Goal: Task Accomplishment & Management: Manage account settings

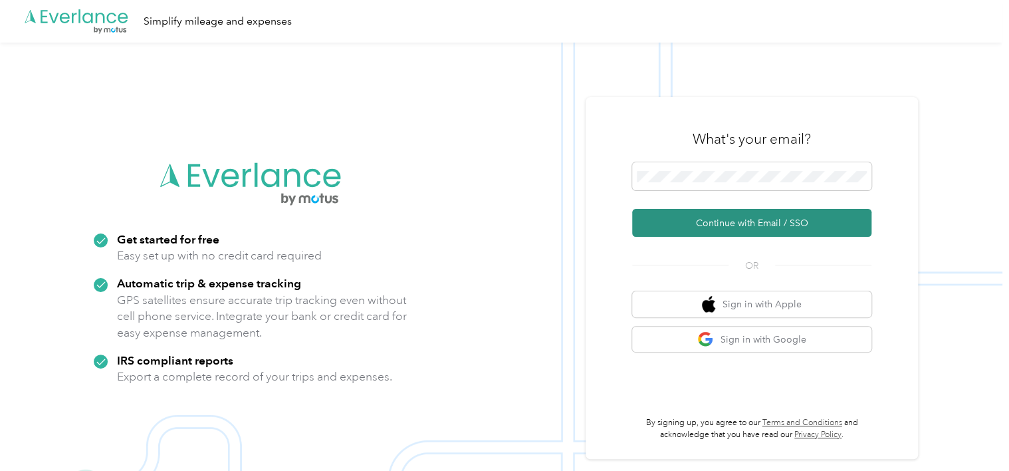
click at [738, 228] on button "Continue with Email / SSO" at bounding box center [751, 223] width 239 height 28
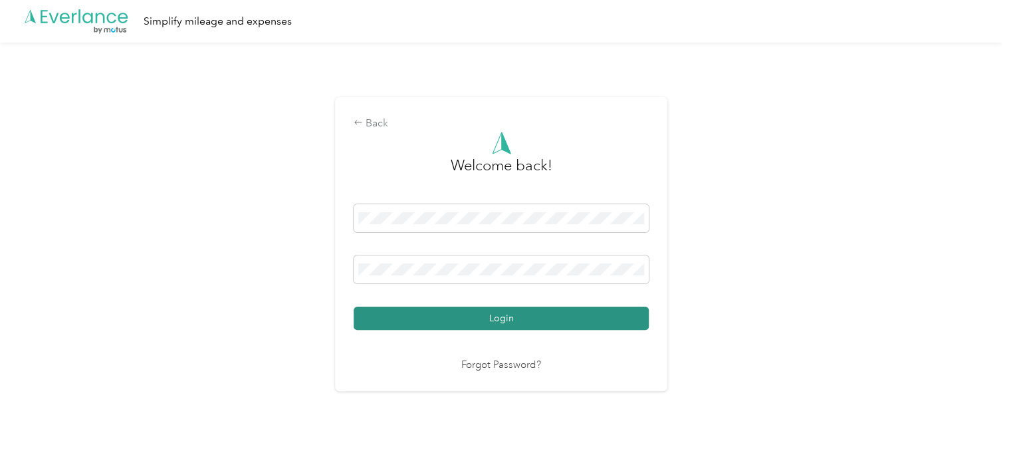
click at [584, 309] on button "Login" at bounding box center [501, 317] width 295 height 23
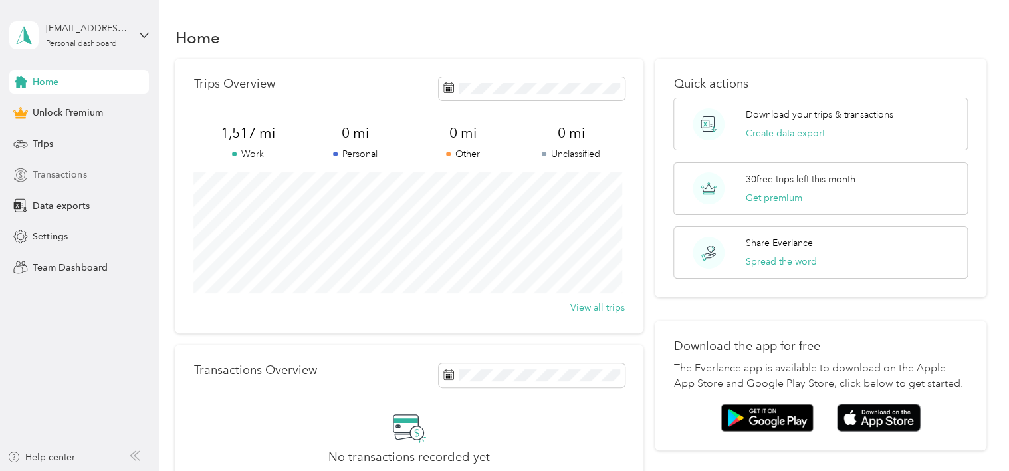
click at [64, 178] on span "Transactions" at bounding box center [60, 175] width 54 height 14
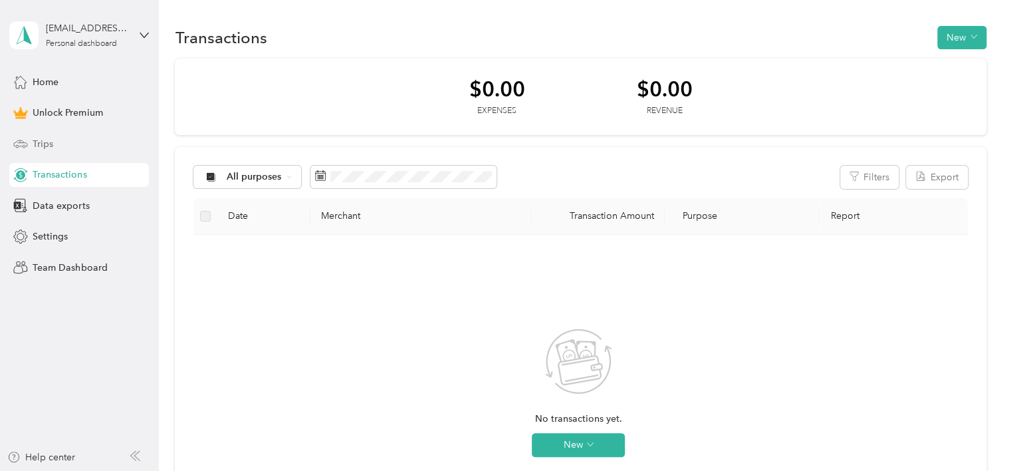
click at [70, 139] on div "Trips" at bounding box center [79, 144] width 140 height 24
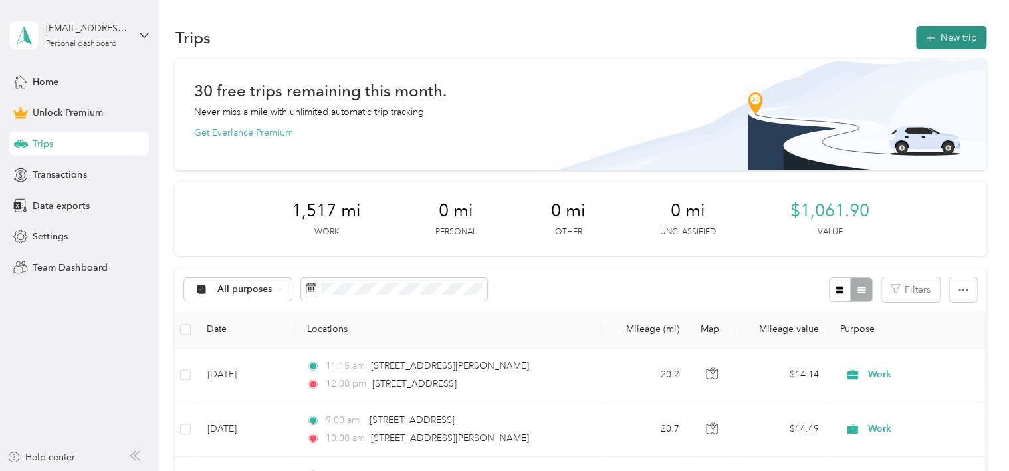
click at [949, 37] on button "New trip" at bounding box center [951, 37] width 70 height 23
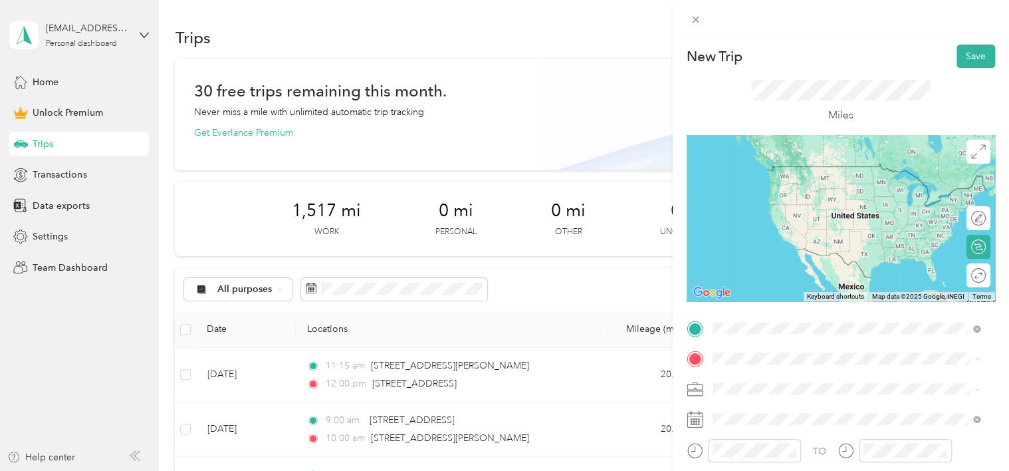
click at [763, 180] on li "[STREET_ADDRESS][US_STATE]" at bounding box center [846, 167] width 277 height 27
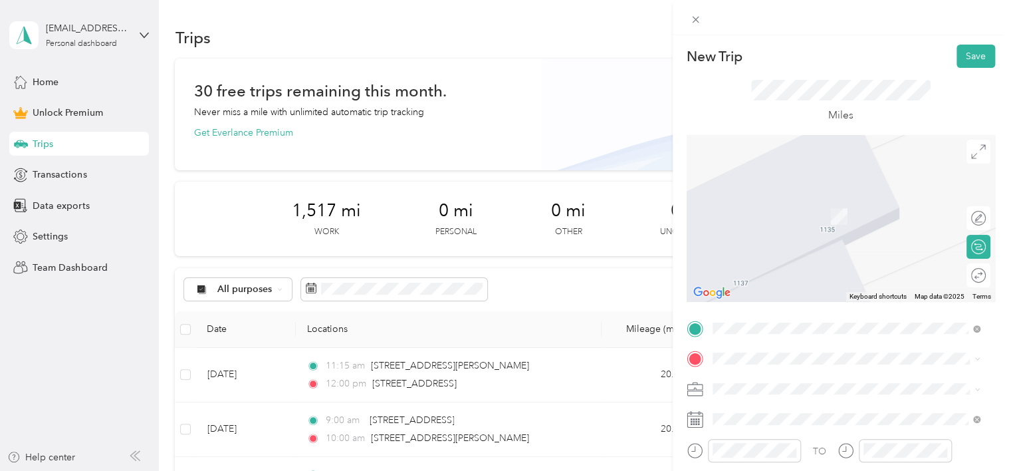
click at [744, 256] on ol "Work Personal Work Other Charity Medical Moving Commute" at bounding box center [846, 276] width 277 height 186
click at [733, 249] on li "Work" at bounding box center [846, 248] width 277 height 23
click at [867, 215] on ol "From search results [STREET_ADDRESS][US_STATE] [STREET_ADDRESS][GEOGRAPHIC_DATA…" at bounding box center [846, 238] width 277 height 160
click at [756, 203] on span "[STREET_ADDRESS][US_STATE]" at bounding box center [803, 197] width 133 height 12
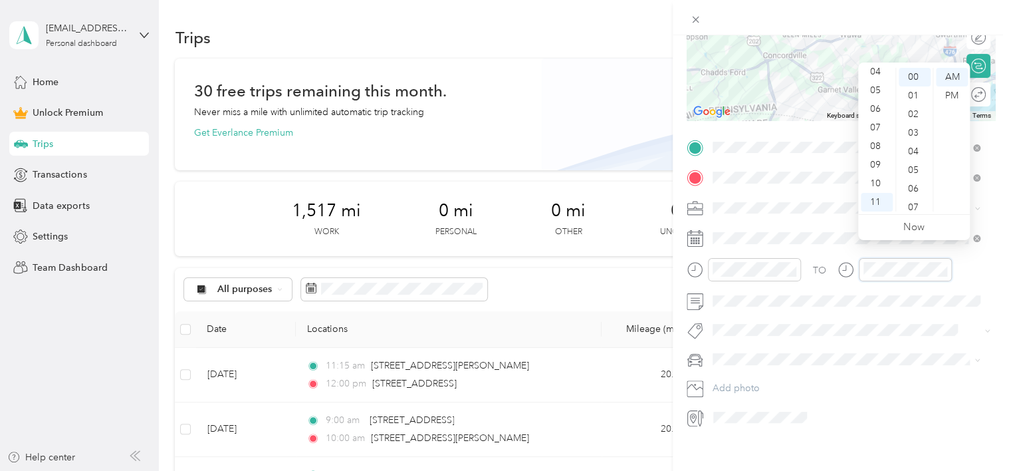
scroll to position [196, 0]
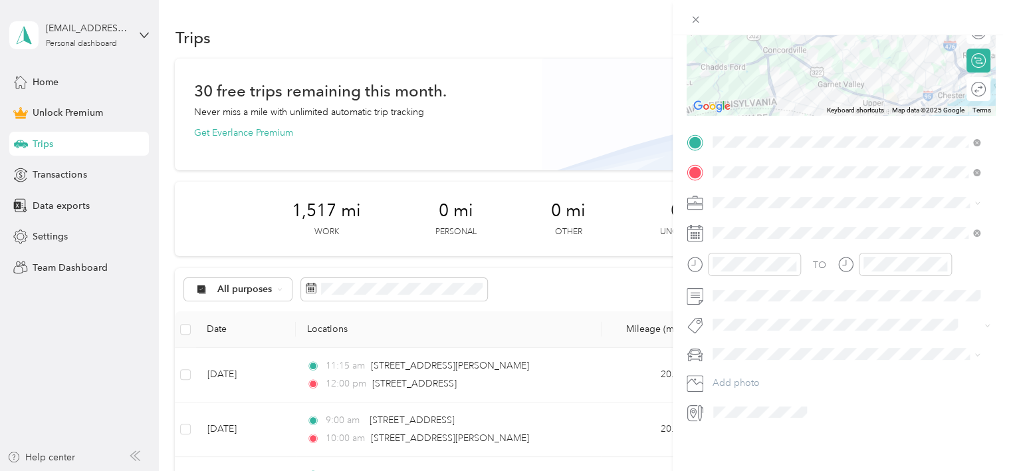
click at [872, 462] on div "New Trip Save This trip cannot be edited because it is either under review, app…" at bounding box center [841, 270] width 336 height 471
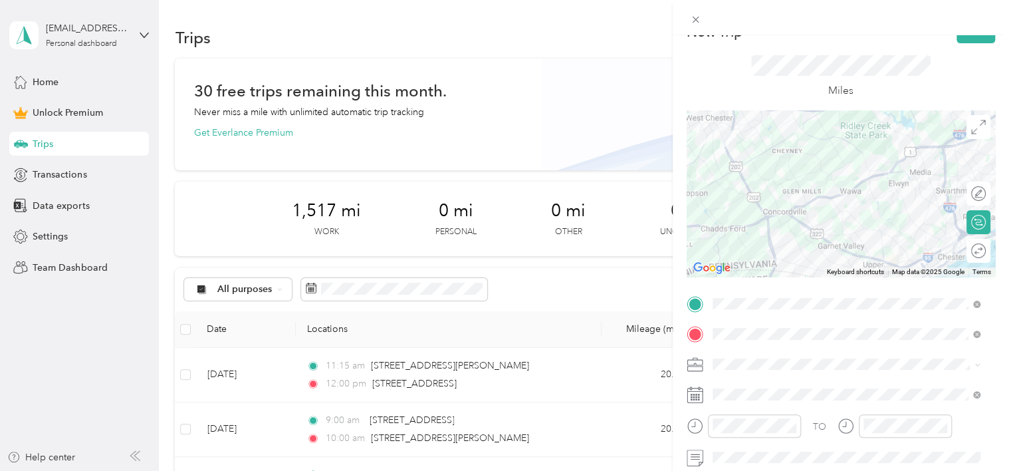
scroll to position [13, 0]
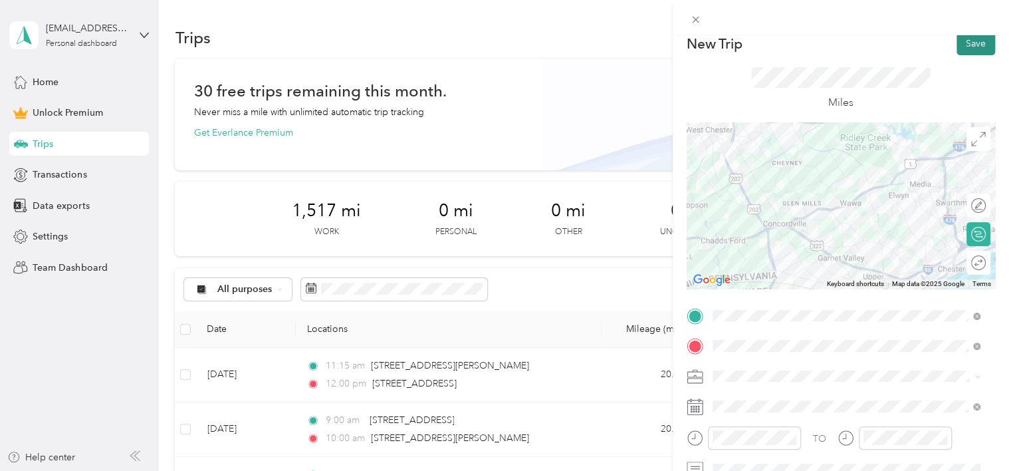
click at [967, 38] on button "Save" at bounding box center [976, 43] width 39 height 23
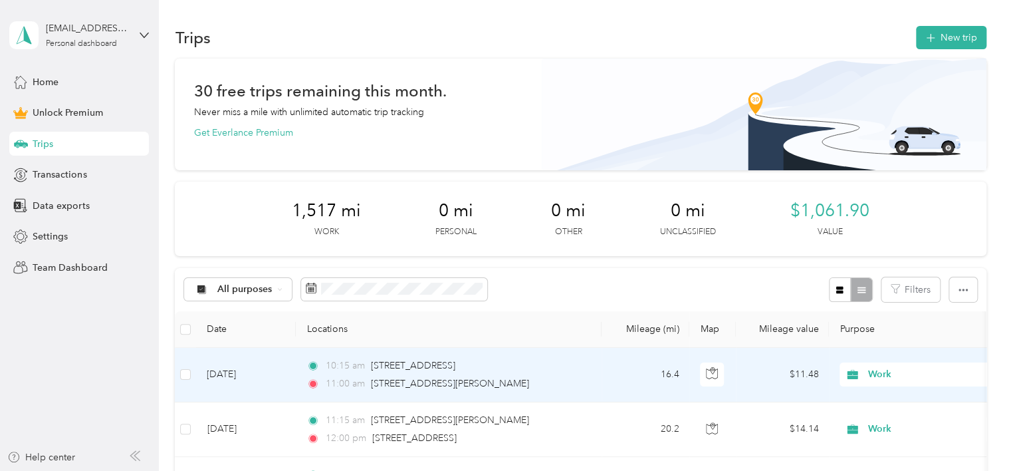
click at [185, 384] on td at bounding box center [185, 375] width 21 height 55
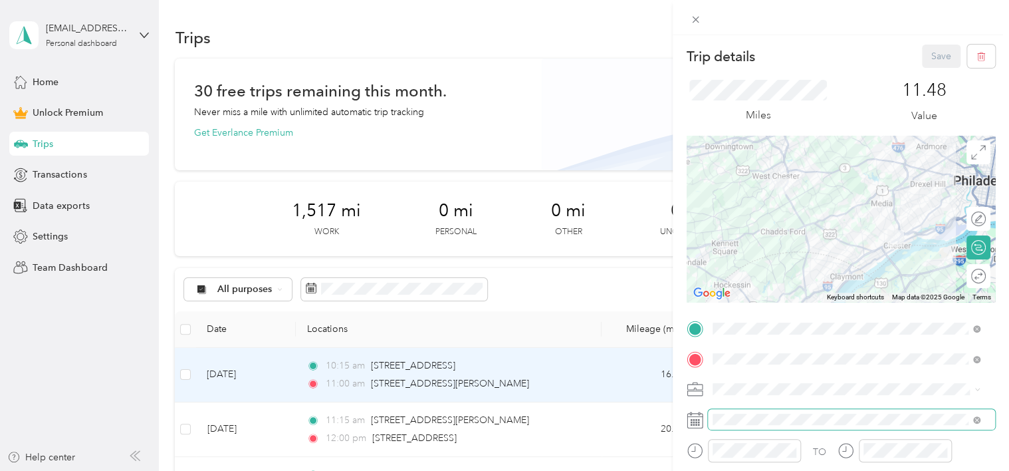
click at [874, 429] on span at bounding box center [851, 419] width 287 height 21
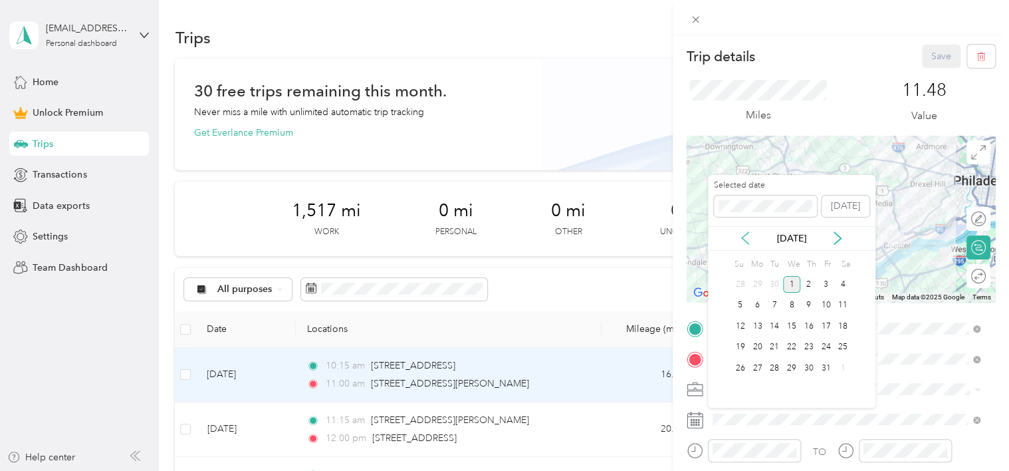
click at [743, 241] on icon at bounding box center [745, 237] width 13 height 13
click at [808, 300] on div "11" at bounding box center [808, 305] width 17 height 17
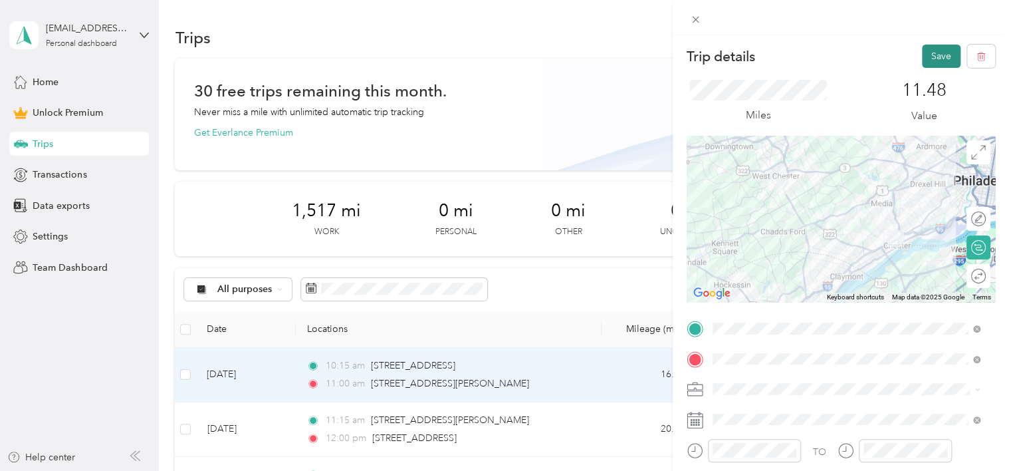
click at [922, 47] on button "Save" at bounding box center [941, 56] width 39 height 23
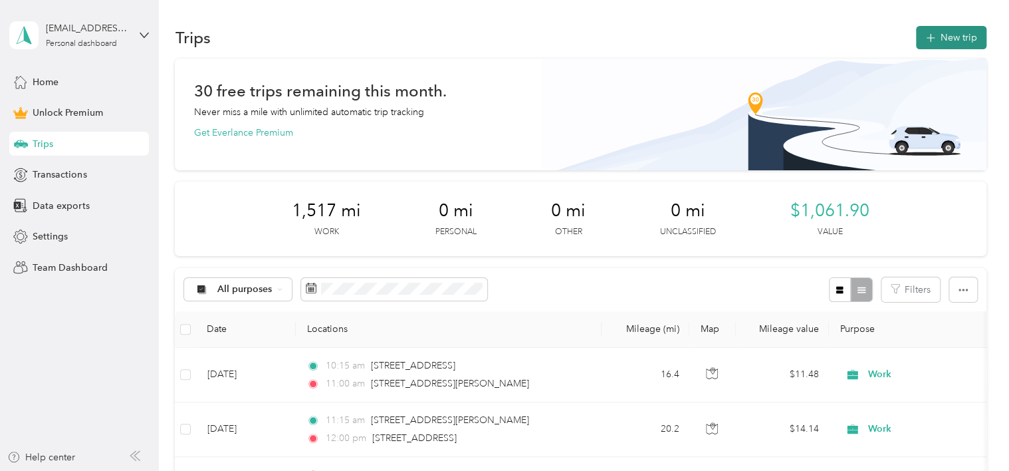
click at [960, 44] on button "New trip" at bounding box center [951, 37] width 70 height 23
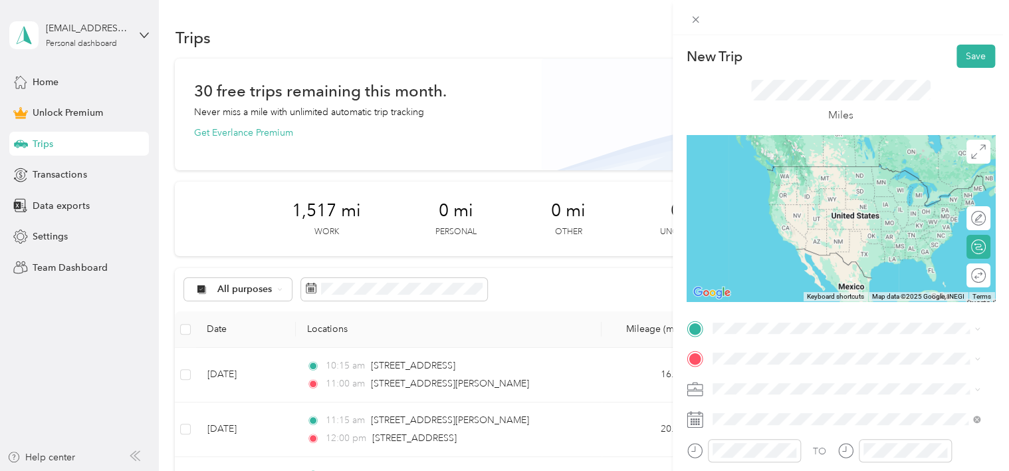
click at [846, 192] on li "[STREET_ADDRESS][US_STATE]" at bounding box center [846, 178] width 277 height 27
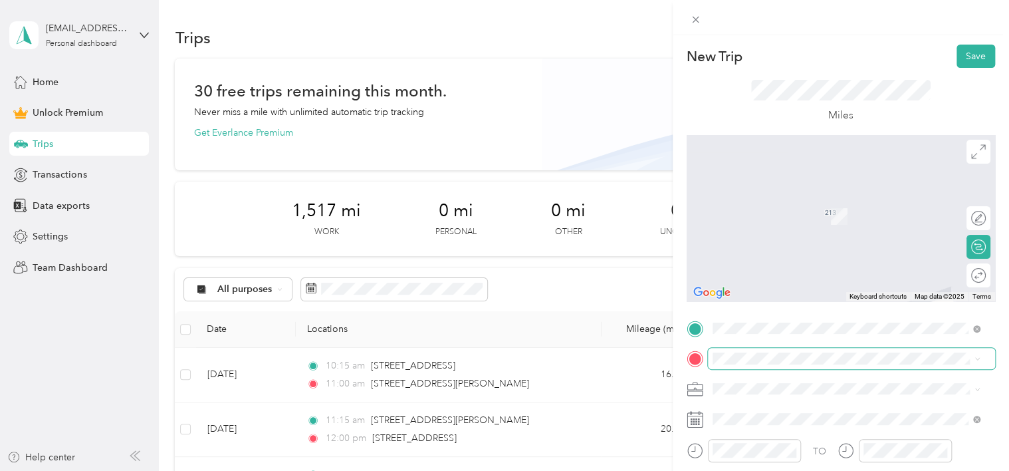
click at [798, 366] on span at bounding box center [851, 358] width 287 height 21
click at [766, 199] on div "[STREET_ADDRESS][US_STATE]" at bounding box center [846, 190] width 259 height 18
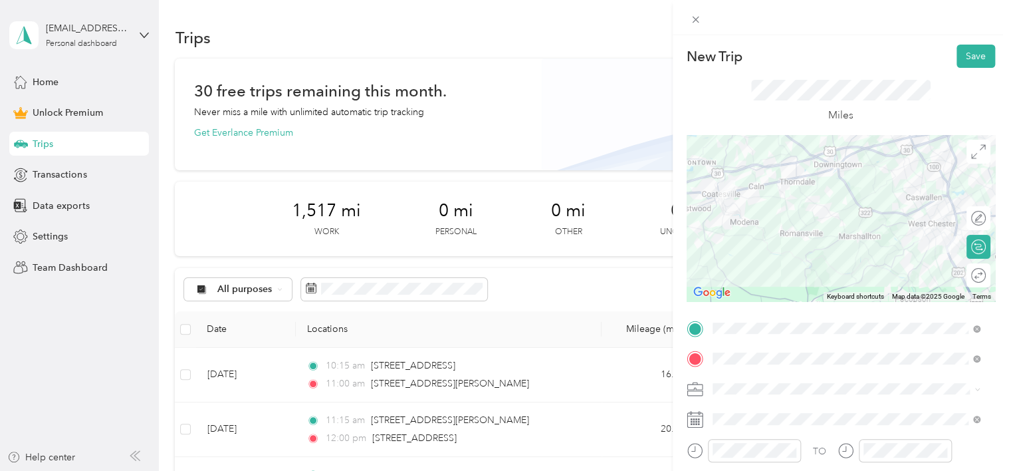
click at [722, 207] on li "Work" at bounding box center [846, 202] width 277 height 23
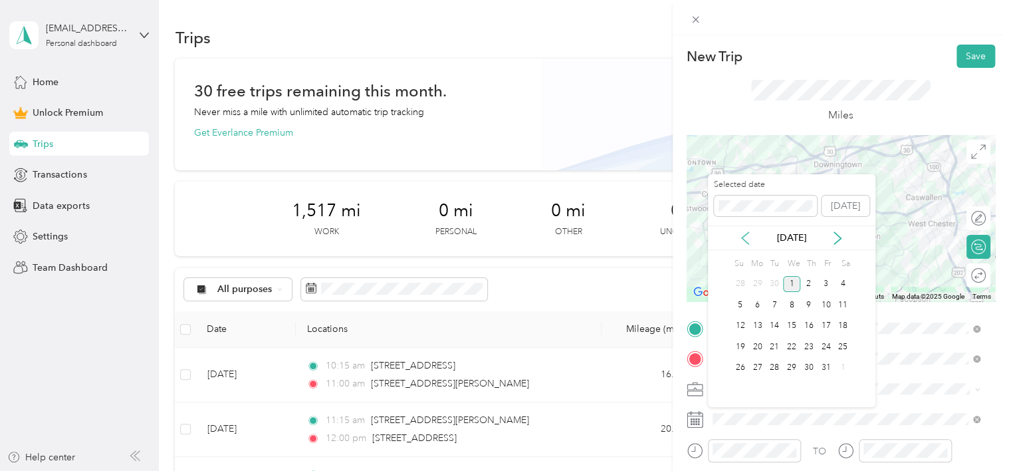
click at [743, 241] on icon at bounding box center [745, 237] width 13 height 13
click at [806, 303] on div "11" at bounding box center [808, 304] width 17 height 17
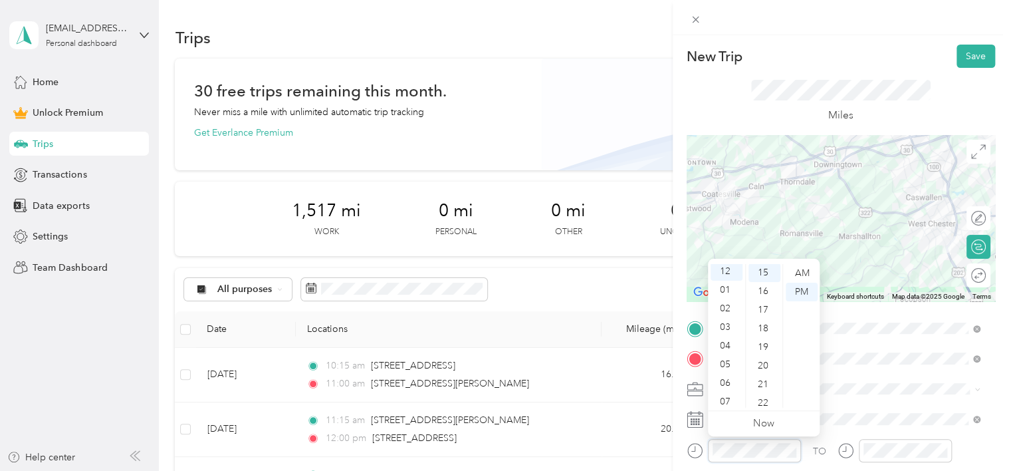
scroll to position [279, 0]
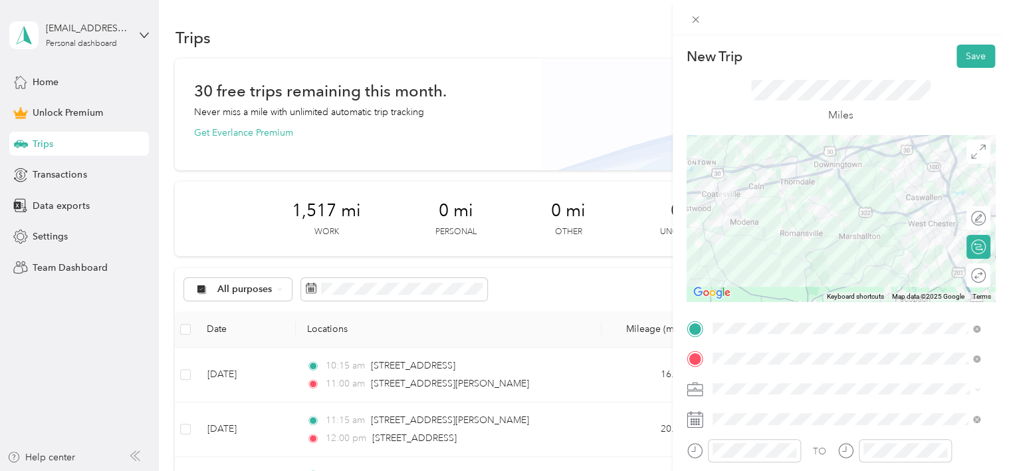
click at [917, 373] on div "TO Add photo" at bounding box center [841, 463] width 308 height 291
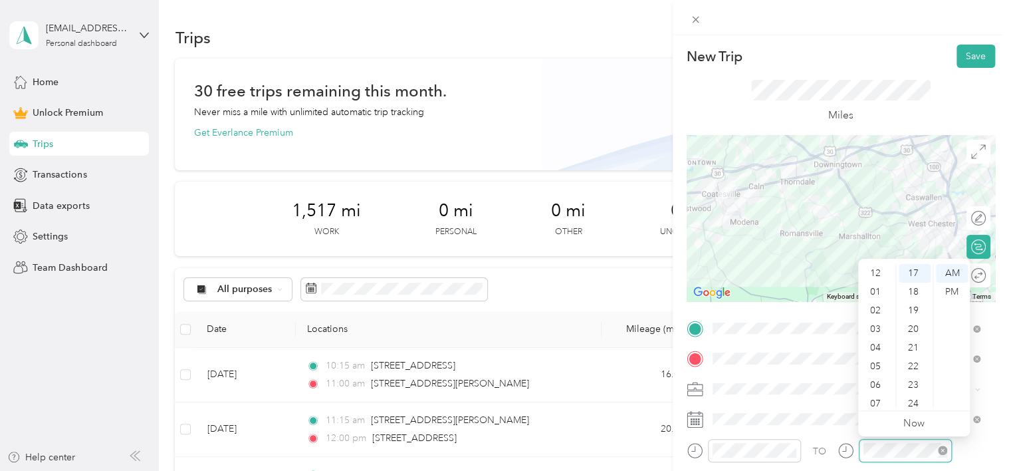
scroll to position [80, 0]
click at [814, 464] on div "TO" at bounding box center [841, 455] width 308 height 33
click at [820, 434] on div "TO Add photo" at bounding box center [841, 463] width 308 height 291
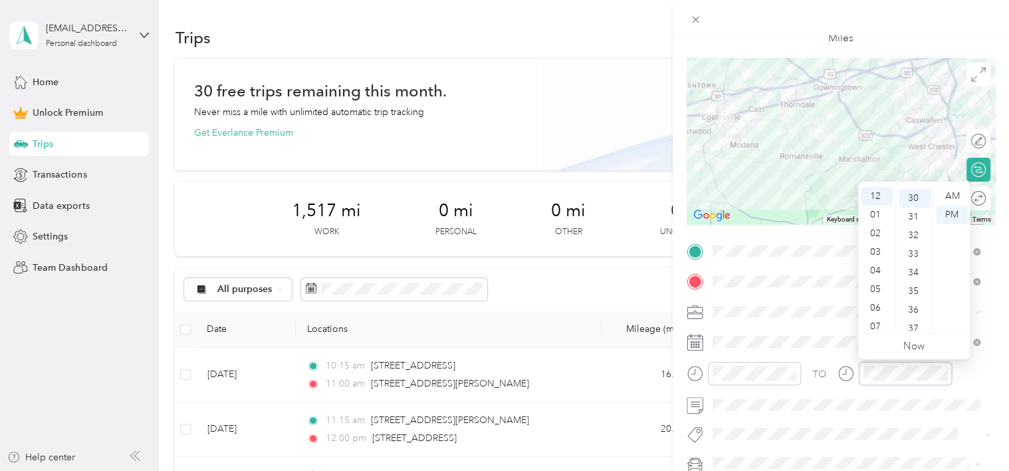
scroll to position [558, 0]
click at [904, 415] on div "TO Add photo" at bounding box center [841, 386] width 308 height 291
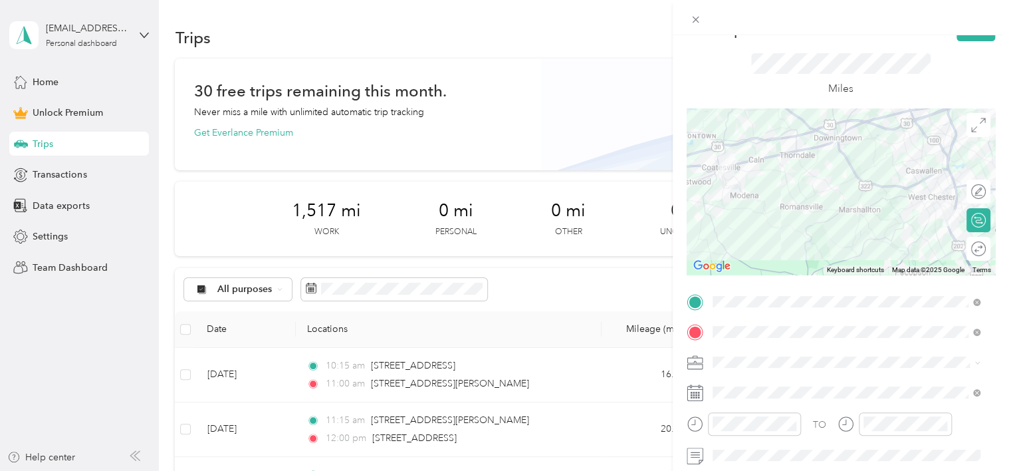
scroll to position [0, 0]
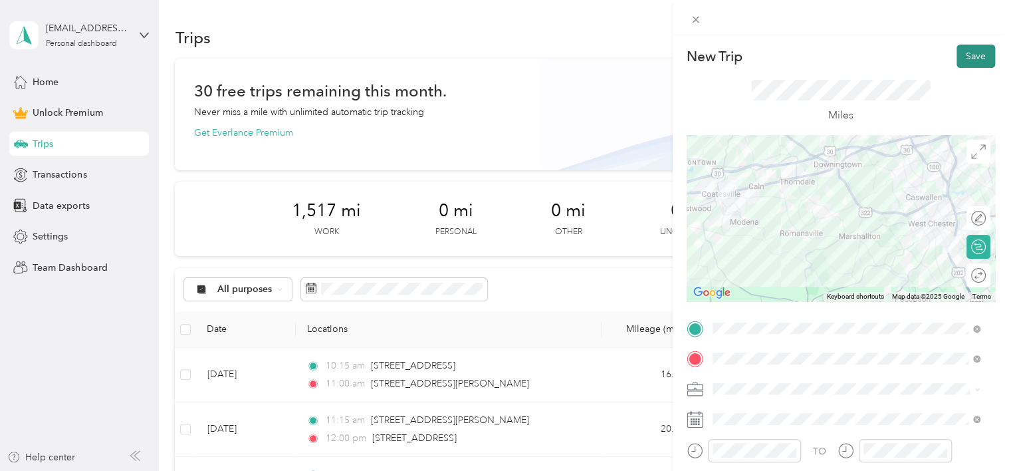
click at [973, 58] on button "Save" at bounding box center [976, 56] width 39 height 23
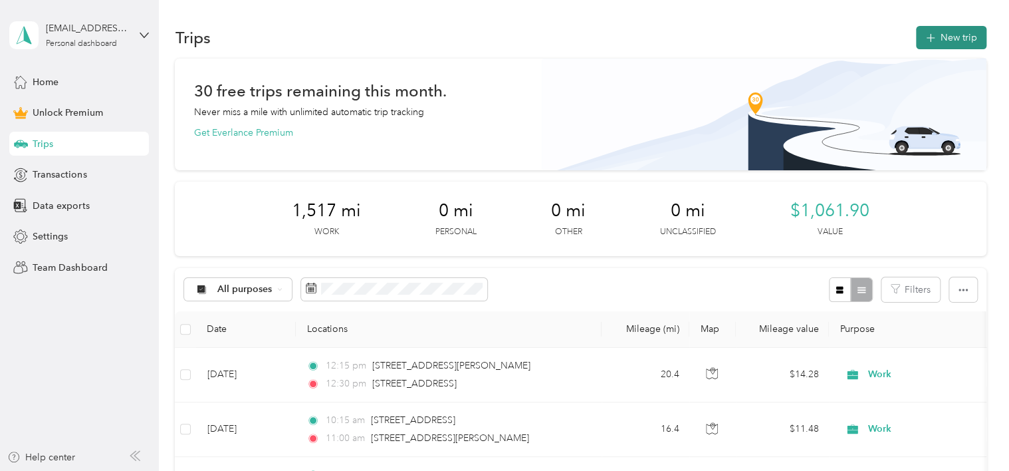
click at [959, 31] on button "New trip" at bounding box center [951, 37] width 70 height 23
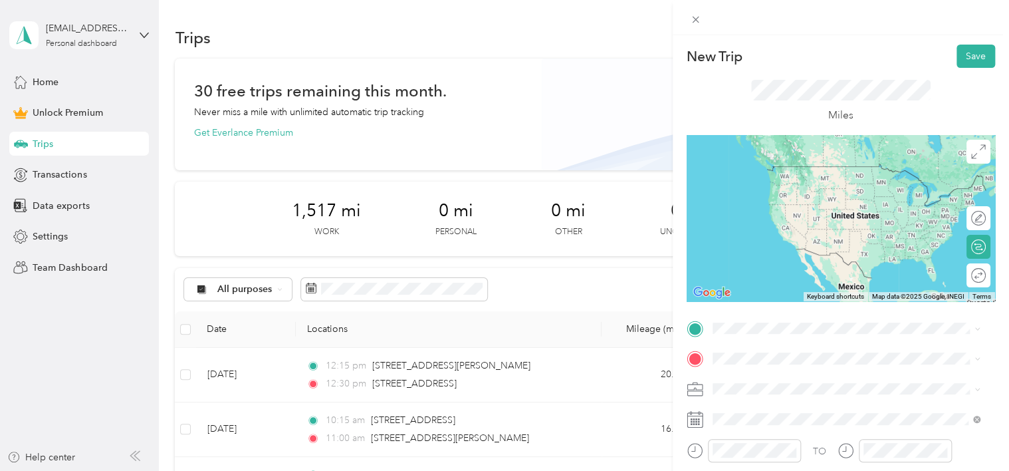
click at [775, 168] on span "[STREET_ADDRESS][US_STATE]" at bounding box center [803, 162] width 133 height 12
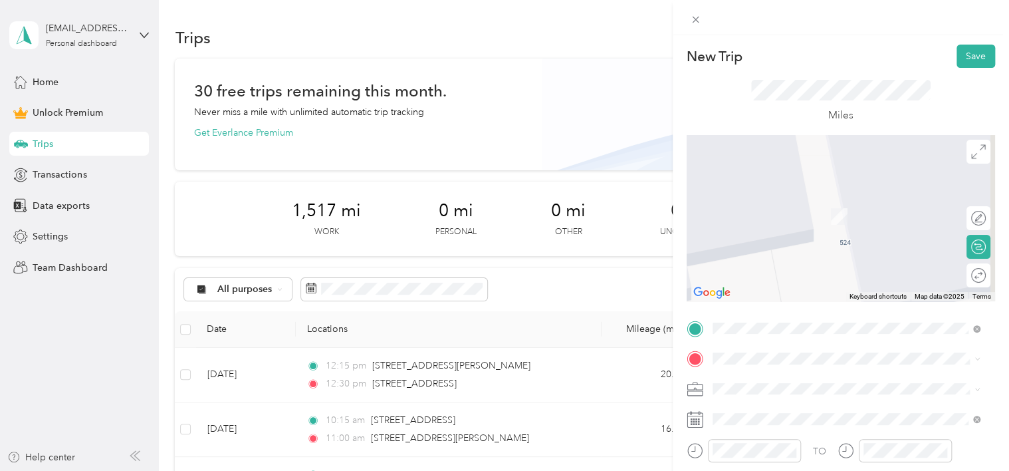
click at [785, 195] on span "[STREET_ADDRESS][US_STATE]" at bounding box center [803, 189] width 133 height 12
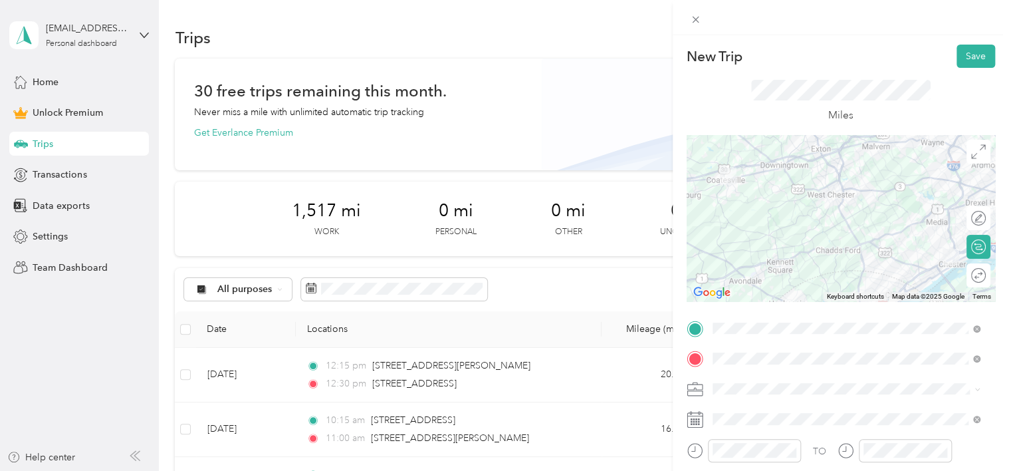
click at [729, 207] on ol "Work Personal Work Other Charity Medical Moving Commute" at bounding box center [846, 280] width 277 height 186
click at [729, 245] on span "Work" at bounding box center [728, 248] width 23 height 11
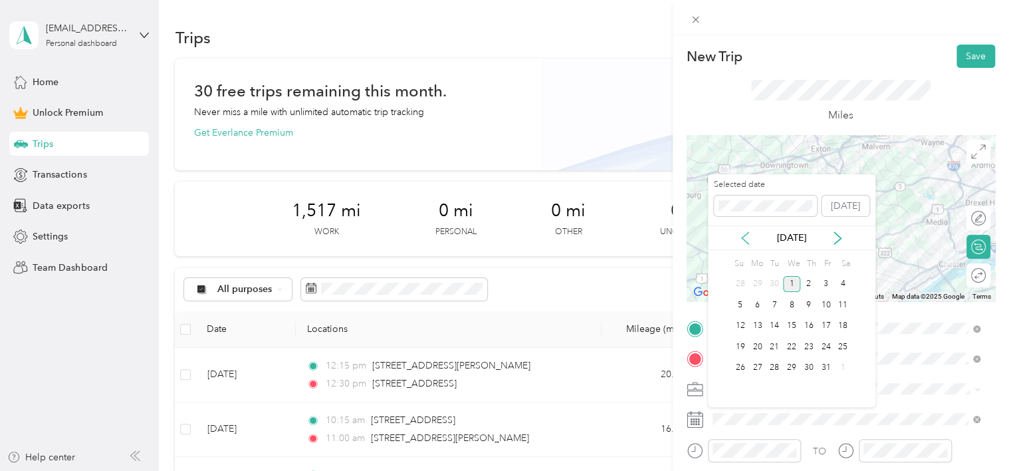
click at [743, 240] on icon at bounding box center [745, 237] width 13 height 13
click at [806, 303] on div "11" at bounding box center [808, 304] width 17 height 17
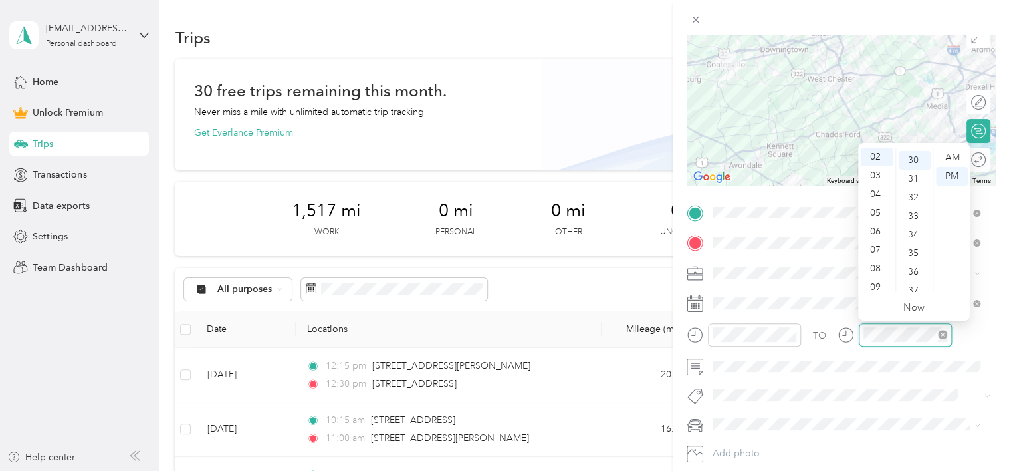
scroll to position [558, 0]
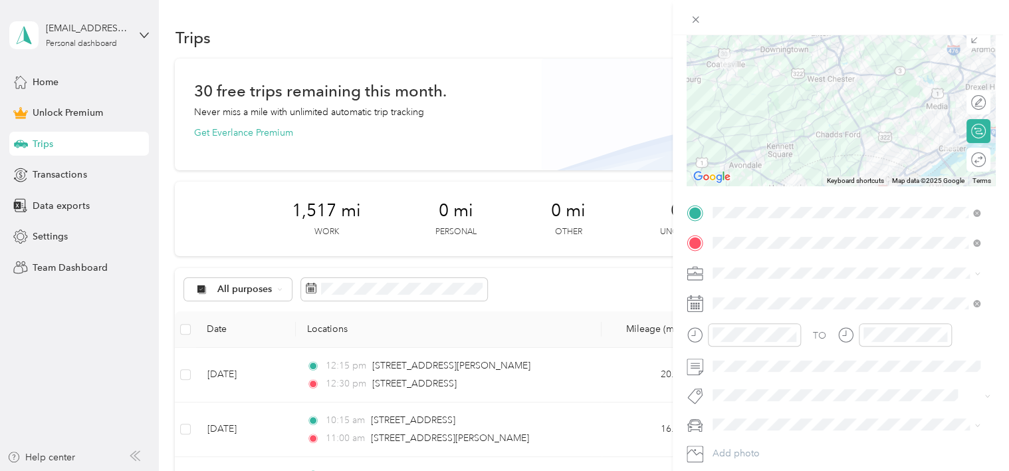
click at [606, 296] on div "New Trip Save This trip cannot be edited because it is either under review, app…" at bounding box center [504, 235] width 1009 height 471
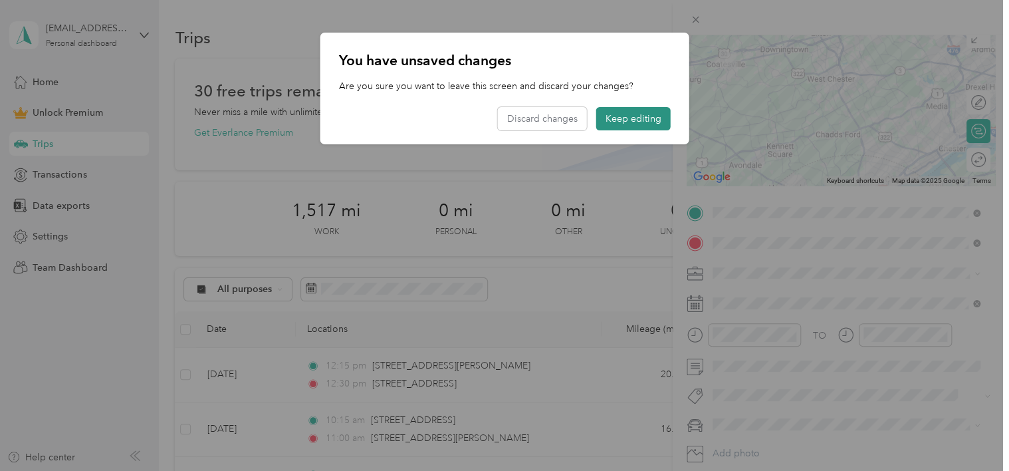
click at [649, 129] on button "Keep editing" at bounding box center [633, 118] width 74 height 23
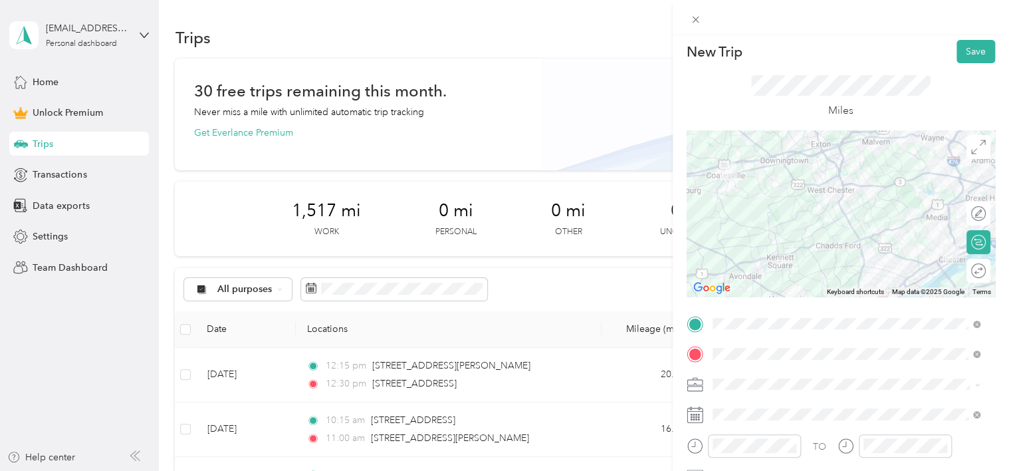
scroll to position [4, 0]
click at [965, 52] on button "Save" at bounding box center [976, 52] width 39 height 23
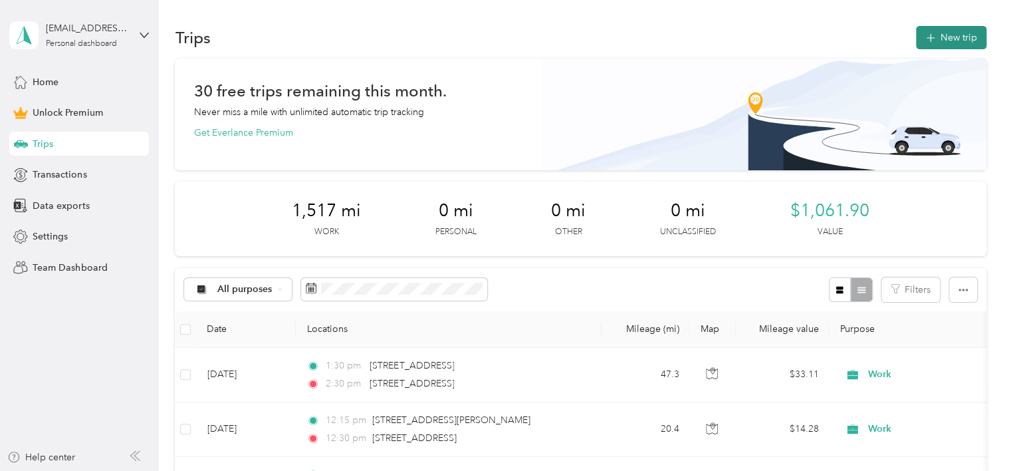
click at [962, 30] on button "New trip" at bounding box center [951, 37] width 70 height 23
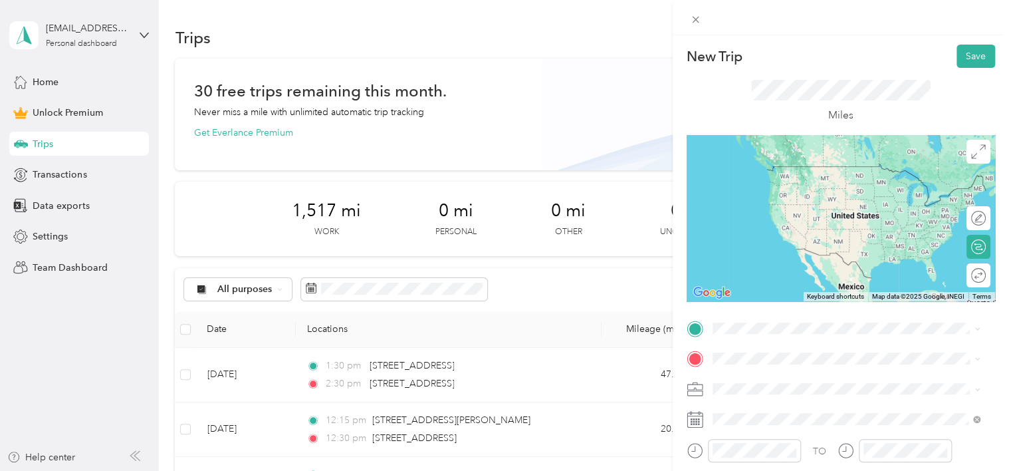
click at [756, 172] on span "[STREET_ADDRESS][US_STATE]" at bounding box center [803, 165] width 133 height 11
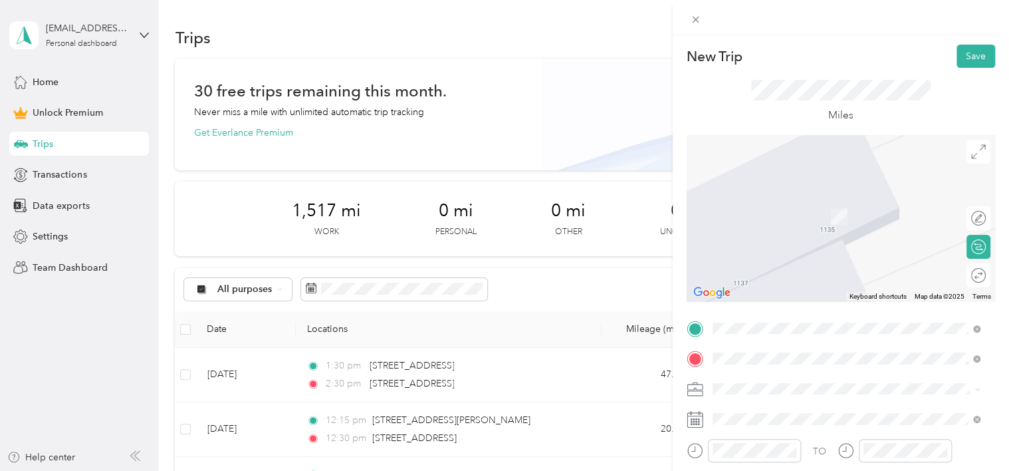
click at [798, 201] on span "[STREET_ADDRESS][US_STATE]" at bounding box center [803, 197] width 133 height 12
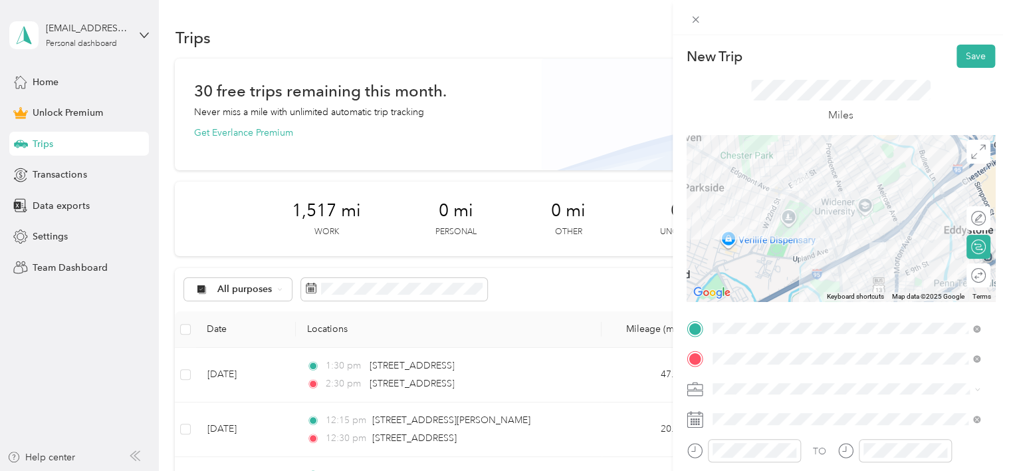
click at [721, 249] on li "Work" at bounding box center [846, 247] width 277 height 23
click at [758, 425] on span at bounding box center [851, 418] width 287 height 21
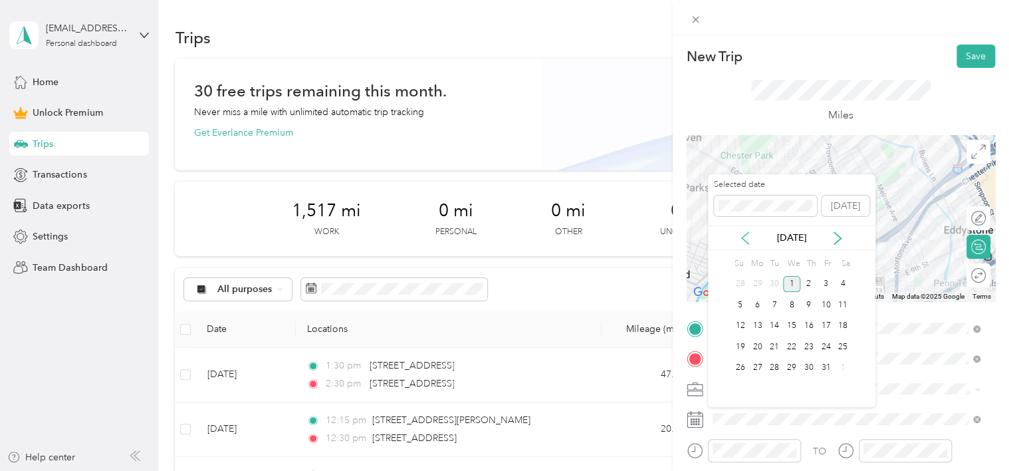
click at [739, 235] on icon at bounding box center [745, 237] width 13 height 13
click at [822, 308] on div "12" at bounding box center [825, 304] width 17 height 17
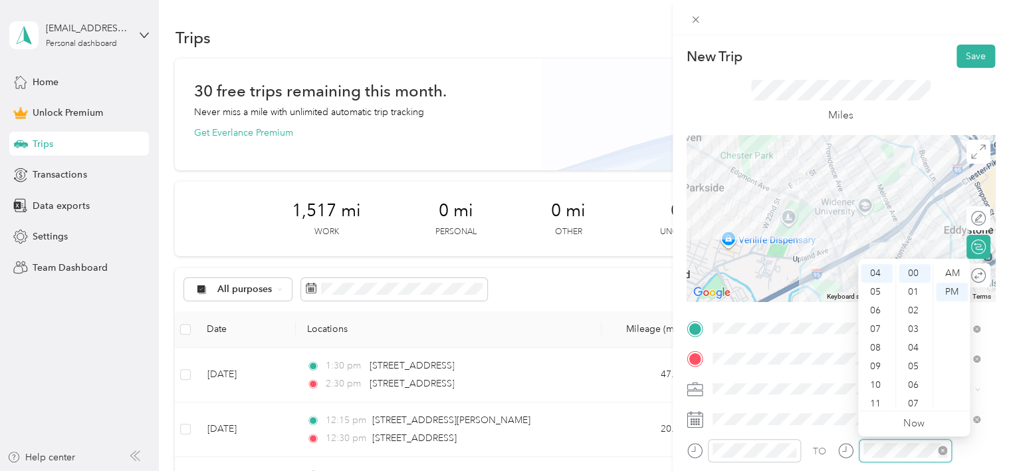
scroll to position [0, 0]
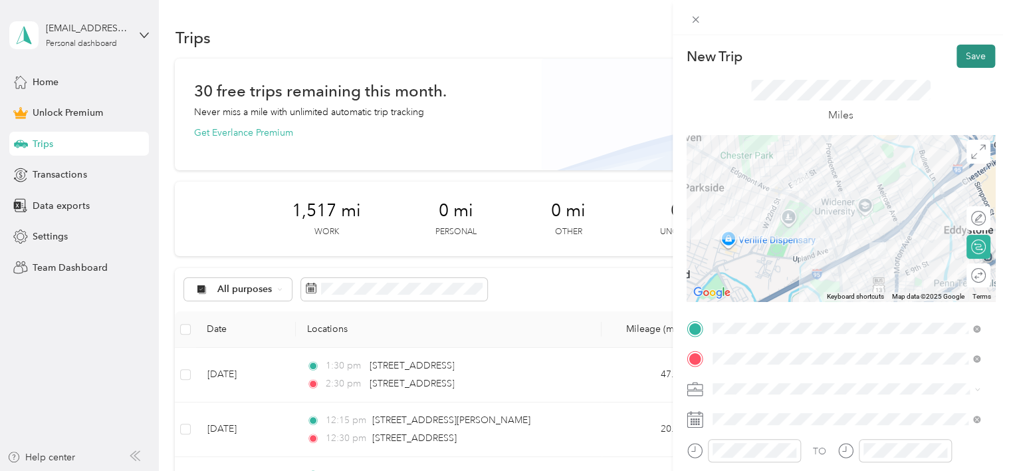
click at [969, 56] on button "Save" at bounding box center [976, 56] width 39 height 23
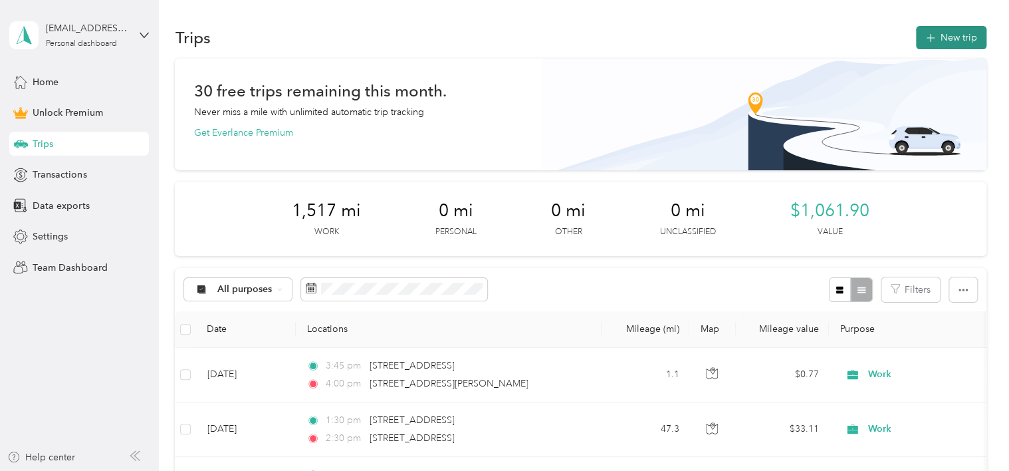
click at [949, 34] on button "New trip" at bounding box center [951, 37] width 70 height 23
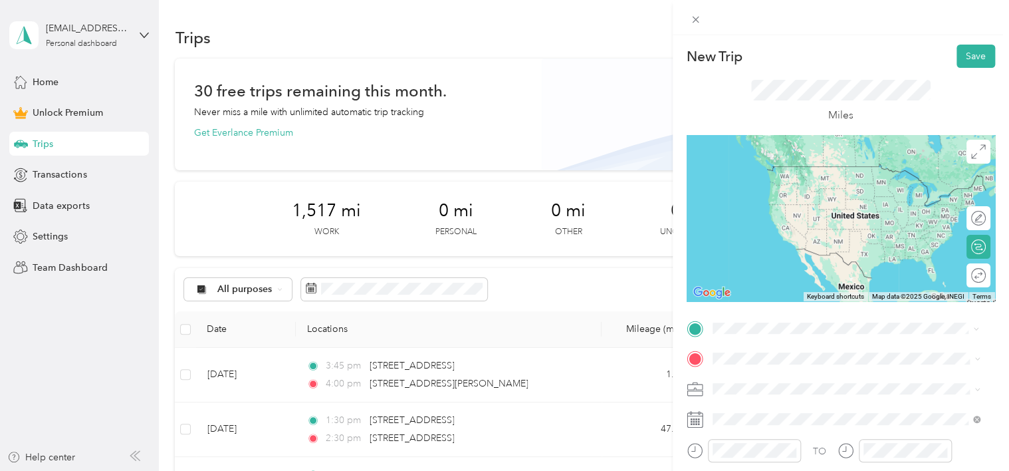
click at [826, 172] on span "[STREET_ADDRESS][US_STATE]" at bounding box center [803, 166] width 133 height 12
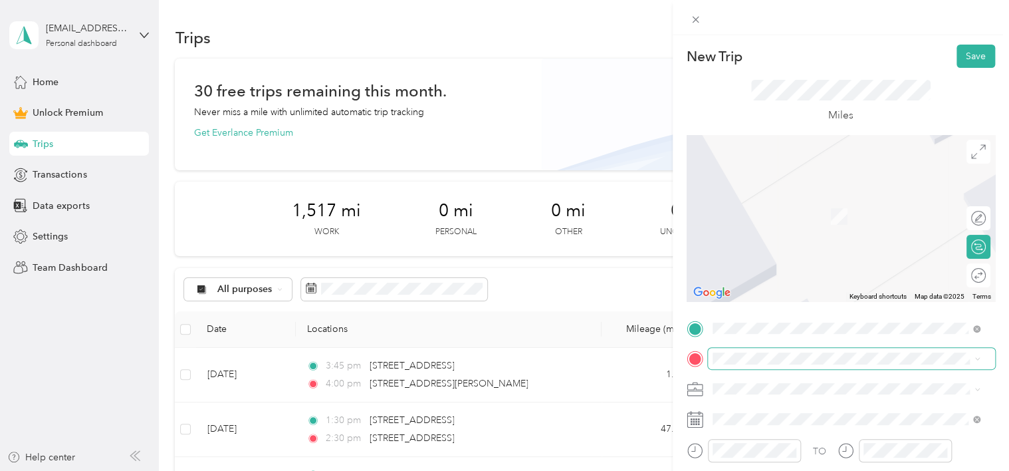
click at [791, 349] on span at bounding box center [851, 358] width 287 height 21
click at [797, 215] on ol "From search results [STREET_ADDRESS][GEOGRAPHIC_DATA][US_STATE][STREET_ADDRESS]…" at bounding box center [846, 245] width 277 height 170
click at [718, 199] on div "[STREET_ADDRESS][US_STATE]" at bounding box center [846, 190] width 259 height 18
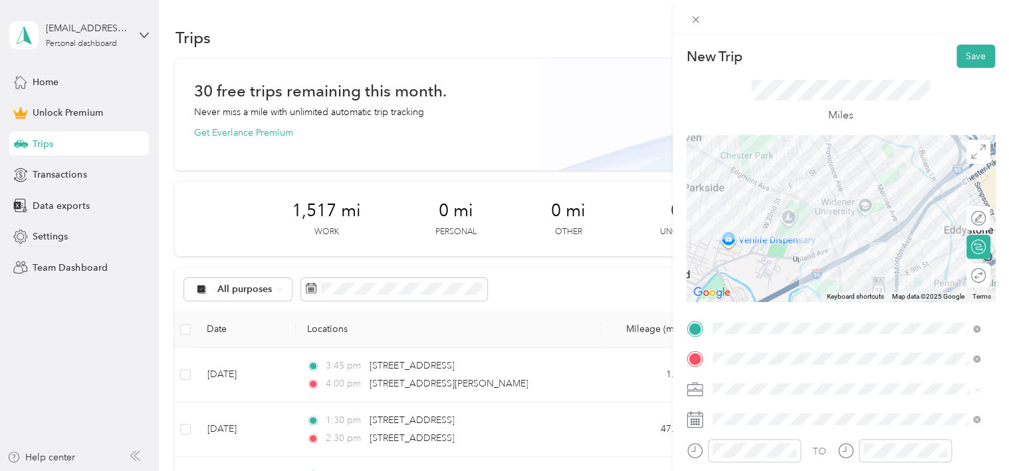
click at [731, 203] on li "Work" at bounding box center [846, 199] width 277 height 23
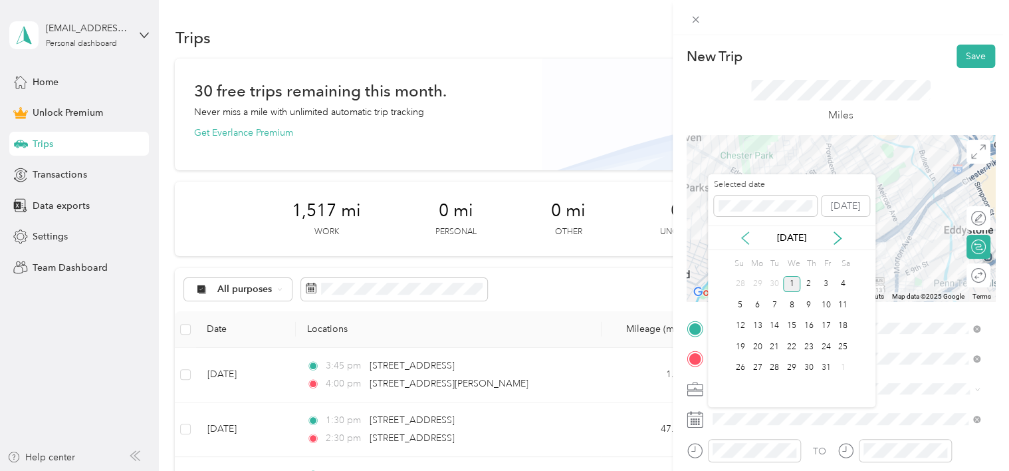
click at [746, 237] on icon at bounding box center [745, 237] width 13 height 13
click at [830, 309] on div "12" at bounding box center [825, 304] width 17 height 17
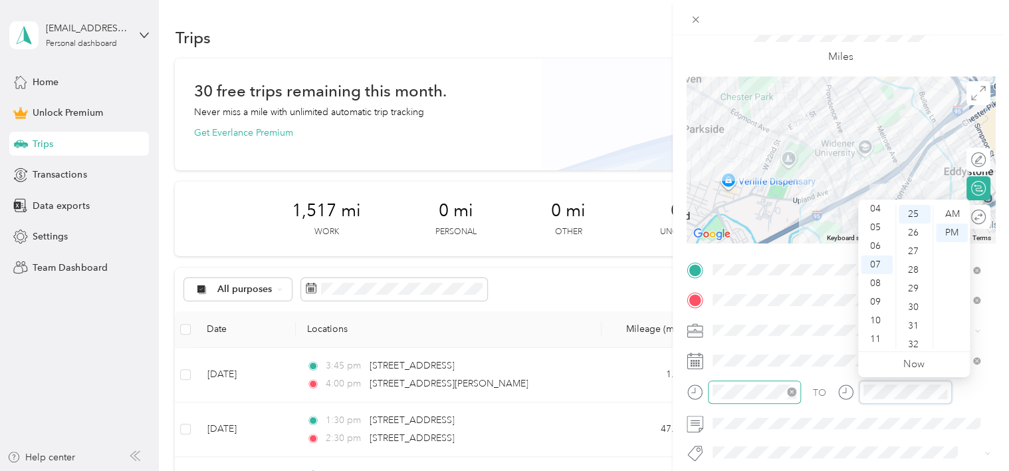
scroll to position [465, 0]
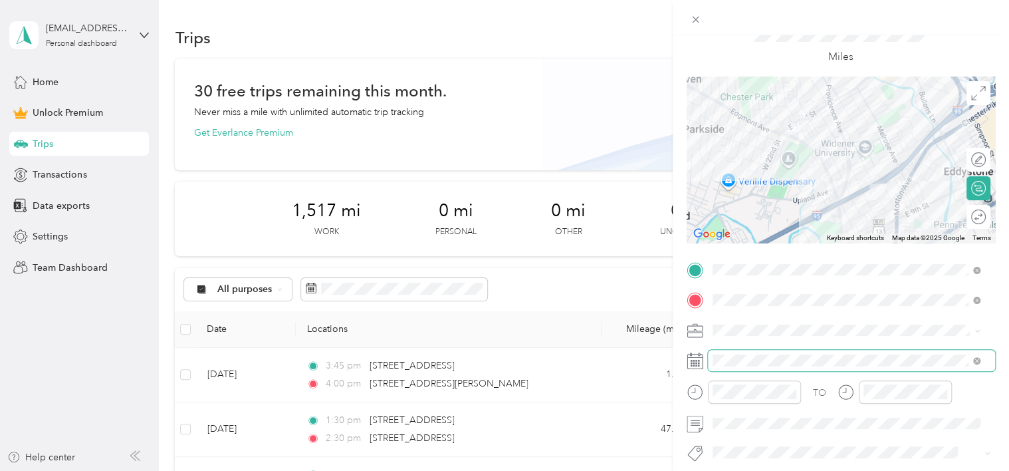
click at [812, 370] on span at bounding box center [851, 360] width 287 height 21
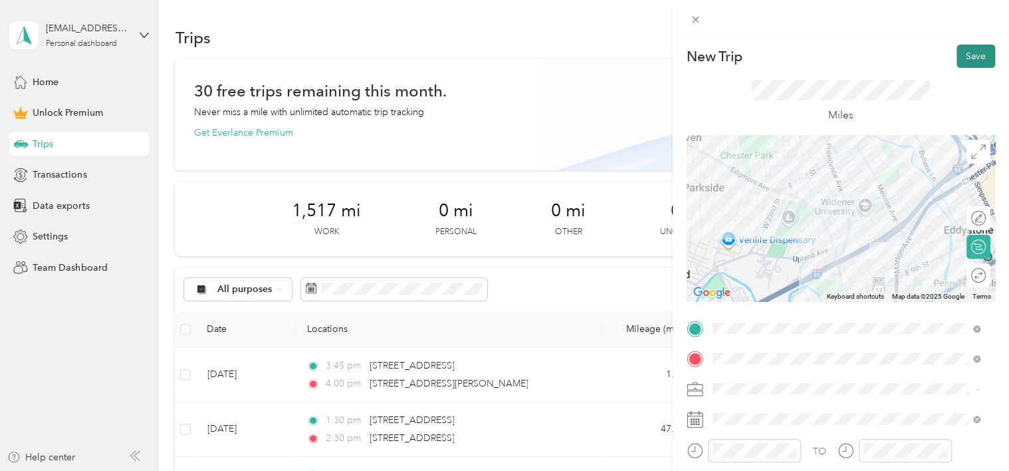
click at [975, 57] on button "Save" at bounding box center [976, 56] width 39 height 23
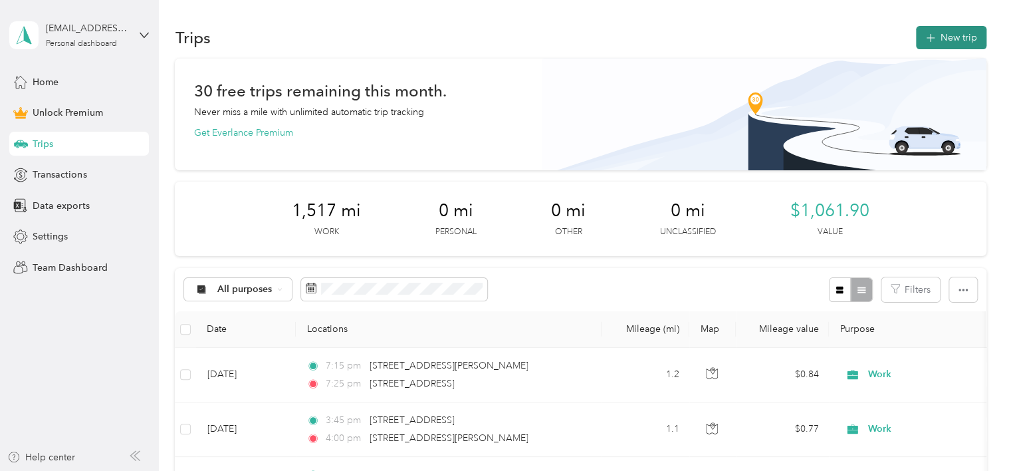
click at [960, 35] on button "New trip" at bounding box center [951, 37] width 70 height 23
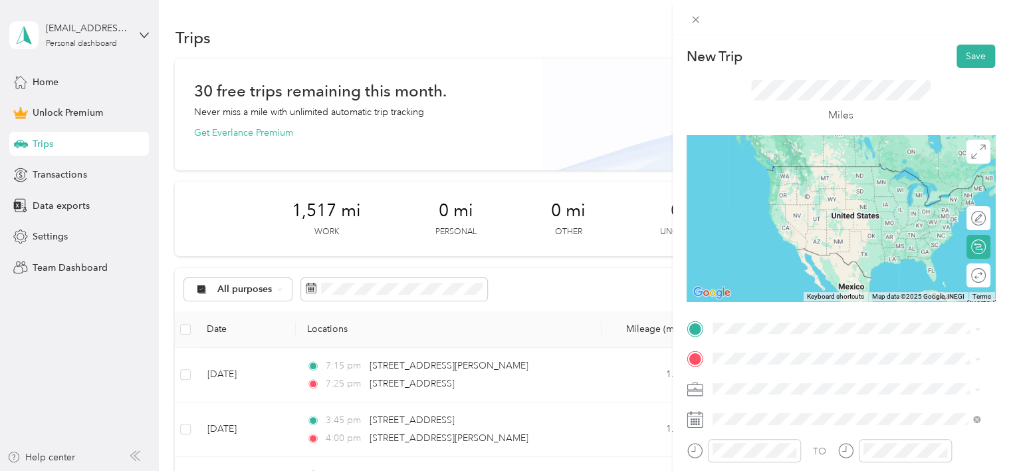
click at [752, 170] on span "[STREET_ADDRESS][US_STATE]" at bounding box center [803, 164] width 133 height 12
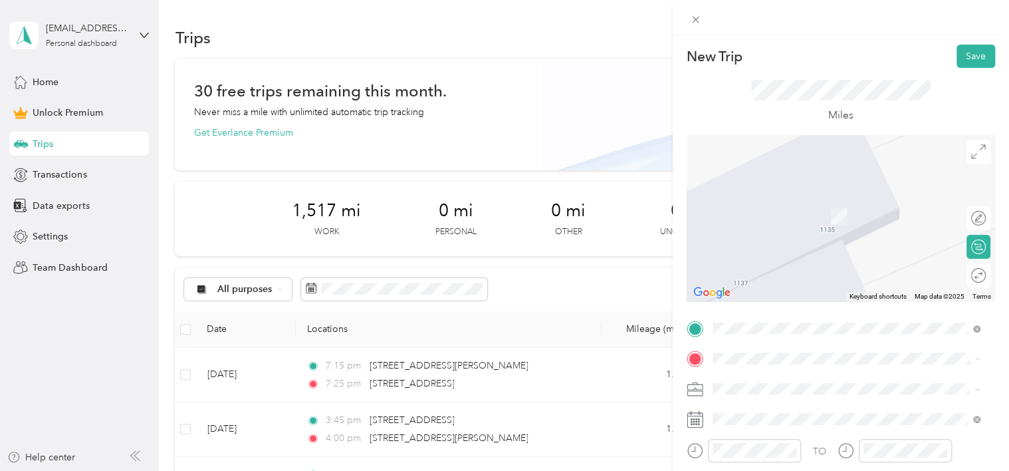
click at [788, 198] on span "[STREET_ADDRESS][PERSON_NAME][PERSON_NAME][US_STATE]" at bounding box center [856, 194] width 238 height 23
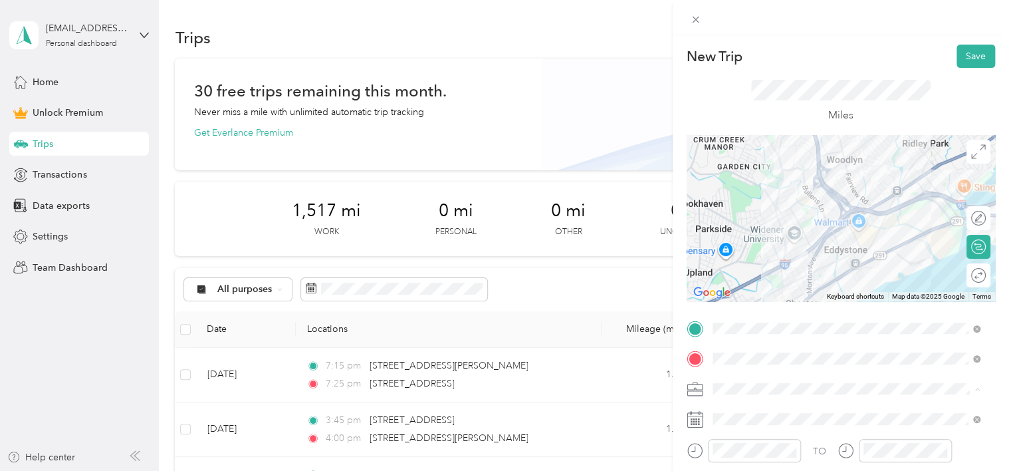
click at [730, 255] on ol "Work Personal Work Other Charity Medical Moving Commute" at bounding box center [846, 284] width 277 height 186
click at [733, 252] on li "Work" at bounding box center [846, 248] width 277 height 23
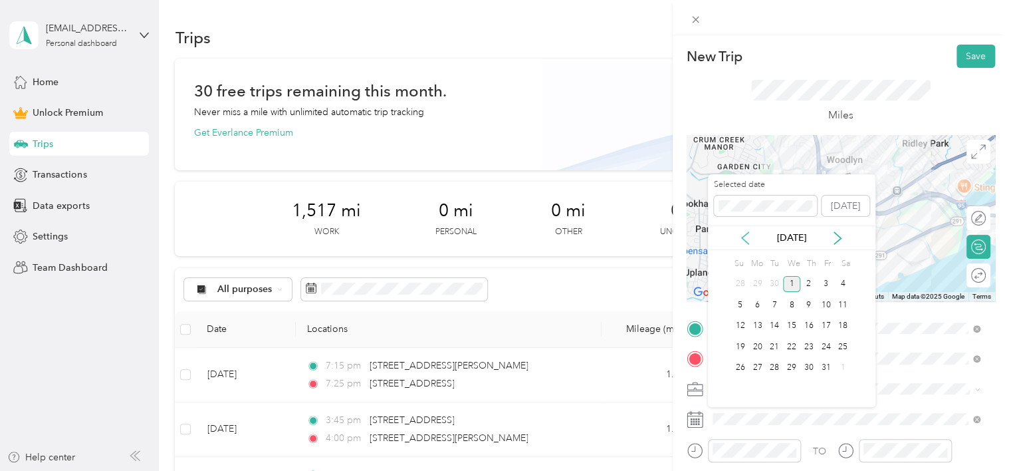
click at [744, 241] on icon at bounding box center [745, 237] width 13 height 13
click at [762, 322] on div "15" at bounding box center [757, 326] width 17 height 17
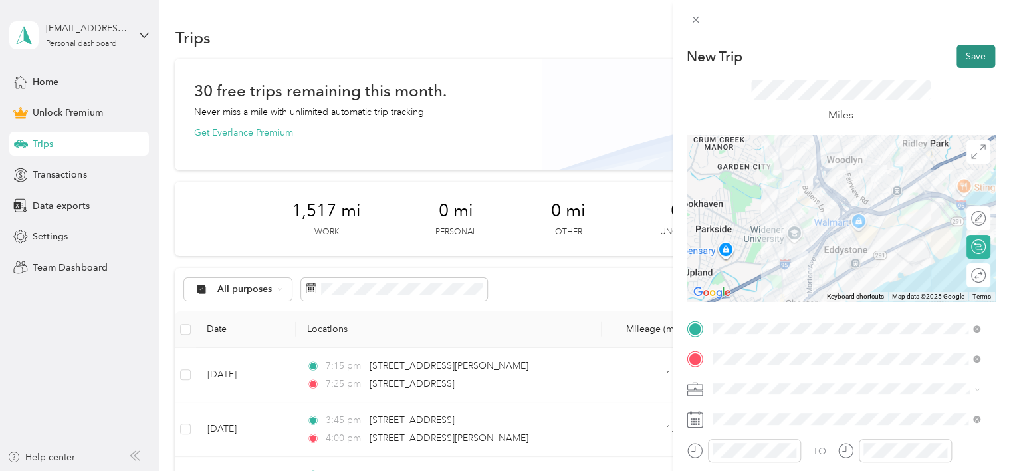
click at [975, 55] on button "Save" at bounding box center [976, 56] width 39 height 23
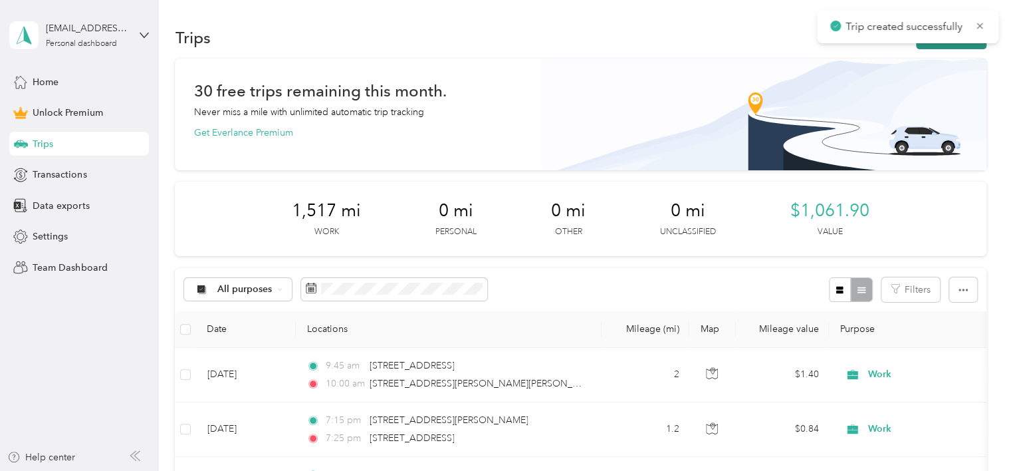
click at [942, 43] on button "New trip" at bounding box center [951, 37] width 70 height 23
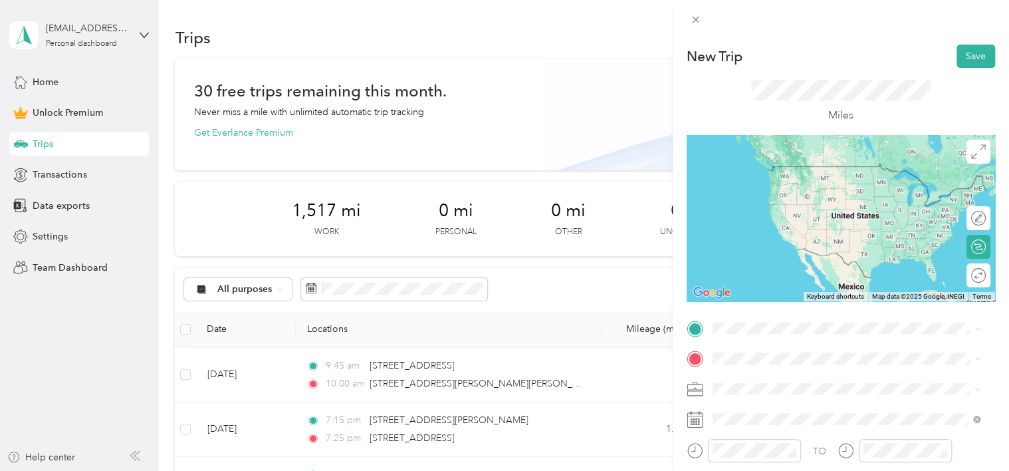
click at [876, 178] on div "[STREET_ADDRESS][PERSON_NAME][PERSON_NAME][US_STATE]" at bounding box center [846, 165] width 259 height 28
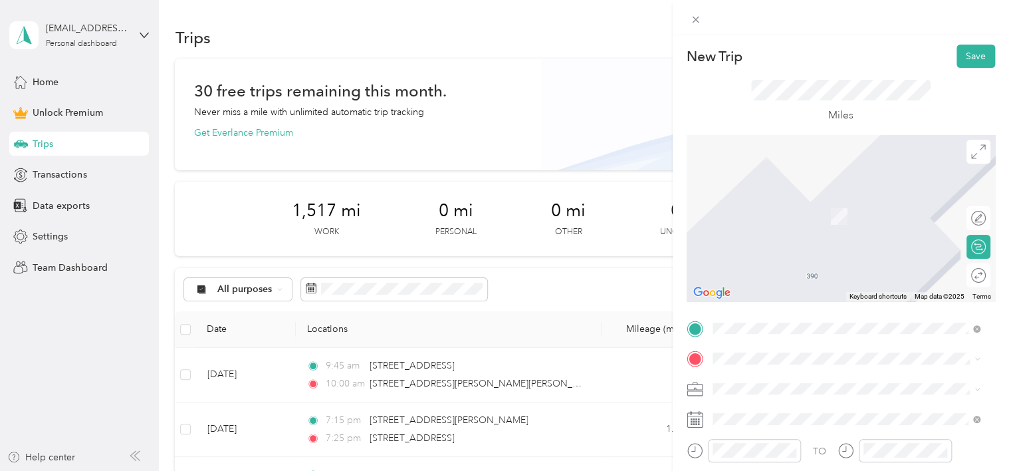
click at [816, 251] on span "[STREET_ADDRESS][US_STATE]" at bounding box center [803, 245] width 133 height 12
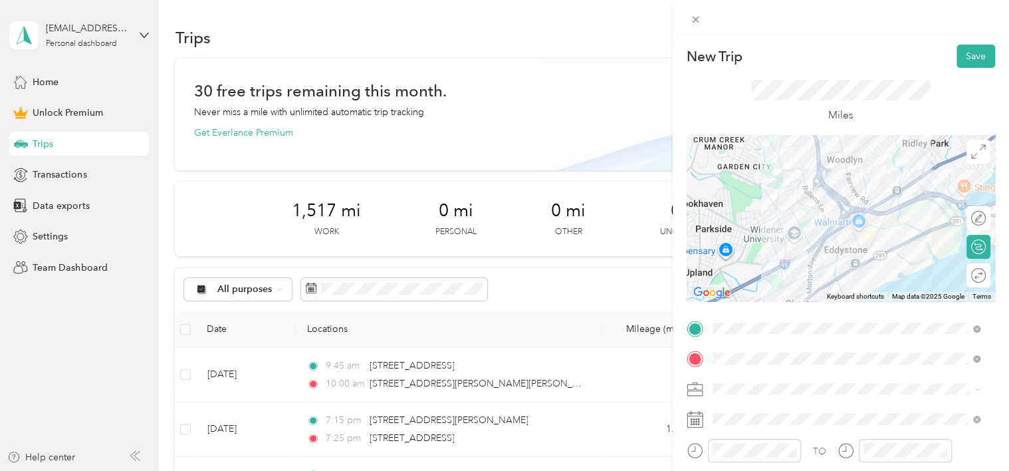
click at [752, 255] on ol "Work Personal Work Other Charity Medical Moving Commute" at bounding box center [846, 276] width 277 height 186
click at [737, 258] on ol "Work Personal Work Other Charity Medical Moving Commute" at bounding box center [846, 284] width 277 height 186
click at [737, 242] on span "Work" at bounding box center [728, 241] width 23 height 11
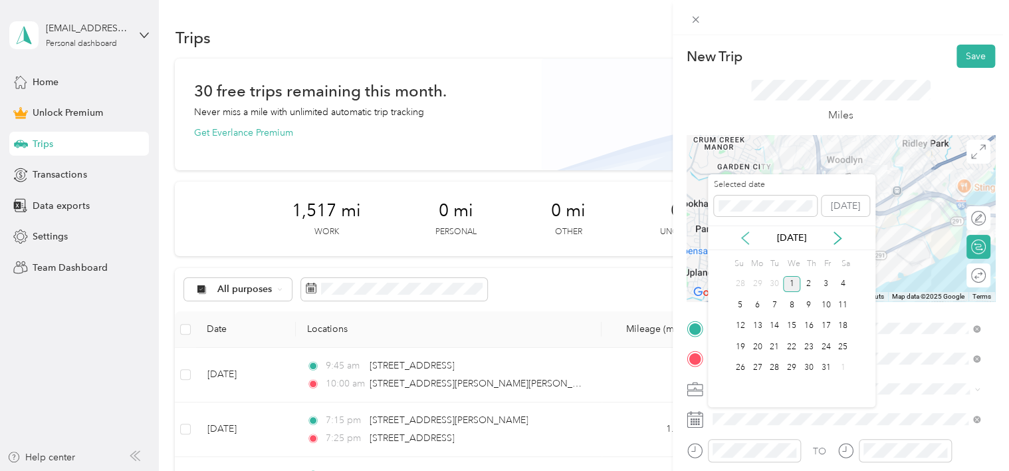
click at [747, 237] on icon at bounding box center [745, 237] width 13 height 13
click at [758, 325] on div "15" at bounding box center [757, 326] width 17 height 17
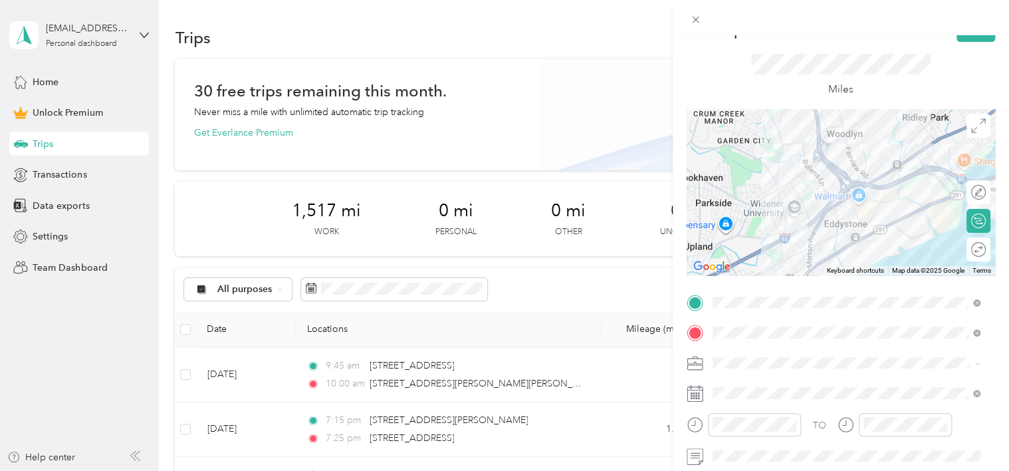
scroll to position [13, 0]
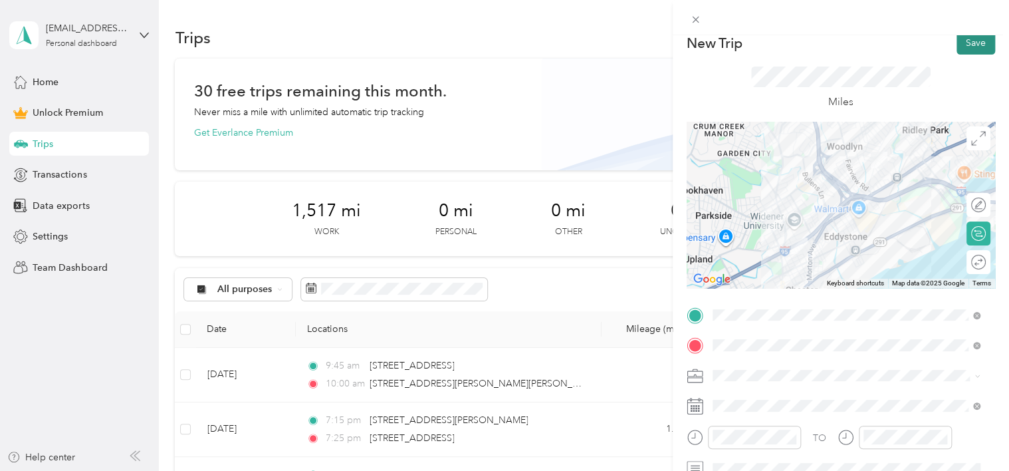
click at [961, 40] on button "Save" at bounding box center [976, 42] width 39 height 23
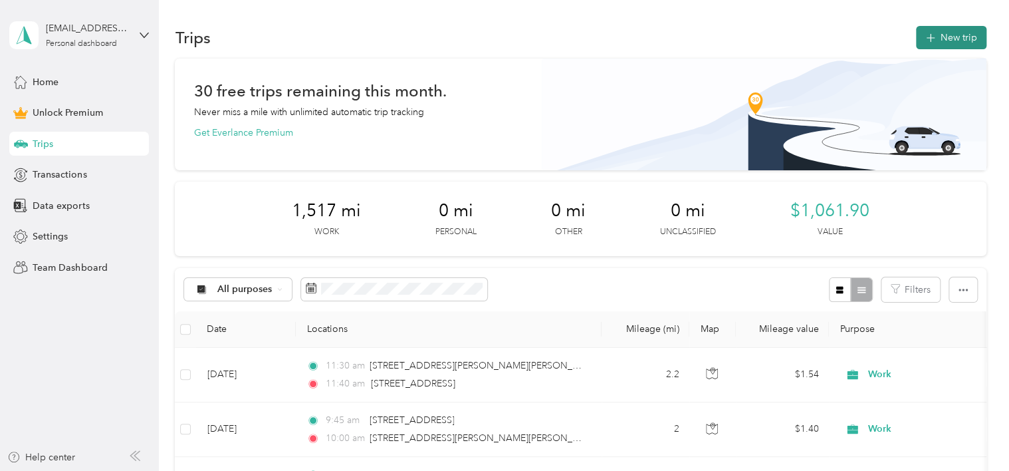
click at [933, 32] on button "New trip" at bounding box center [951, 37] width 70 height 23
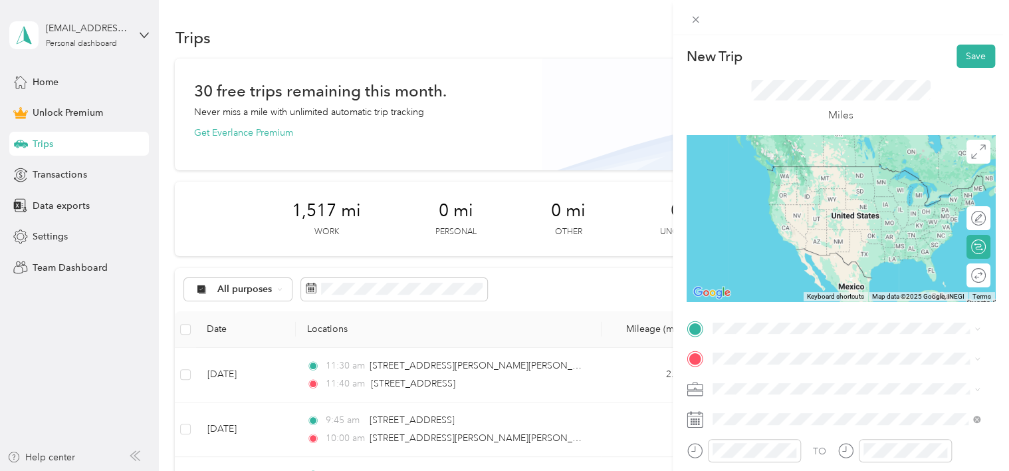
click at [838, 165] on span "[STREET_ADDRESS][US_STATE]" at bounding box center [803, 159] width 133 height 12
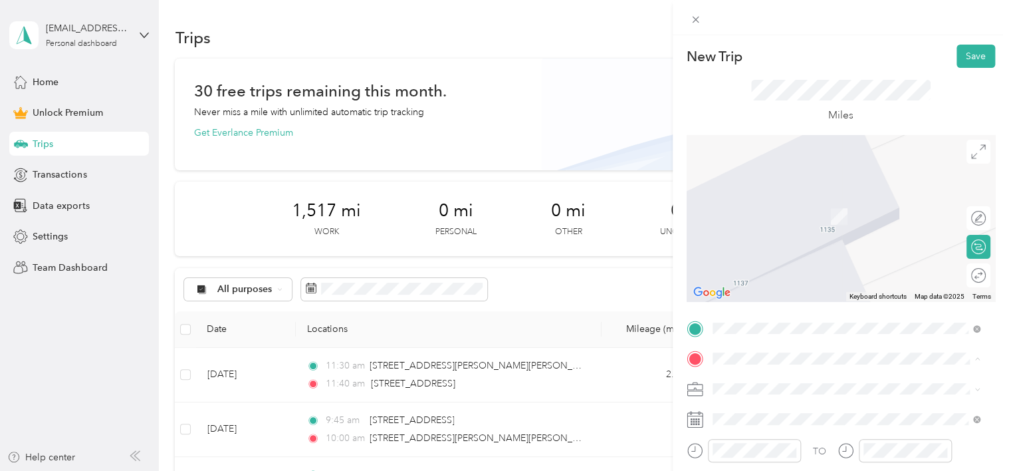
click at [768, 261] on li "[STREET_ADDRESS][PERSON_NAME][US_STATE]" at bounding box center [846, 248] width 277 height 27
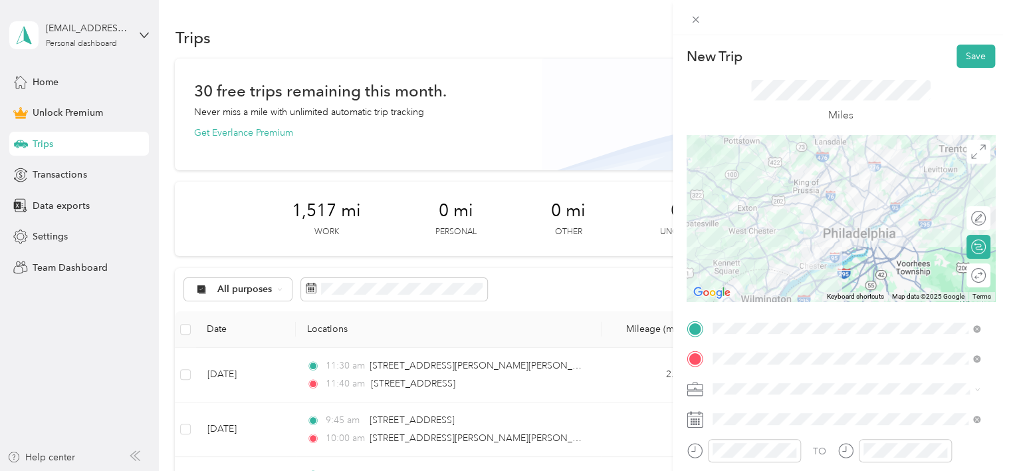
click at [728, 247] on div "Work" at bounding box center [846, 249] width 259 height 14
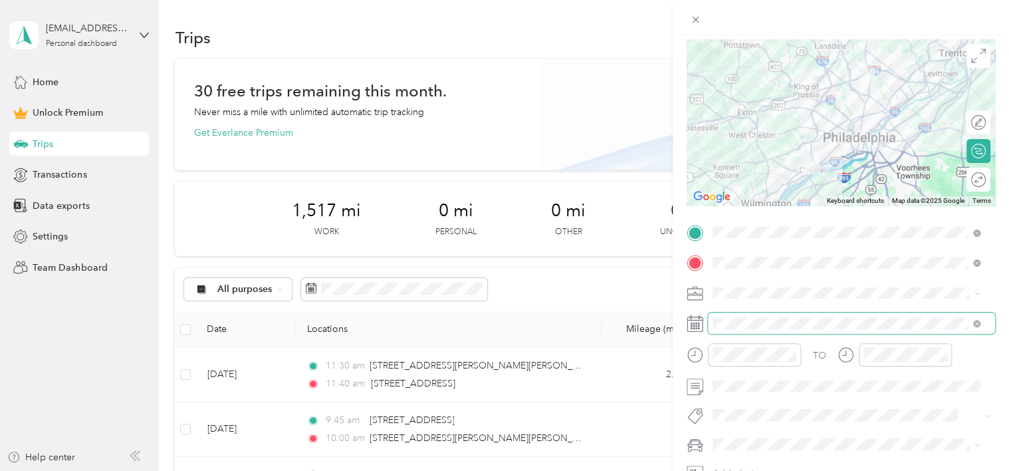
scroll to position [98, 0]
click at [771, 312] on span at bounding box center [851, 320] width 287 height 21
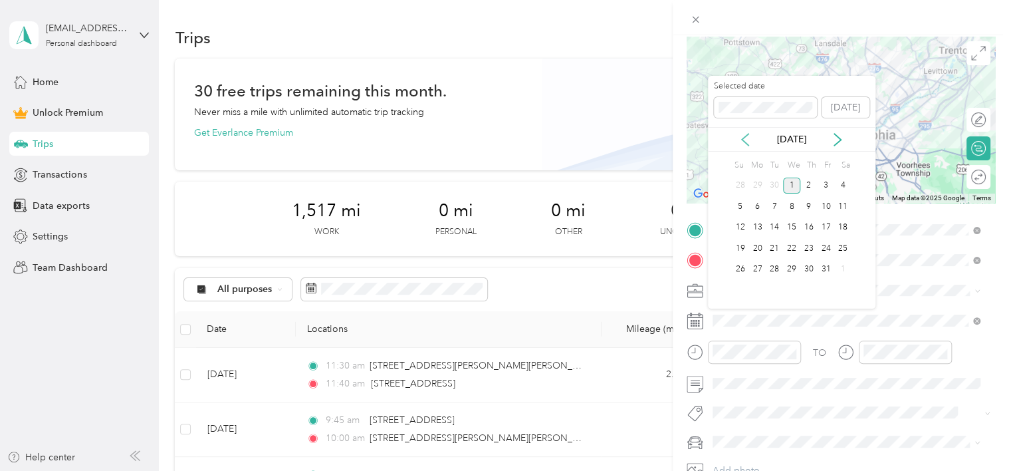
click at [747, 134] on icon at bounding box center [745, 140] width 7 height 12
click at [774, 229] on div "16" at bounding box center [774, 227] width 17 height 17
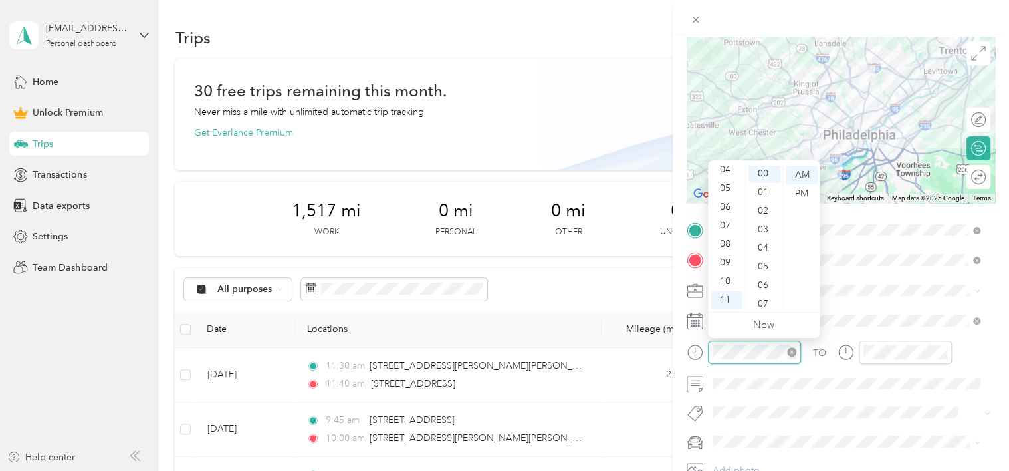
scroll to position [0, 0]
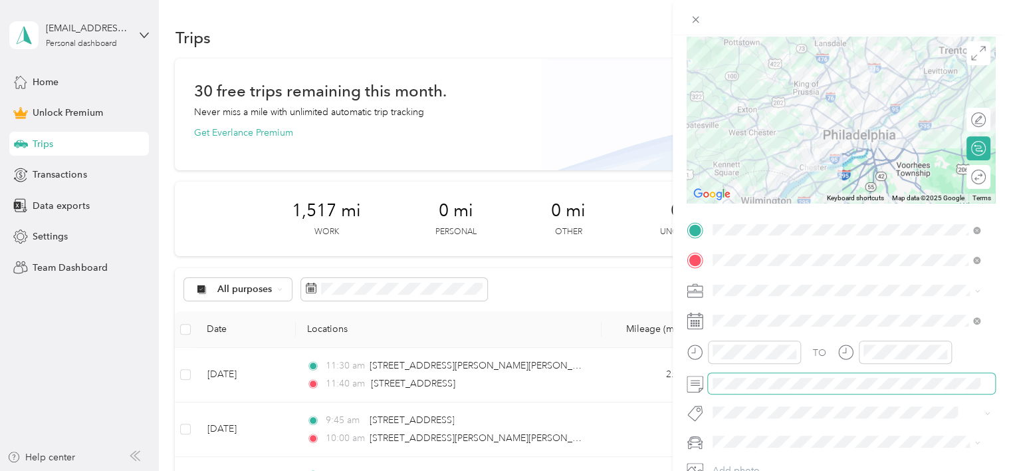
drag, startPoint x: 923, startPoint y: 359, endPoint x: 925, endPoint y: 392, distance: 33.3
click at [925, 392] on span at bounding box center [851, 383] width 287 height 21
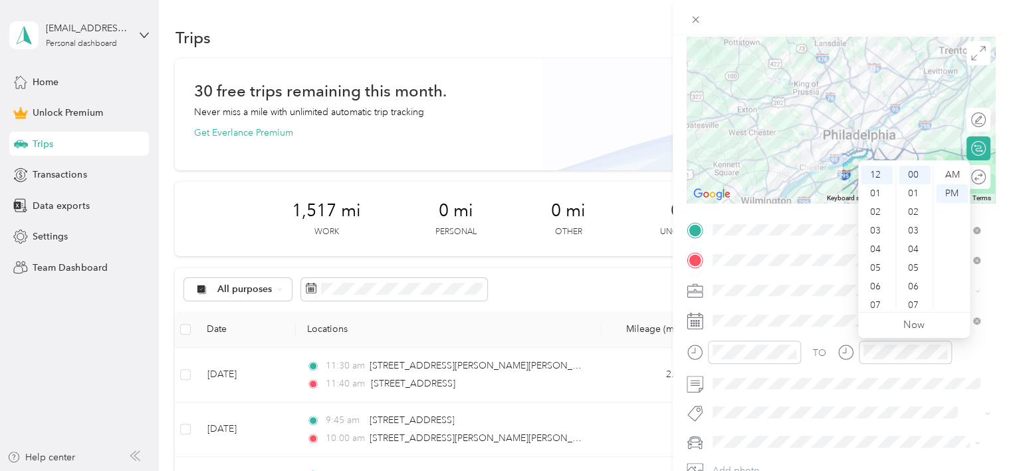
click at [556, 146] on div "New Trip Save This trip cannot be edited because it is either under review, app…" at bounding box center [504, 235] width 1009 height 471
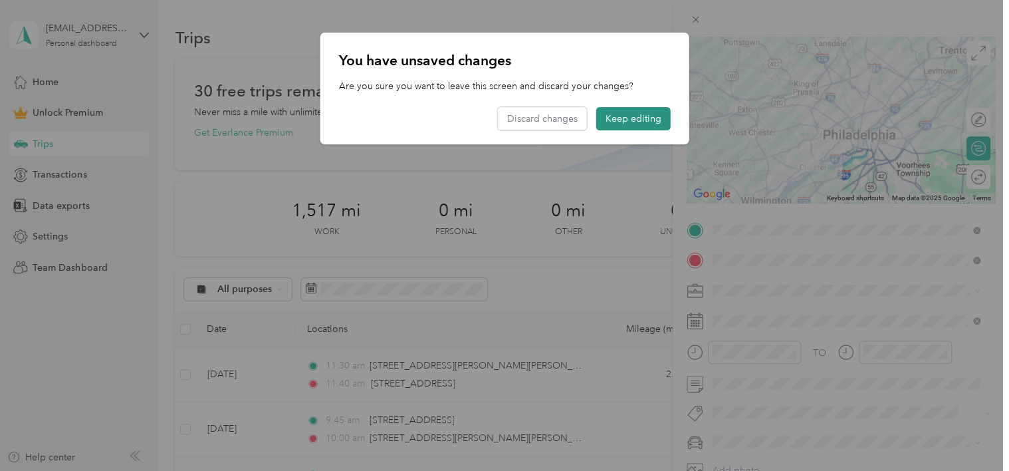
click at [639, 122] on button "Keep editing" at bounding box center [633, 118] width 74 height 23
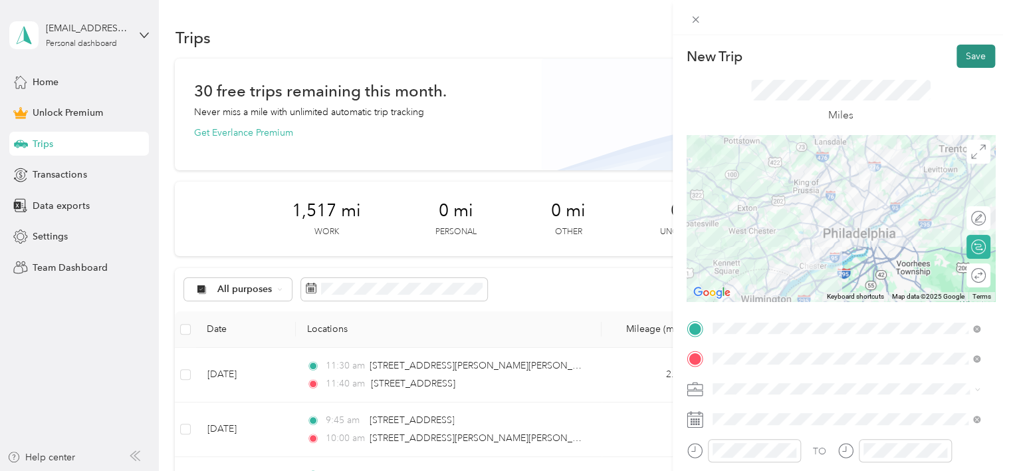
click at [970, 56] on button "Save" at bounding box center [976, 56] width 39 height 23
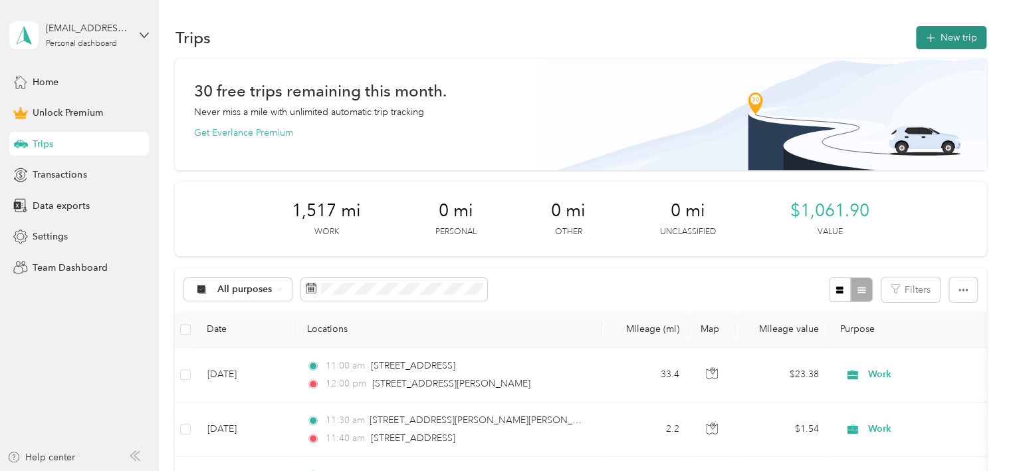
click at [944, 42] on button "New trip" at bounding box center [951, 37] width 70 height 23
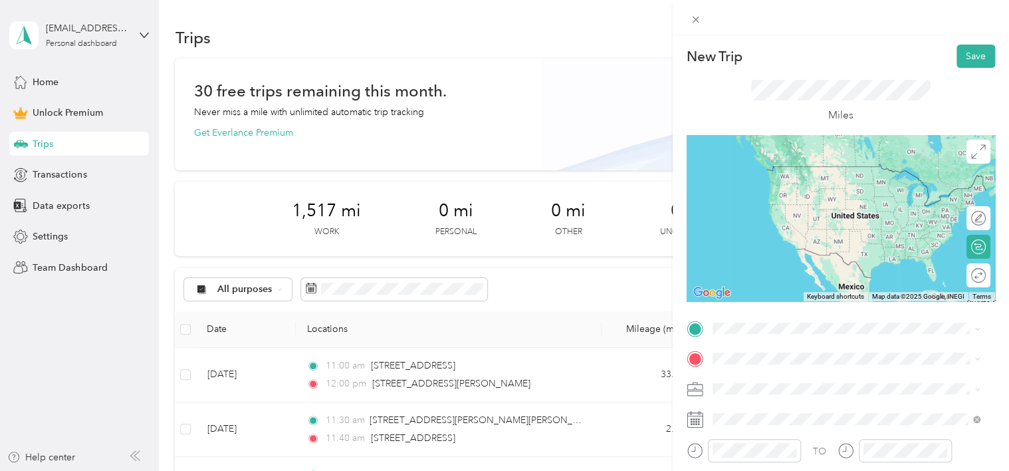
click at [867, 191] on li "[STREET_ADDRESS][PERSON_NAME][US_STATE]" at bounding box center [846, 177] width 277 height 27
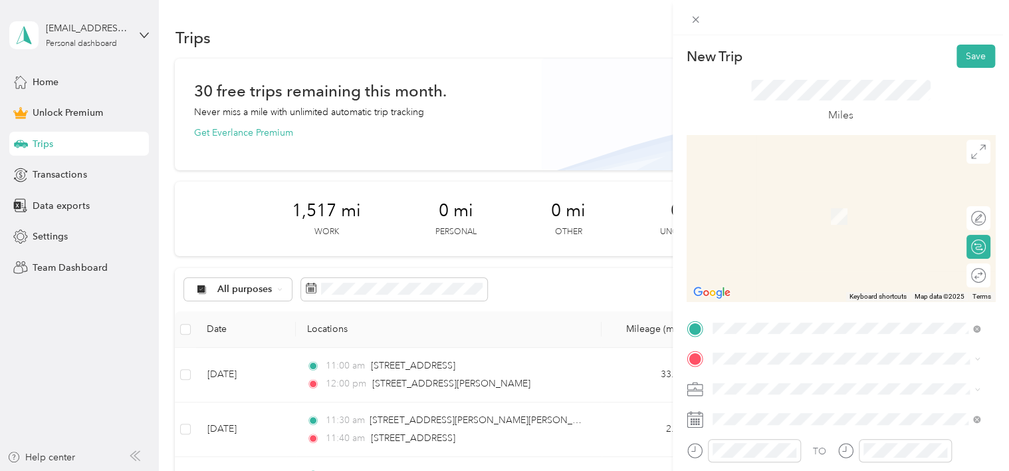
click at [845, 201] on span "[STREET_ADDRESS][US_STATE]" at bounding box center [803, 195] width 133 height 12
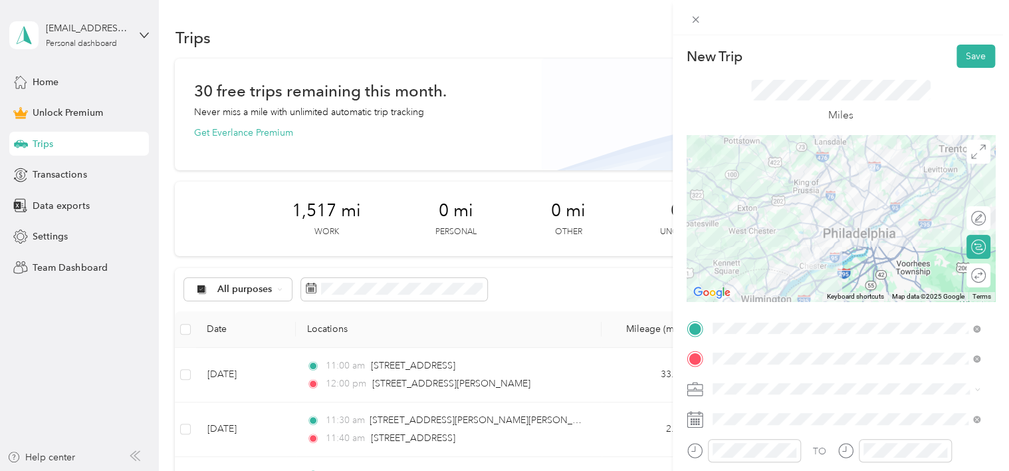
click at [746, 257] on ol "Work Personal Work Other Charity Medical Moving Commute" at bounding box center [846, 278] width 277 height 186
click at [730, 251] on li "Work" at bounding box center [846, 247] width 277 height 23
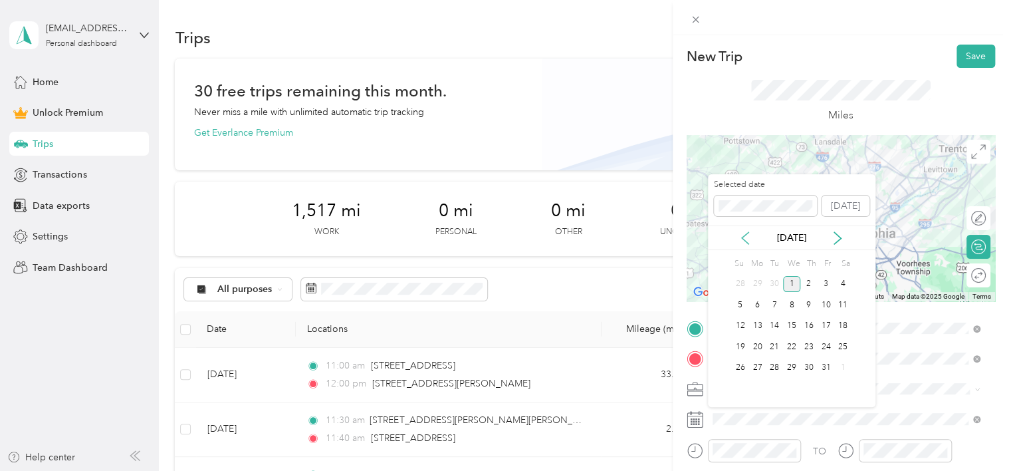
click at [739, 237] on icon at bounding box center [745, 237] width 13 height 13
click at [776, 321] on div "16" at bounding box center [774, 326] width 17 height 17
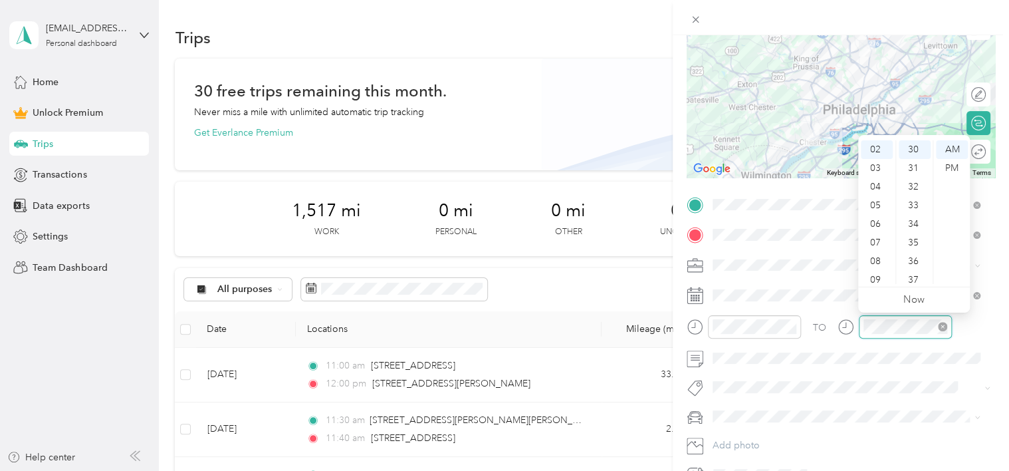
scroll to position [558, 0]
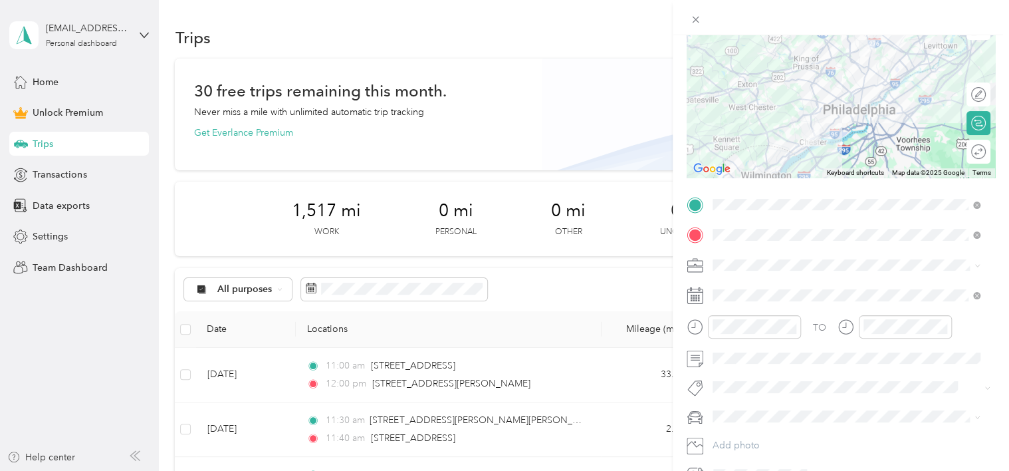
click at [554, 138] on div "New Trip Save This trip cannot be edited because it is either under review, app…" at bounding box center [504, 235] width 1009 height 471
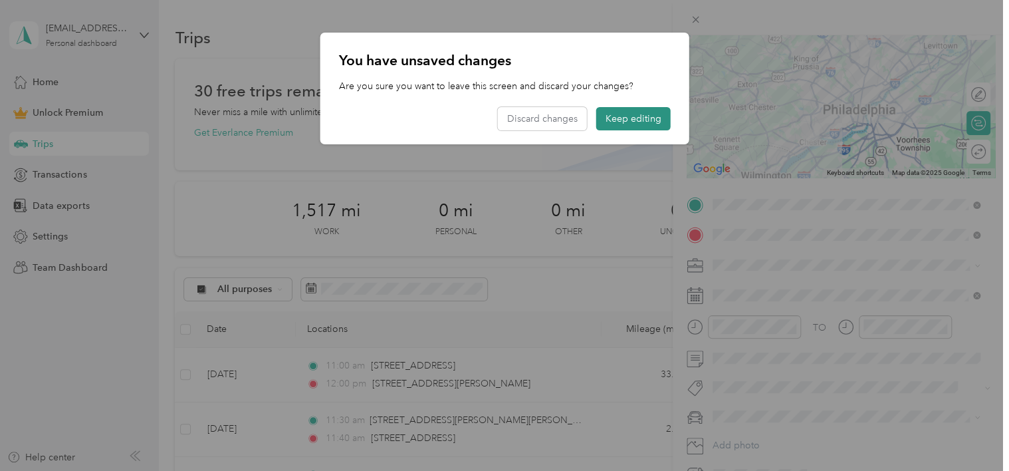
click at [649, 120] on button "Keep editing" at bounding box center [633, 118] width 74 height 23
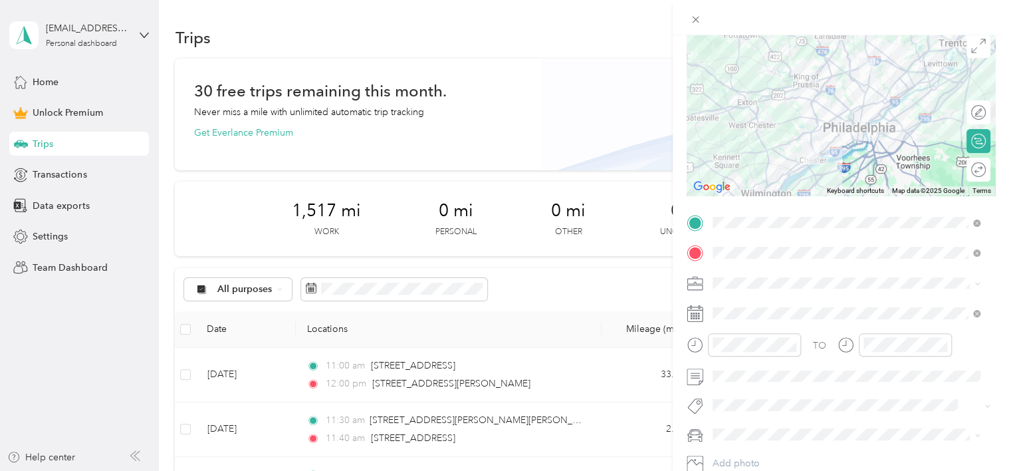
scroll to position [0, 0]
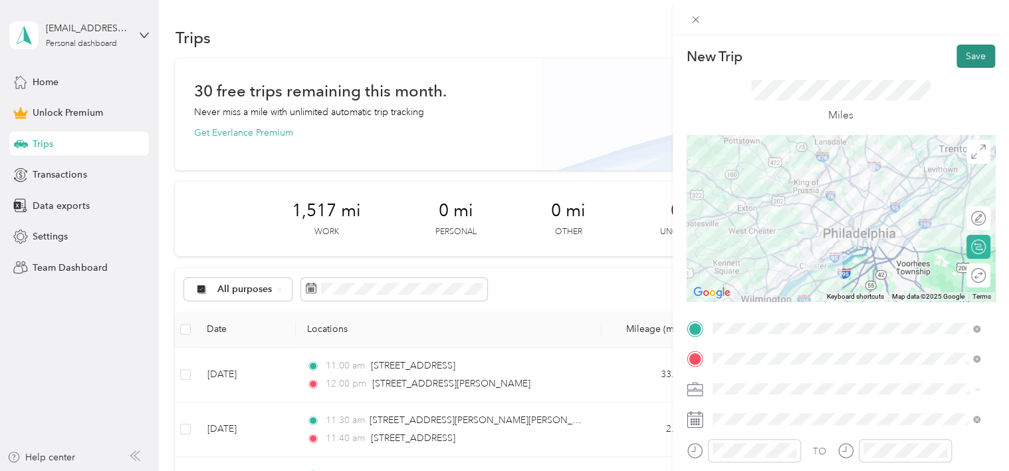
click at [961, 51] on button "Save" at bounding box center [976, 56] width 39 height 23
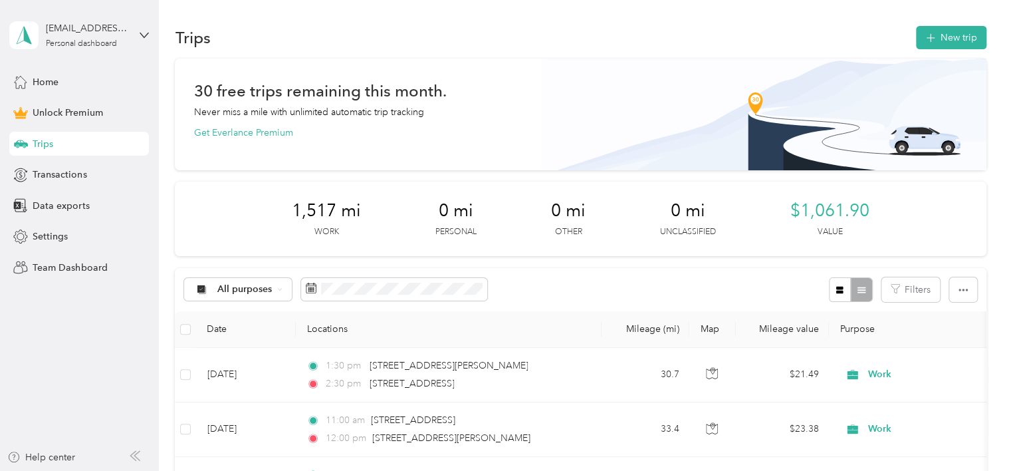
click at [946, 39] on button "New trip" at bounding box center [951, 37] width 70 height 23
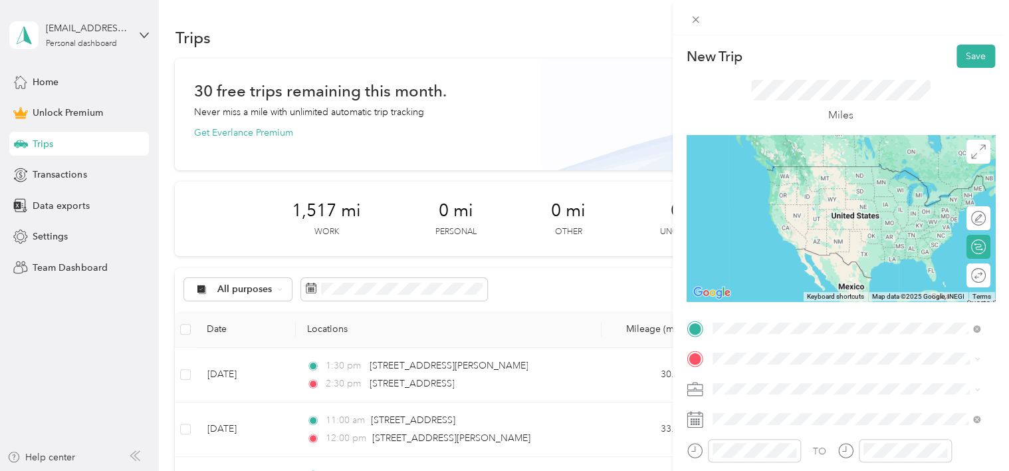
click at [796, 168] on span "[STREET_ADDRESS][US_STATE]" at bounding box center [803, 166] width 133 height 12
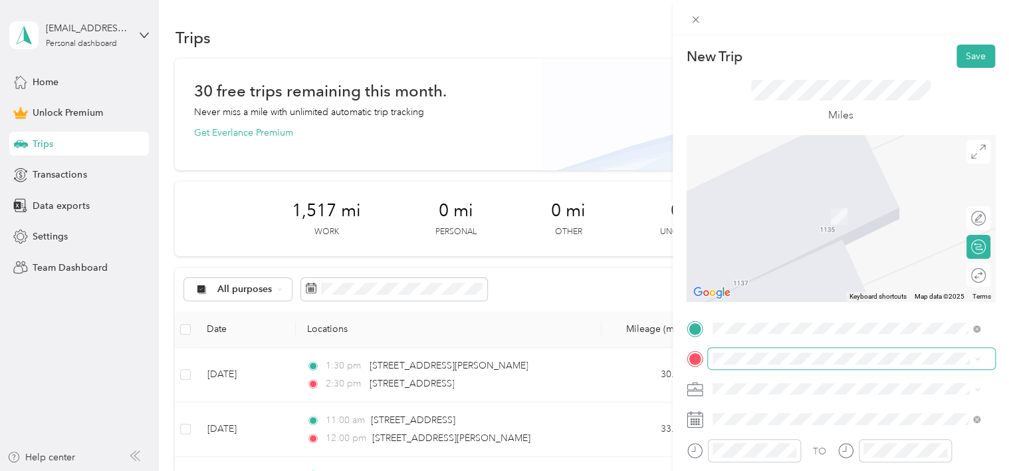
drag, startPoint x: 838, startPoint y: 197, endPoint x: 882, endPoint y: 368, distance: 176.4
click at [882, 368] on span at bounding box center [851, 358] width 287 height 21
click at [784, 207] on div "[STREET_ADDRESS][PERSON_NAME][PERSON_NAME][US_STATE]" at bounding box center [846, 195] width 259 height 28
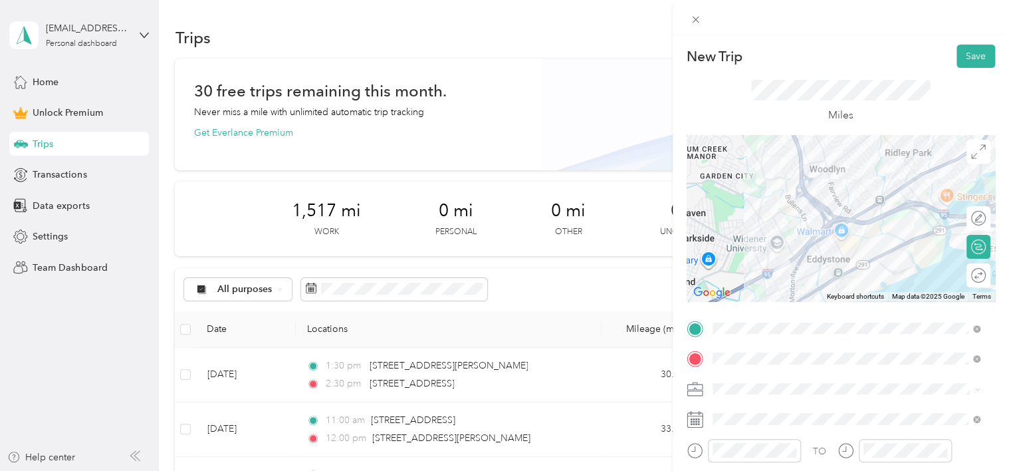
click at [729, 257] on ol "Work Personal Work Other Charity Medical Moving Commute" at bounding box center [846, 276] width 277 height 186
click at [727, 249] on li "Work" at bounding box center [846, 241] width 277 height 23
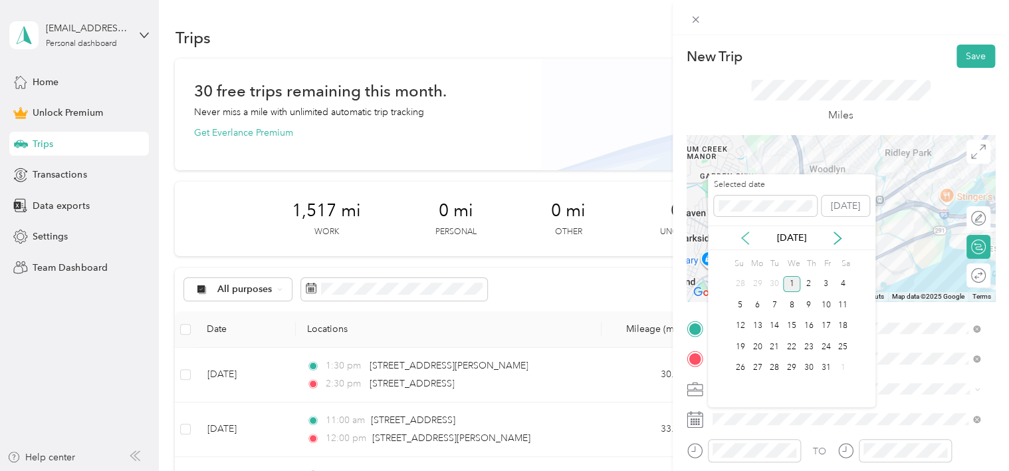
click at [745, 232] on icon at bounding box center [745, 237] width 13 height 13
click at [780, 344] on div "23" at bounding box center [774, 346] width 17 height 17
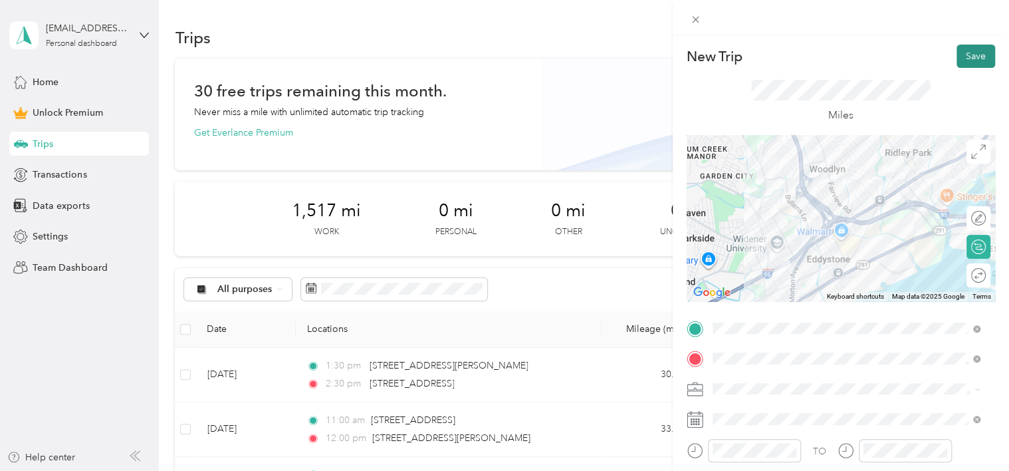
click at [965, 57] on button "Save" at bounding box center [976, 56] width 39 height 23
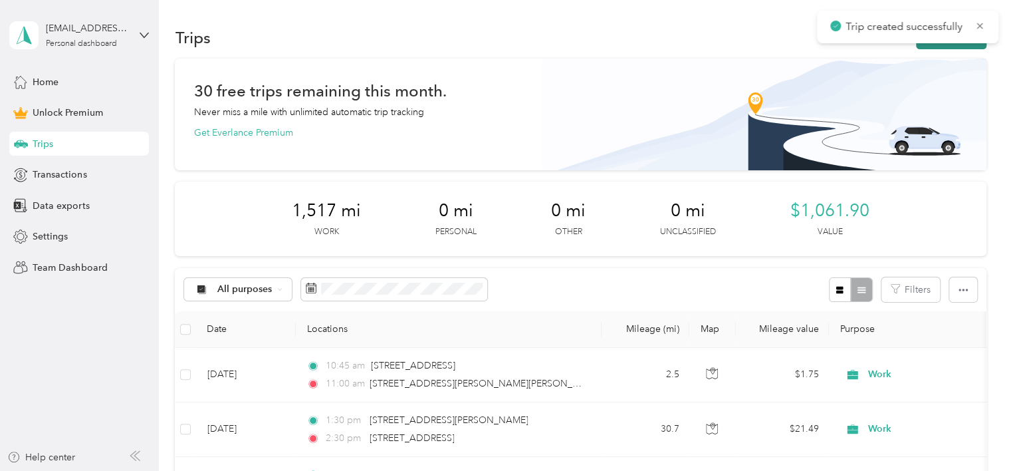
click at [933, 45] on button "New trip" at bounding box center [951, 37] width 70 height 23
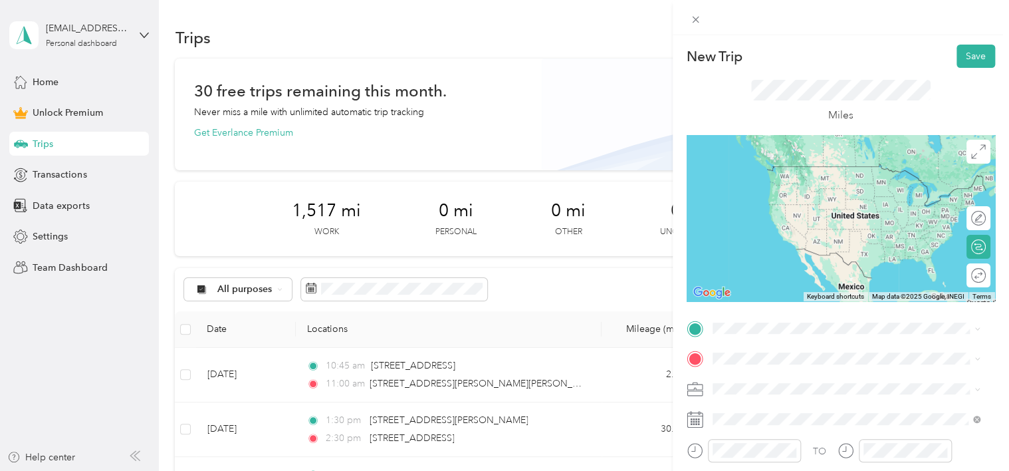
click at [759, 181] on li "[STREET_ADDRESS][PERSON_NAME][PERSON_NAME][US_STATE]" at bounding box center [846, 168] width 277 height 37
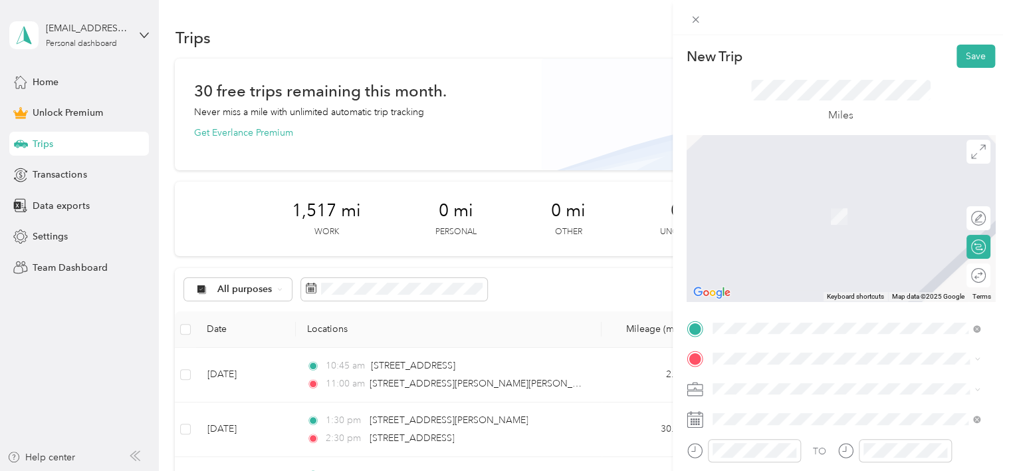
click at [778, 201] on span "[STREET_ADDRESS][US_STATE]" at bounding box center [803, 195] width 133 height 12
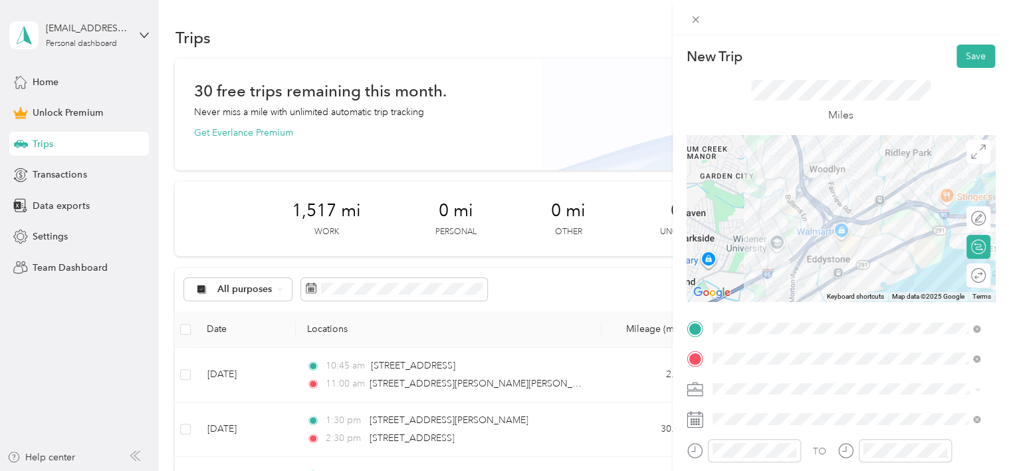
click at [737, 255] on ol "Work Personal Work Other Charity Medical Moving Commute" at bounding box center [846, 278] width 277 height 186
click at [739, 249] on li "Work" at bounding box center [846, 242] width 277 height 23
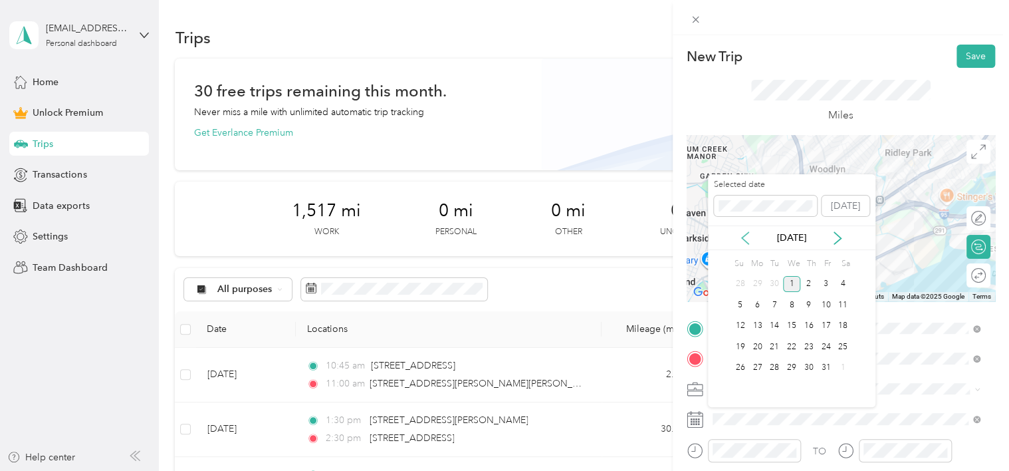
click at [743, 237] on icon at bounding box center [745, 238] width 7 height 12
click at [771, 346] on div "23" at bounding box center [774, 346] width 17 height 17
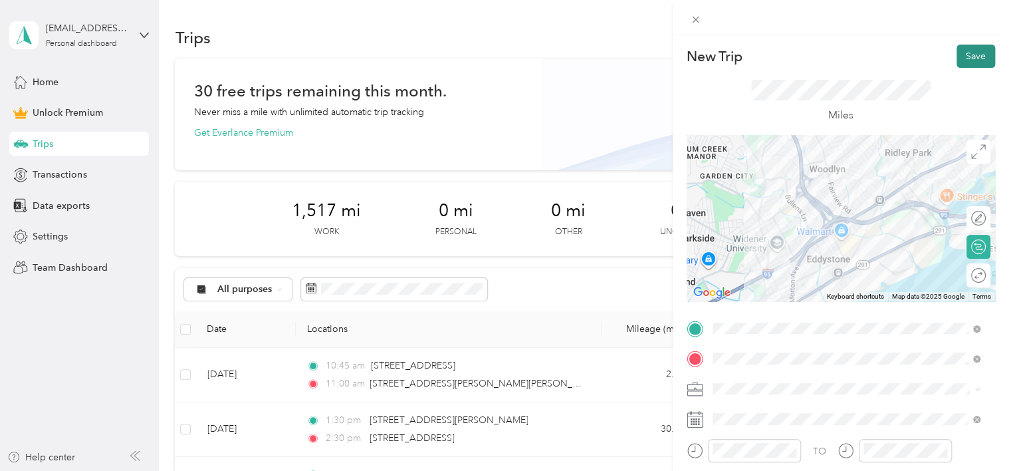
click at [960, 65] on button "Save" at bounding box center [976, 56] width 39 height 23
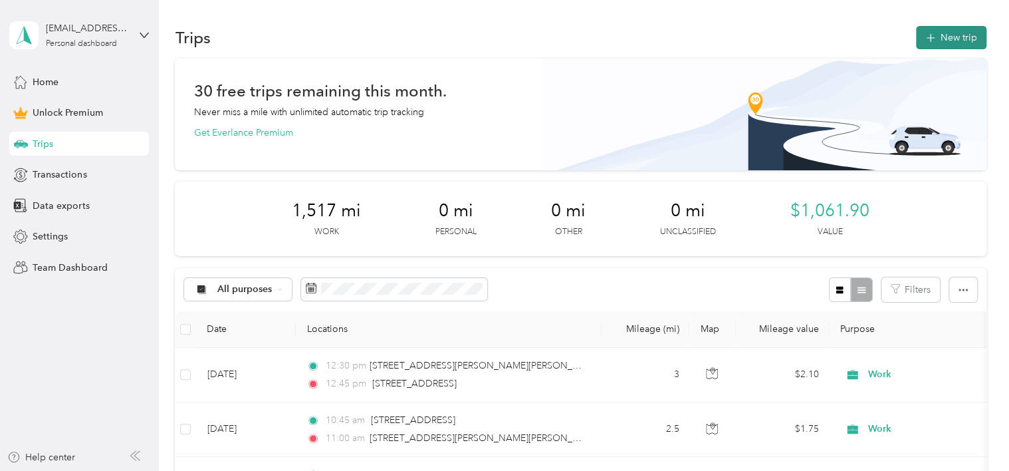
click at [945, 40] on button "New trip" at bounding box center [951, 37] width 70 height 23
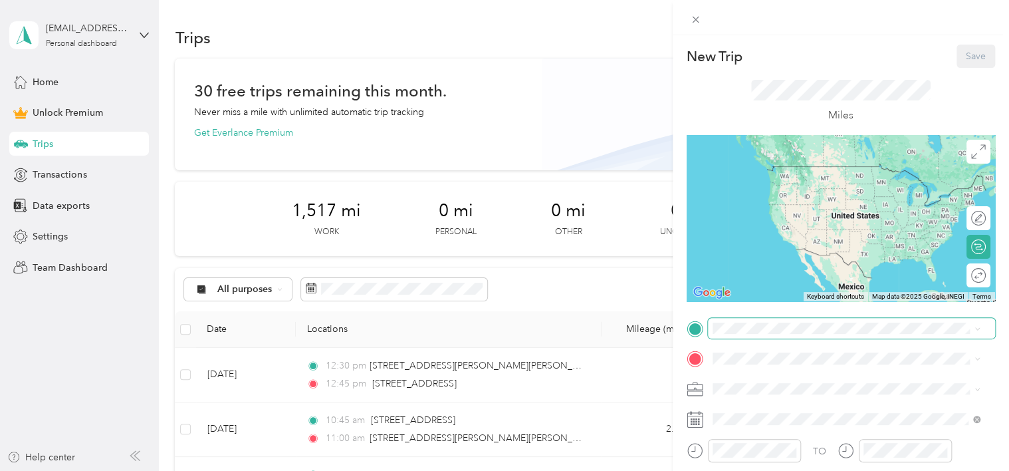
click at [880, 334] on span at bounding box center [851, 328] width 287 height 21
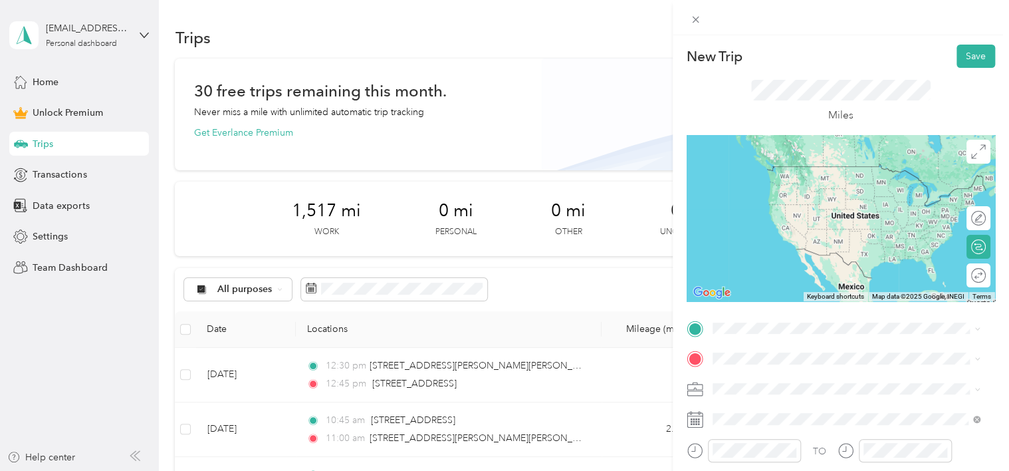
click at [770, 166] on span "[STREET_ADDRESS][US_STATE]" at bounding box center [803, 160] width 133 height 12
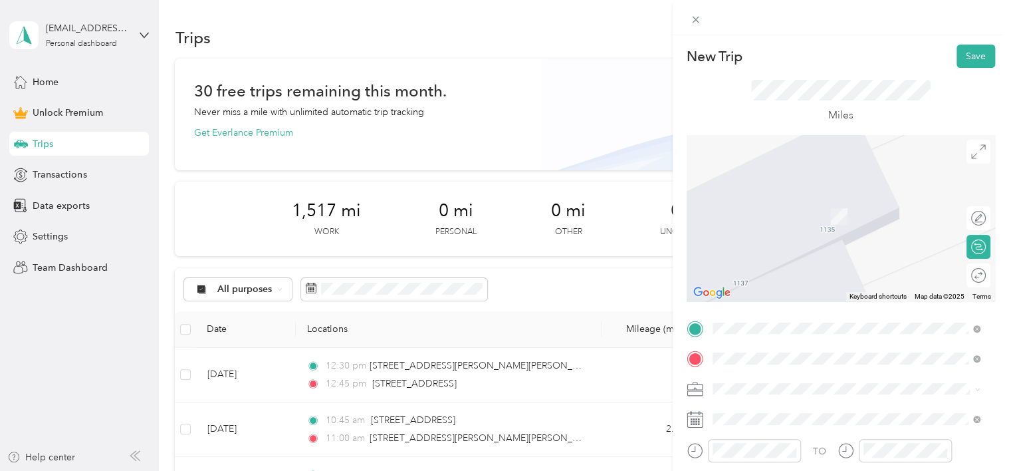
click at [792, 217] on span "[STREET_ADDRESS][US_STATE]" at bounding box center [803, 211] width 133 height 12
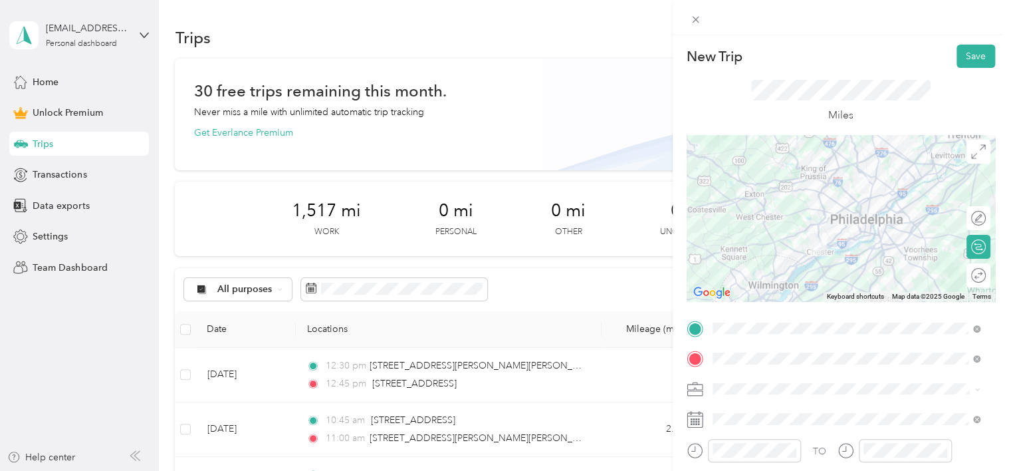
click at [729, 249] on li "Work" at bounding box center [846, 243] width 277 height 23
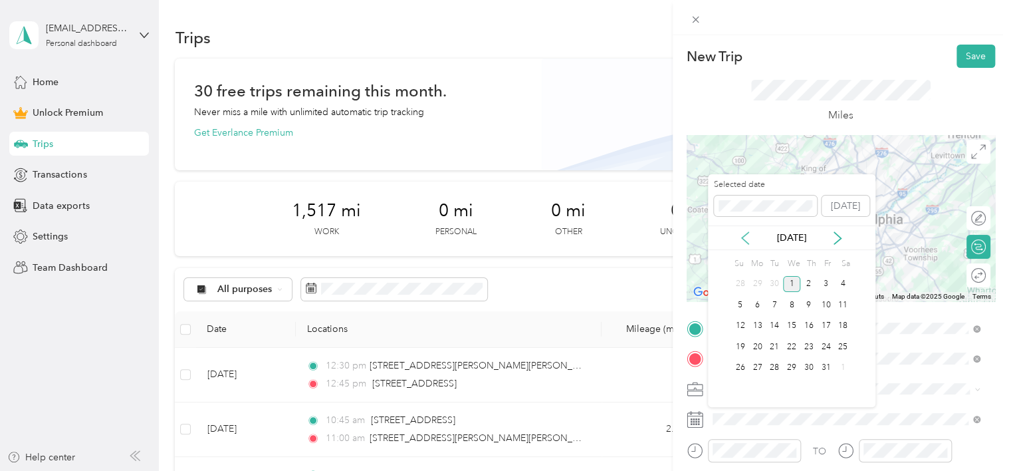
click at [745, 243] on icon at bounding box center [745, 237] width 13 height 13
click at [814, 350] on div "25" at bounding box center [808, 346] width 17 height 17
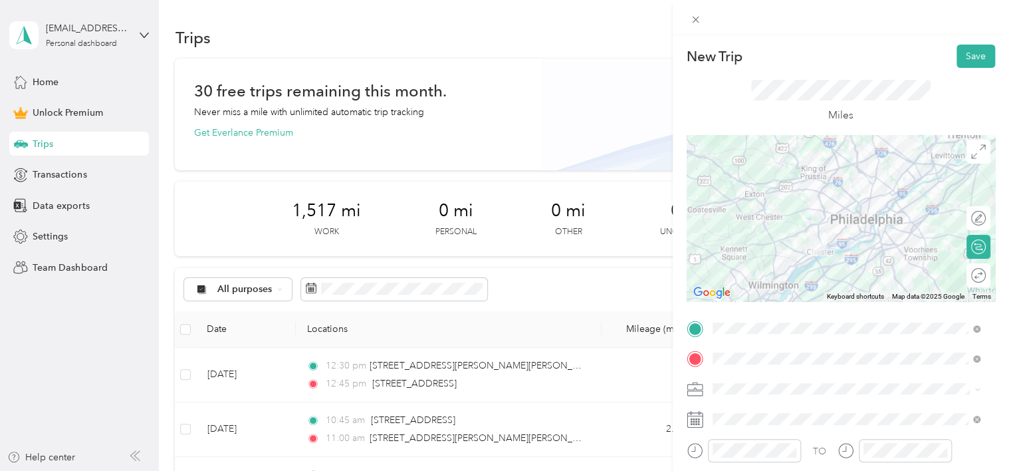
click at [751, 101] on div "Miles" at bounding box center [840, 102] width 179 height 44
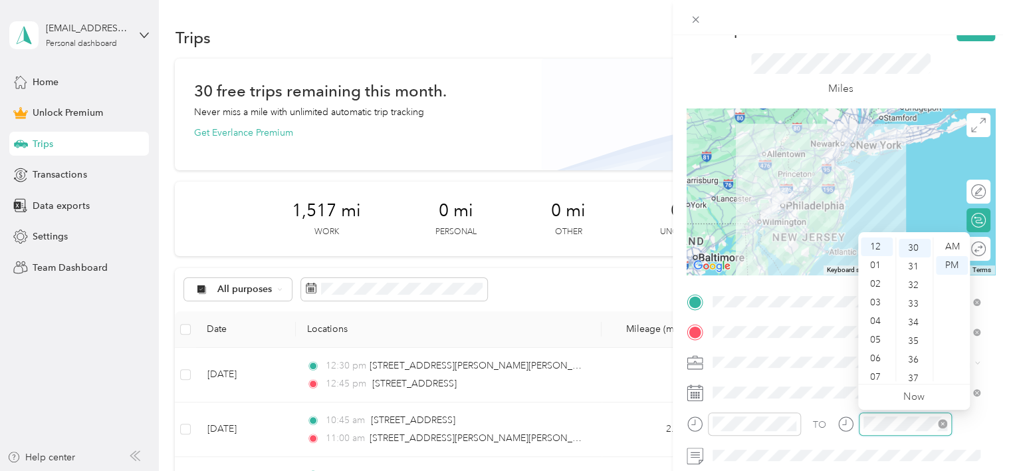
scroll to position [558, 0]
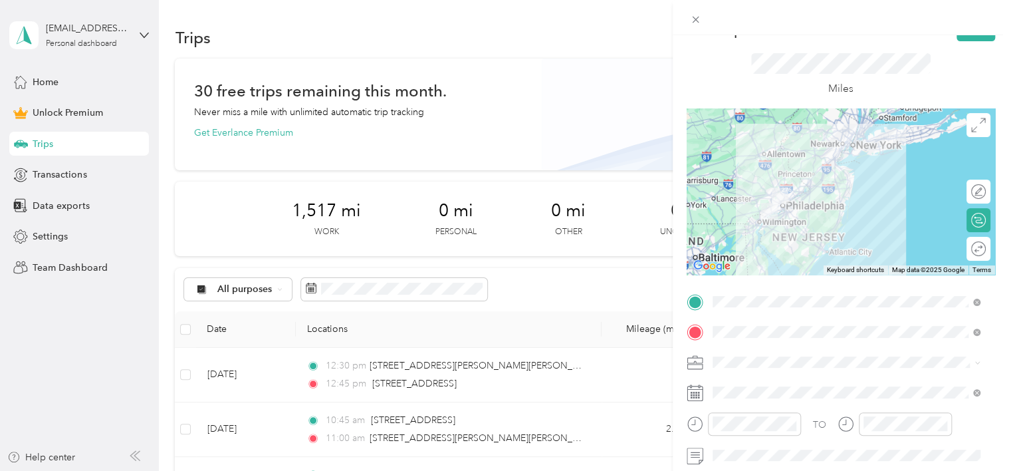
click at [950, 79] on div "Miles" at bounding box center [841, 74] width 308 height 67
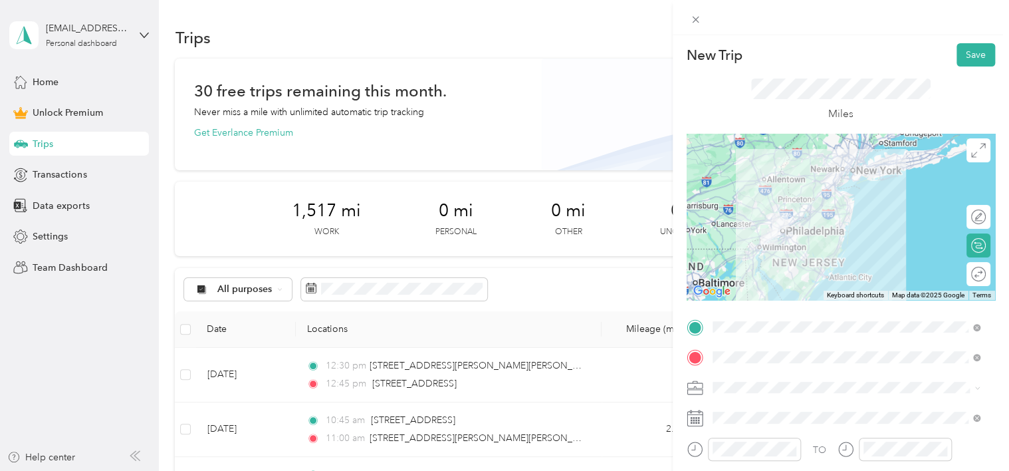
scroll to position [0, 0]
click at [967, 55] on button "Save" at bounding box center [976, 56] width 39 height 23
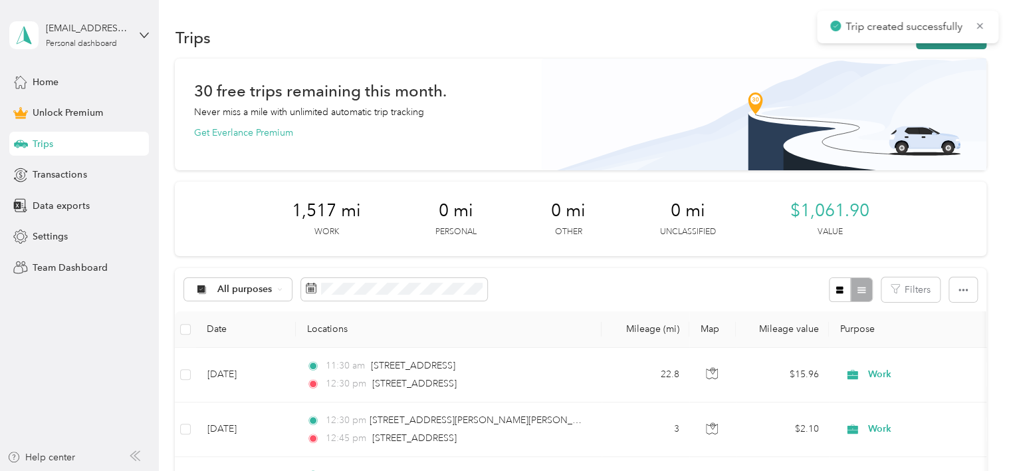
click at [941, 45] on button "New trip" at bounding box center [951, 37] width 70 height 23
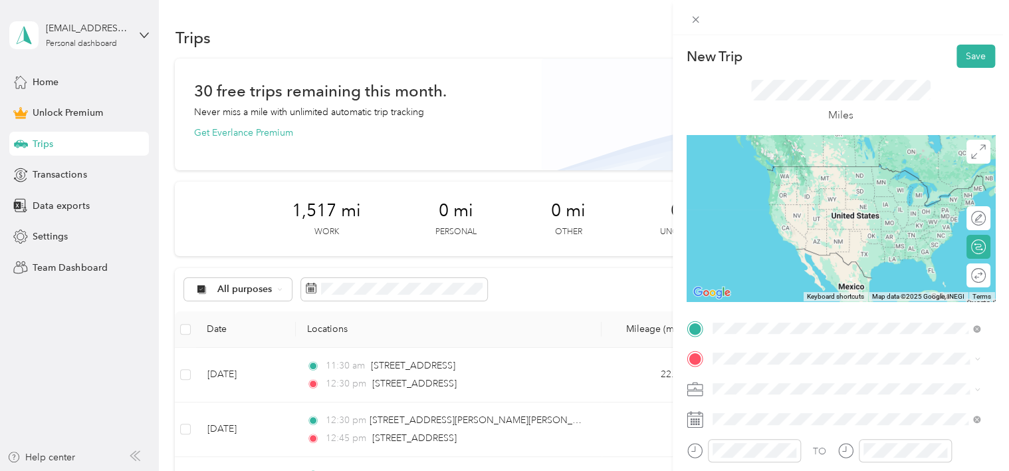
click at [842, 251] on span "[STREET_ADDRESS][US_STATE]" at bounding box center [803, 245] width 133 height 12
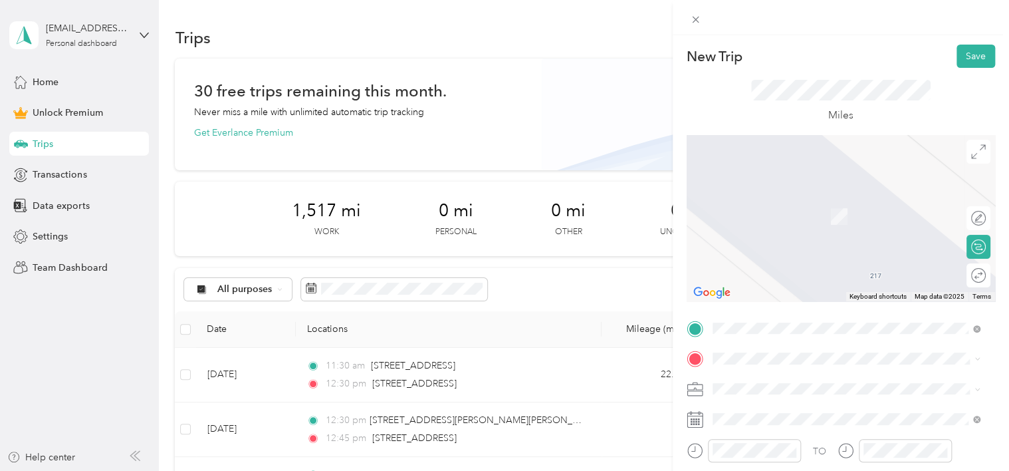
click at [771, 195] on span "[STREET_ADDRESS][US_STATE]" at bounding box center [803, 189] width 133 height 12
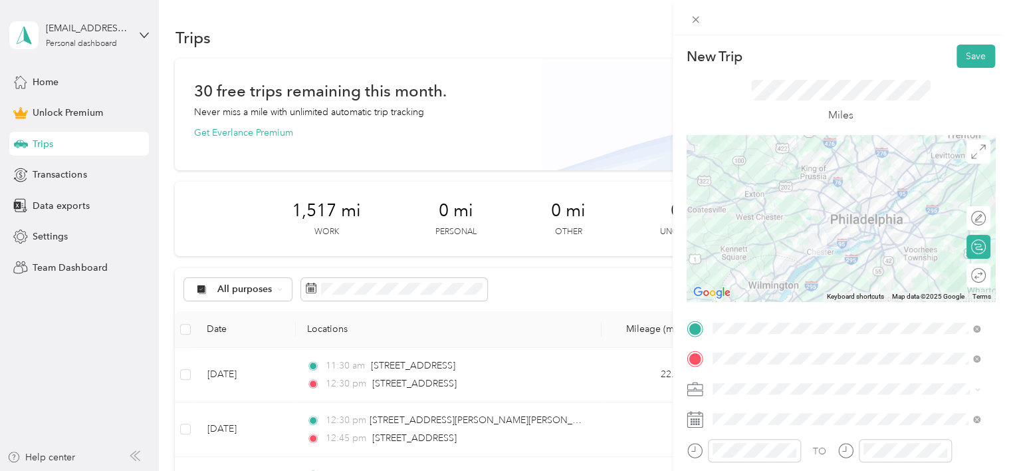
click at [731, 252] on li "Work" at bounding box center [846, 242] width 277 height 23
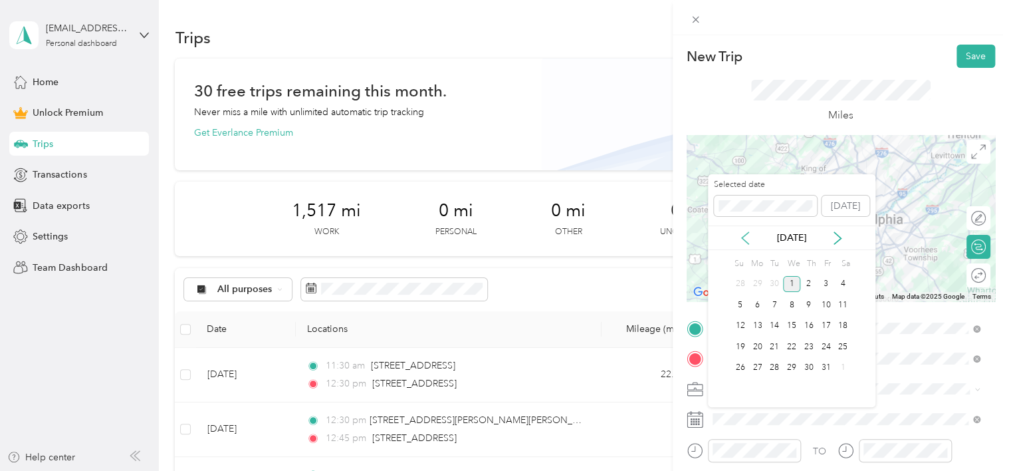
click at [745, 231] on icon at bounding box center [745, 237] width 13 height 13
click at [814, 347] on div "25" at bounding box center [808, 346] width 17 height 17
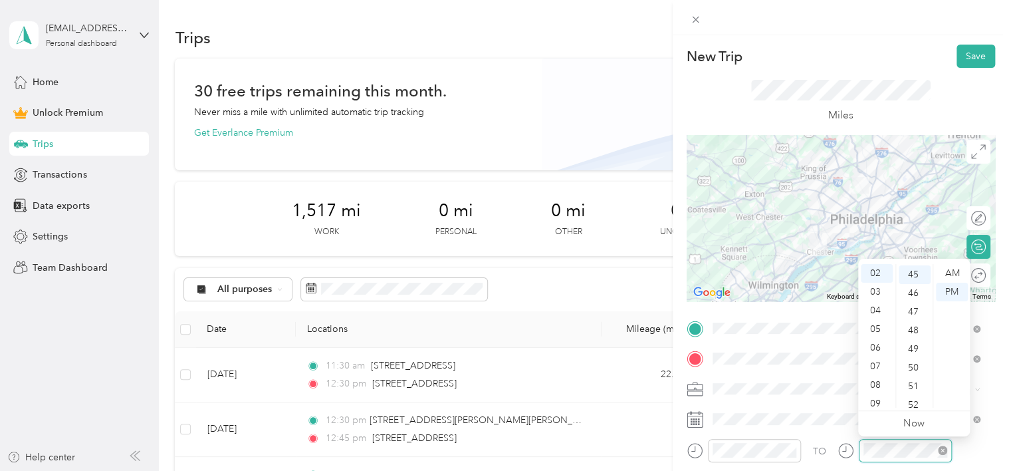
scroll to position [838, 0]
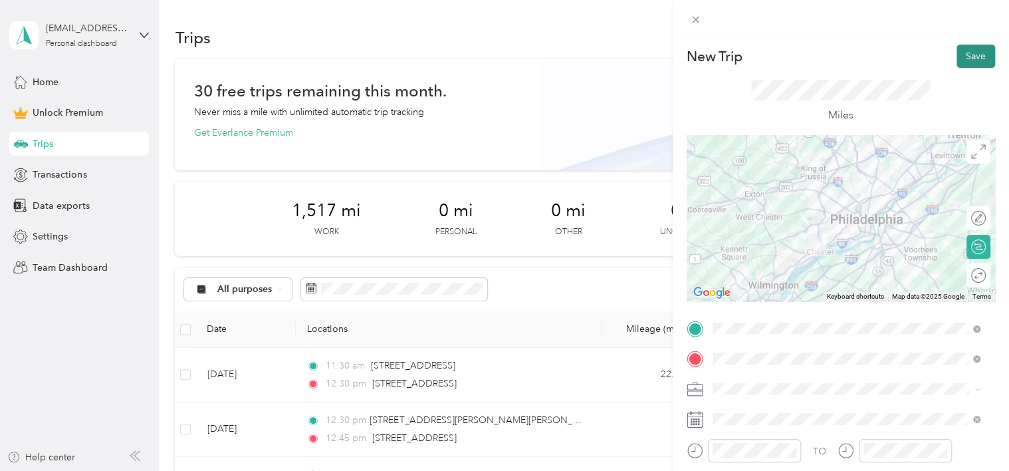
click at [957, 58] on button "Save" at bounding box center [976, 56] width 39 height 23
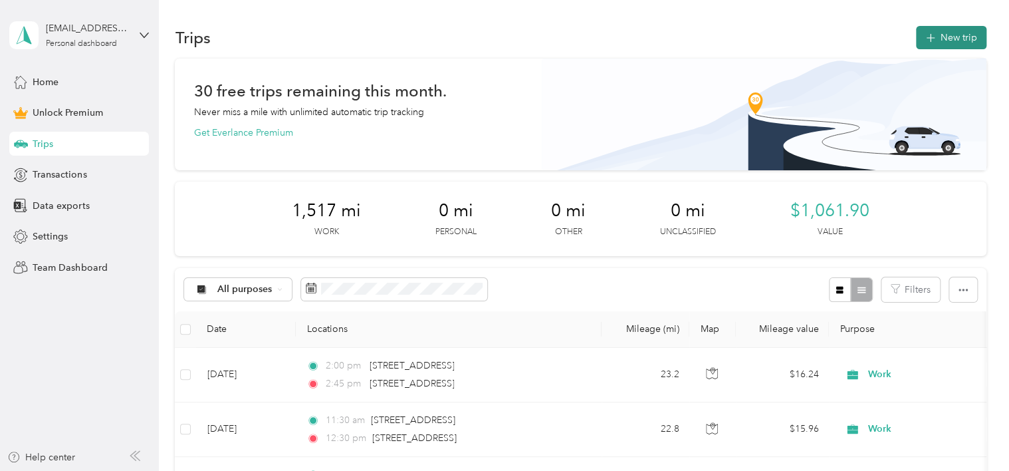
click at [963, 35] on button "New trip" at bounding box center [951, 37] width 70 height 23
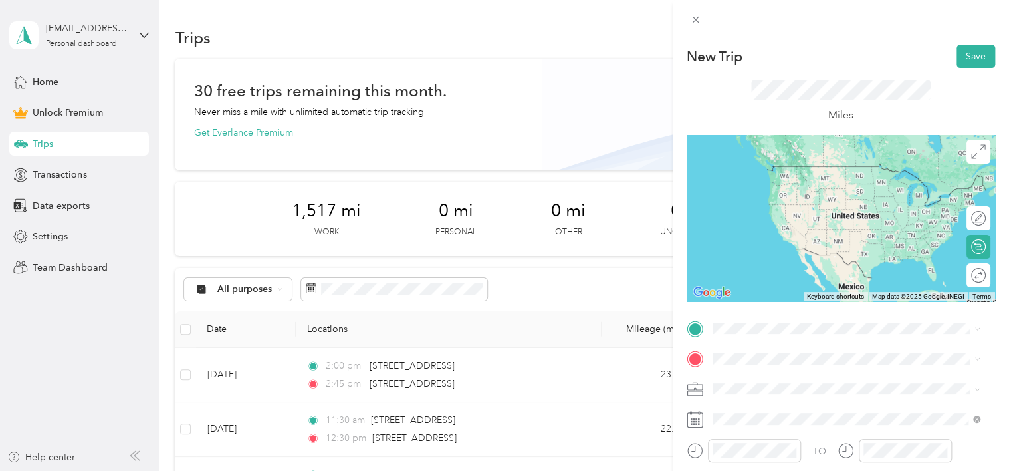
click at [768, 179] on li "[STREET_ADDRESS][US_STATE]" at bounding box center [846, 165] width 277 height 27
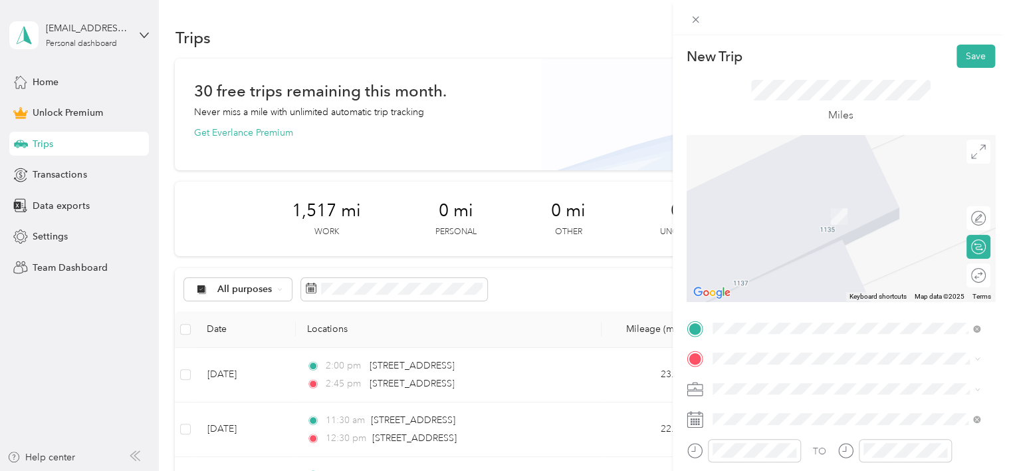
click at [764, 215] on ol "From search results [STREET_ADDRESS][GEOGRAPHIC_DATA][PERSON_NAME][US_STATE][ST…" at bounding box center [846, 238] width 277 height 170
click at [760, 366] on span at bounding box center [851, 358] width 287 height 21
click at [774, 213] on ol "From search results [STREET_ADDRESS][GEOGRAPHIC_DATA][PERSON_NAME][US_STATE][ST…" at bounding box center [846, 244] width 277 height 170
click at [737, 364] on span at bounding box center [851, 358] width 287 height 21
click at [786, 205] on li "[STREET_ADDRESS][PERSON_NAME][US_STATE]" at bounding box center [846, 190] width 277 height 27
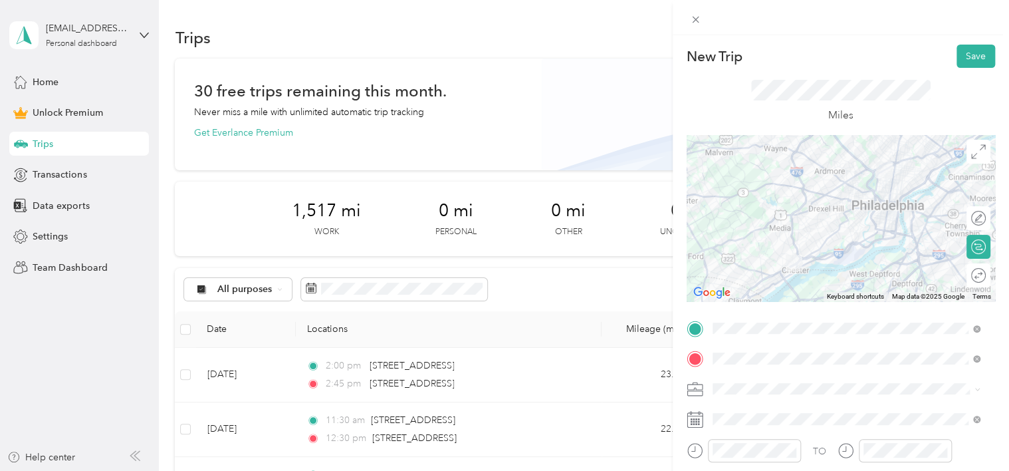
click at [735, 248] on li "Work" at bounding box center [846, 241] width 277 height 23
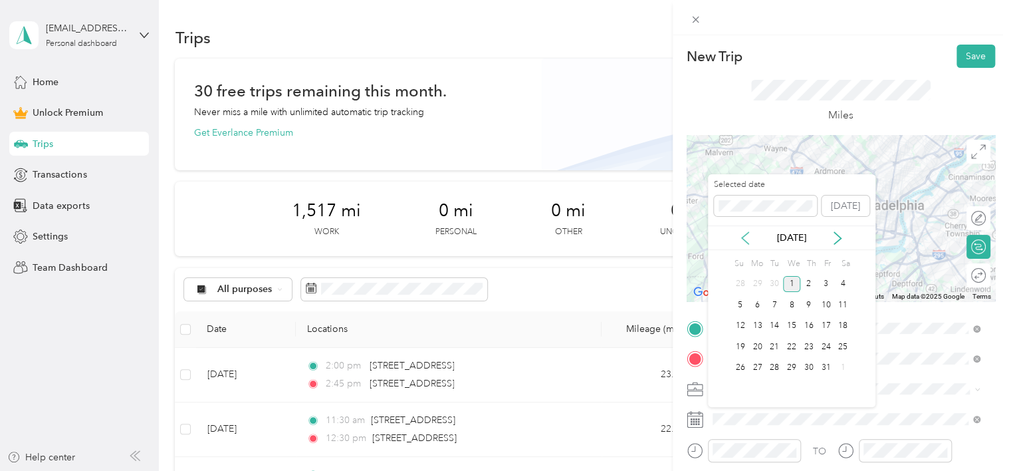
click at [742, 233] on icon at bounding box center [745, 237] width 13 height 13
click at [826, 345] on div "26" at bounding box center [825, 346] width 17 height 17
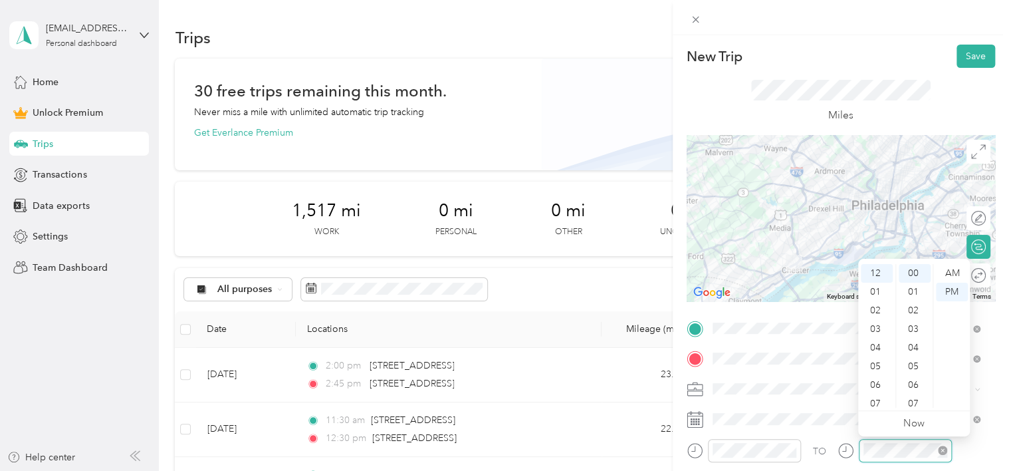
scroll to position [0, 0]
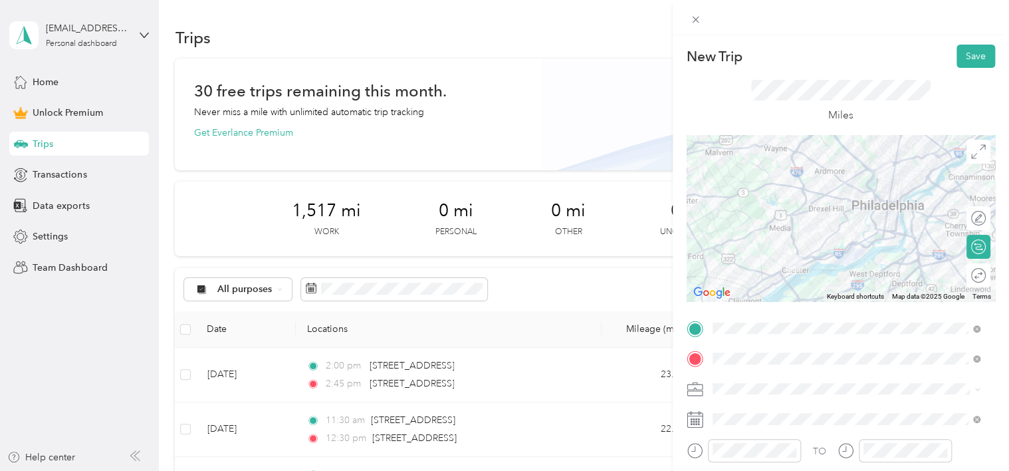
click at [780, 406] on div "TO Add photo" at bounding box center [841, 463] width 308 height 291
click at [960, 58] on button "Save" at bounding box center [976, 56] width 39 height 23
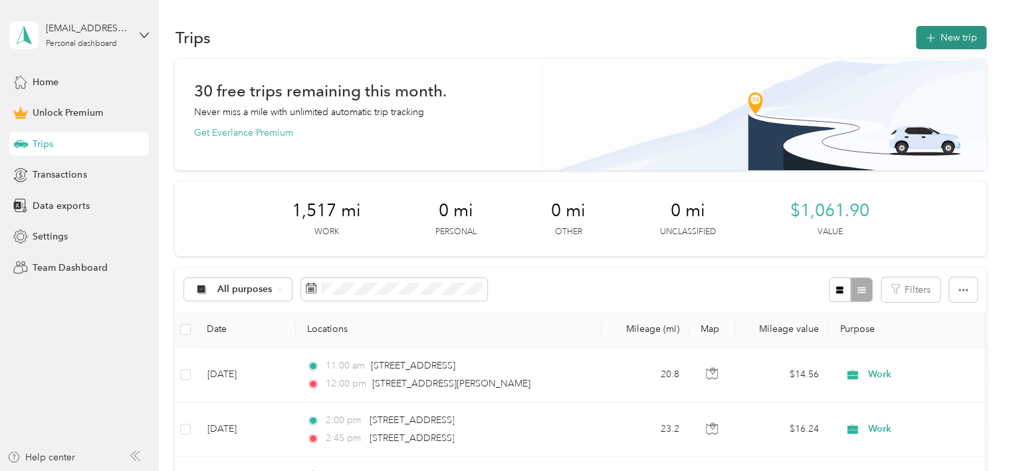
click at [947, 47] on button "New trip" at bounding box center [951, 37] width 70 height 23
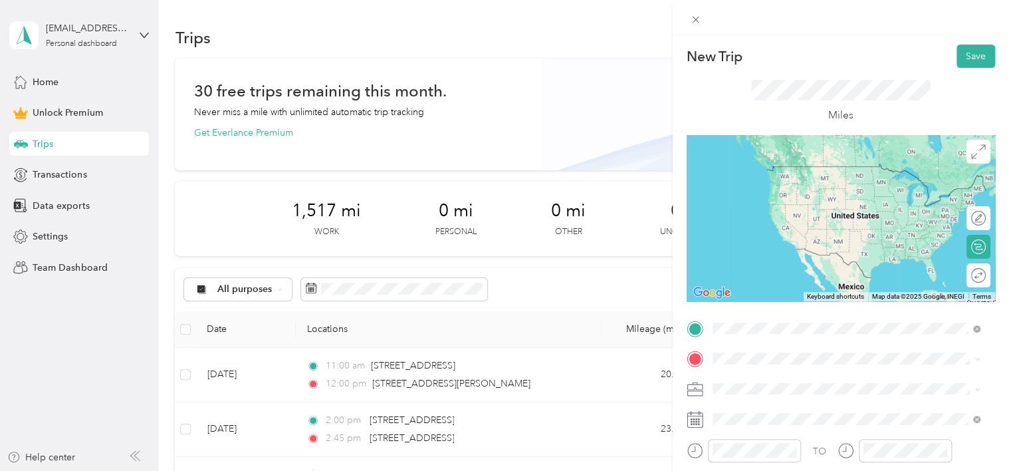
click at [836, 176] on div "[STREET_ADDRESS][PERSON_NAME][US_STATE]" at bounding box center [846, 167] width 259 height 18
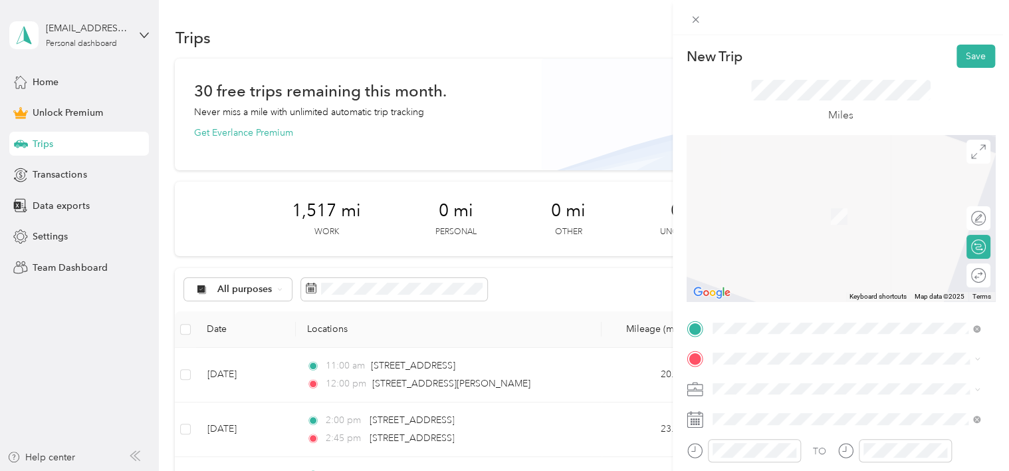
click at [816, 256] on span "[STREET_ADDRESS][US_STATE]" at bounding box center [803, 250] width 133 height 12
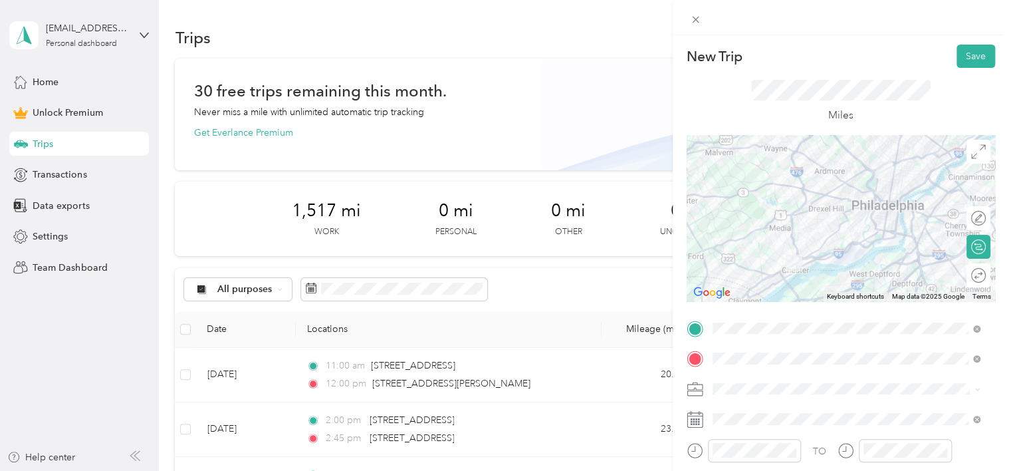
click at [723, 255] on ol "Work Personal Work Other Charity Medical Moving Commute" at bounding box center [846, 276] width 277 height 186
click at [721, 248] on li "Work" at bounding box center [846, 243] width 277 height 23
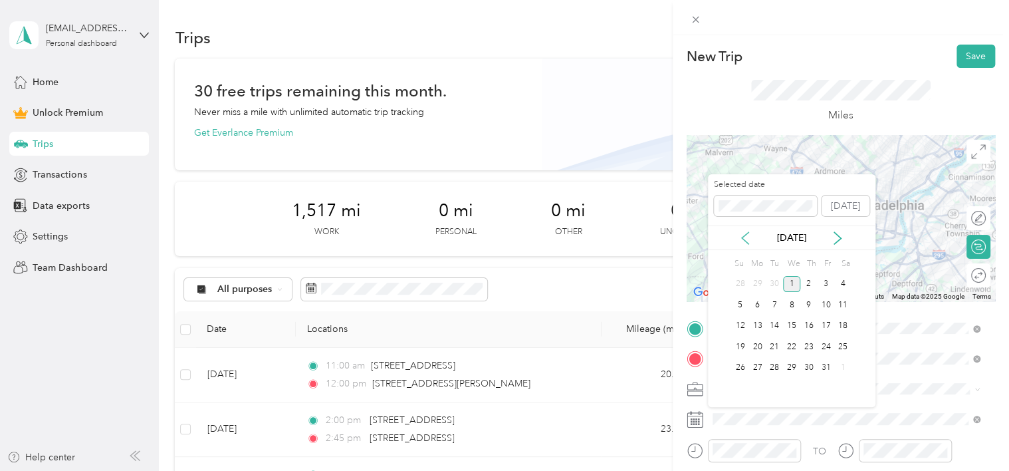
click at [741, 235] on icon at bounding box center [745, 237] width 13 height 13
click at [826, 348] on div "26" at bounding box center [825, 346] width 17 height 17
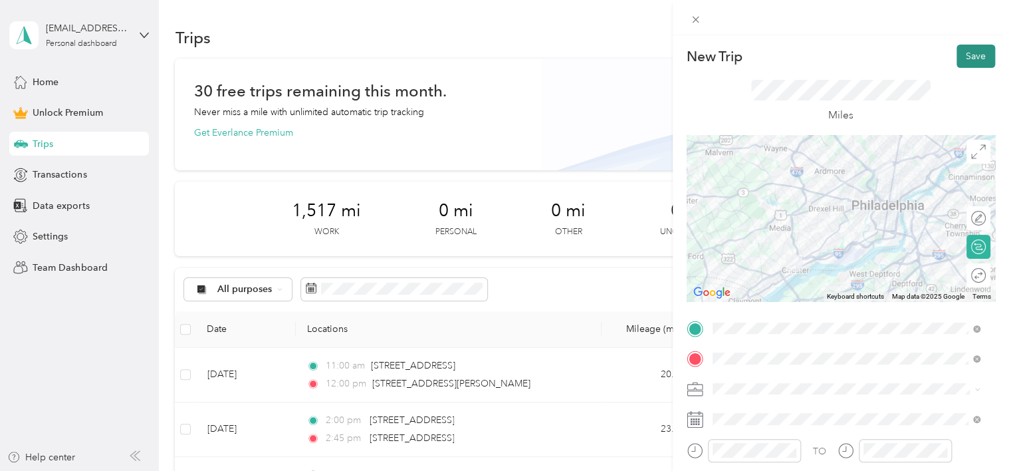
click at [964, 59] on button "Save" at bounding box center [976, 56] width 39 height 23
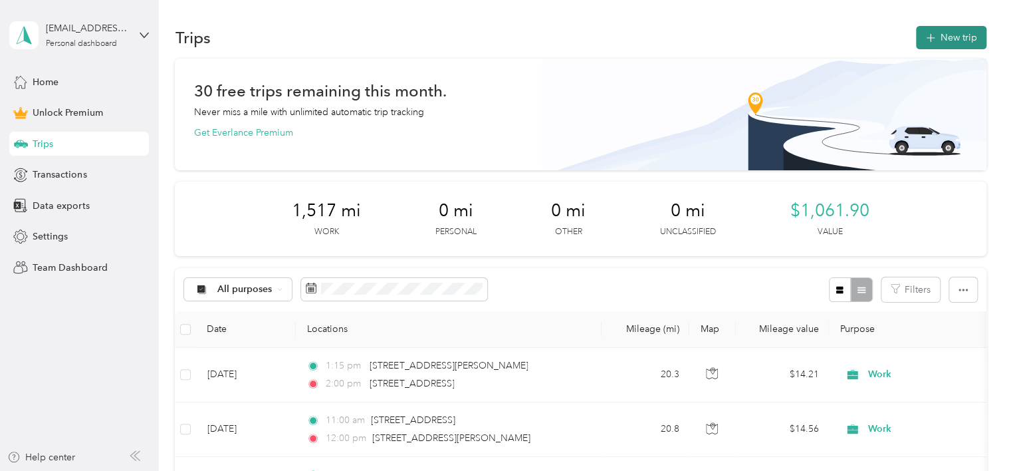
click at [937, 32] on button "New trip" at bounding box center [951, 37] width 70 height 23
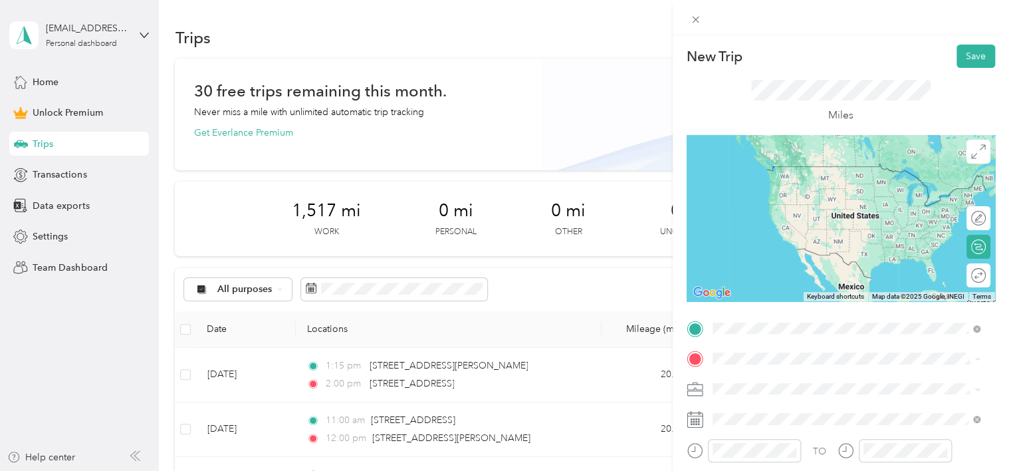
click at [889, 183] on ol "From search results [STREET_ADDRESS][US_STATE] [STREET_ADDRESS][GEOGRAPHIC_DATA…" at bounding box center [846, 210] width 277 height 160
click at [750, 165] on span "[STREET_ADDRESS][US_STATE]" at bounding box center [803, 159] width 133 height 12
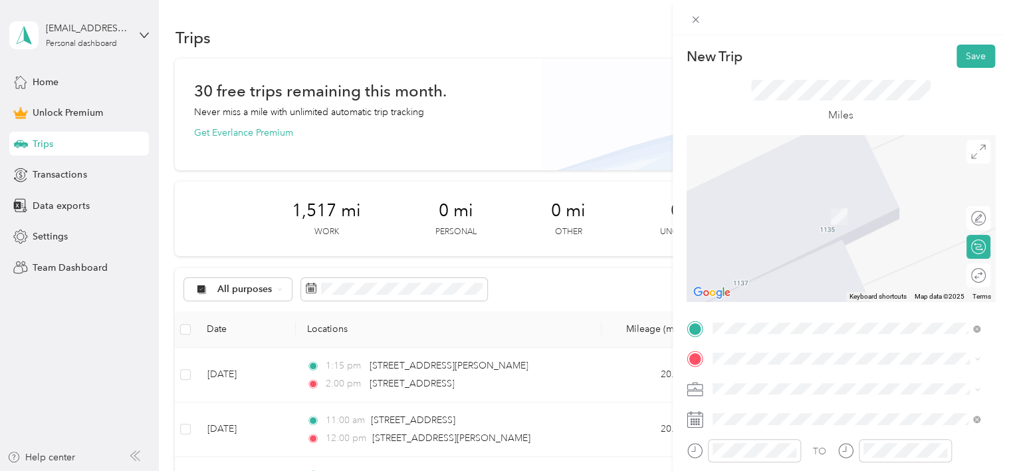
click at [835, 199] on div "[STREET_ADDRESS][US_STATE]" at bounding box center [846, 190] width 259 height 18
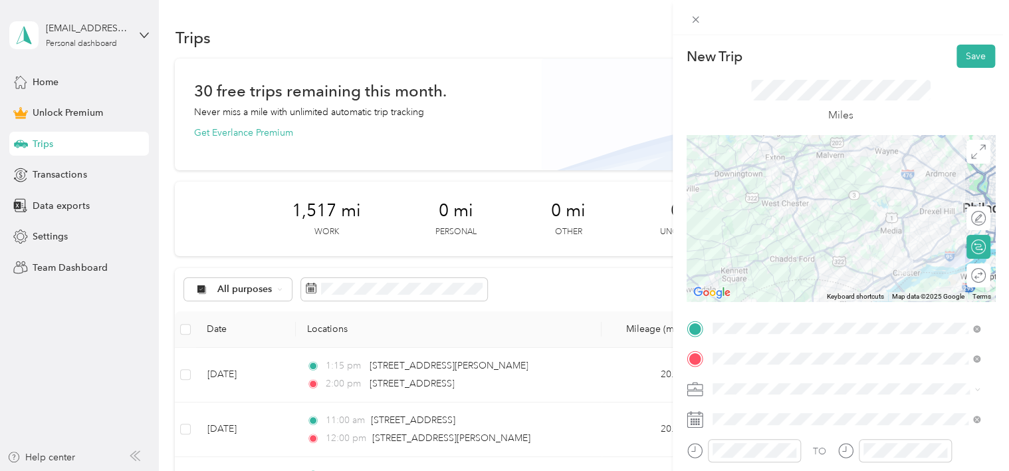
click at [726, 252] on li "Work" at bounding box center [846, 243] width 277 height 23
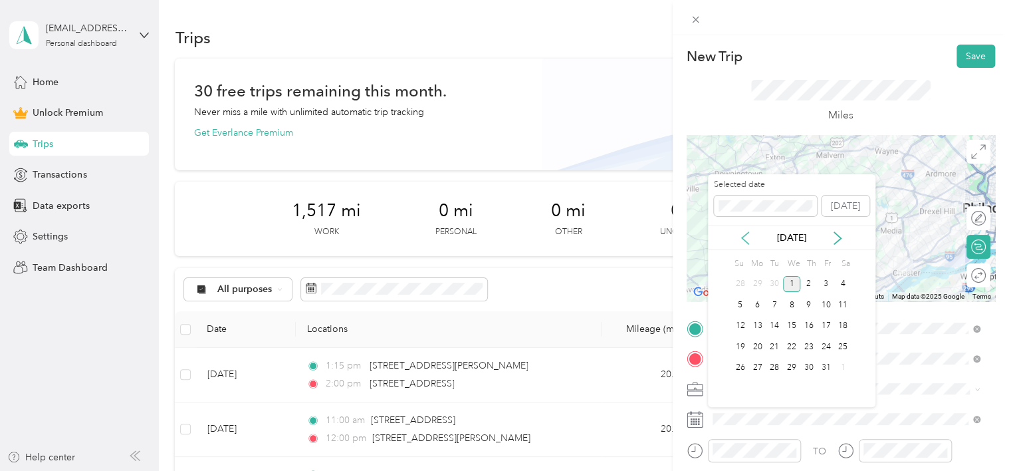
click at [747, 242] on icon at bounding box center [745, 238] width 7 height 12
click at [755, 370] on div "29" at bounding box center [757, 368] width 17 height 17
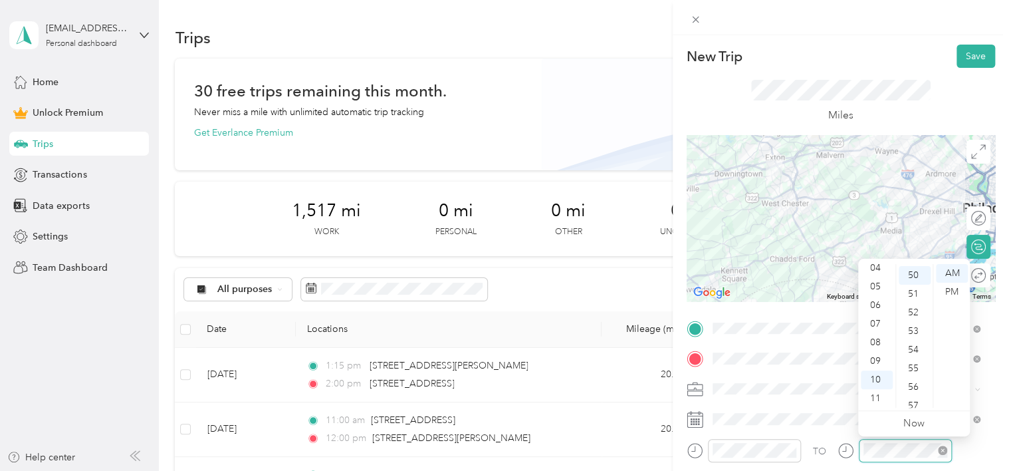
scroll to position [931, 0]
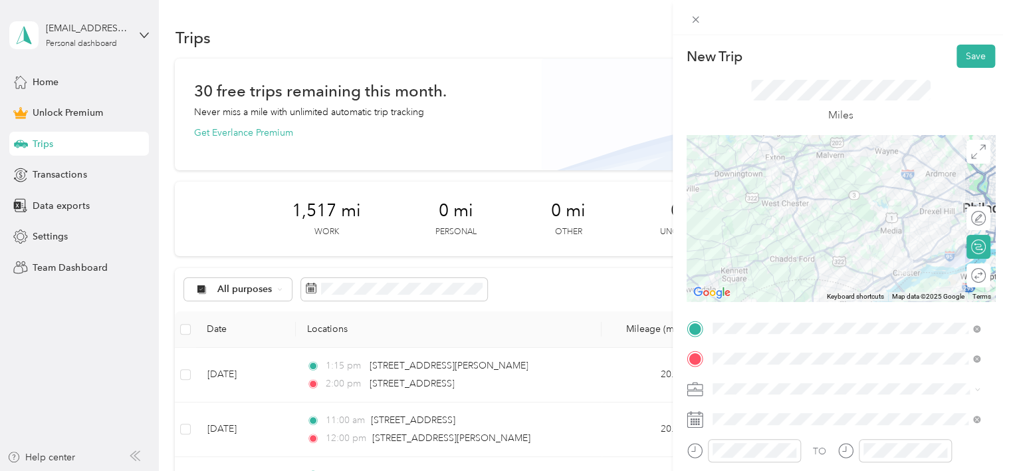
click at [935, 90] on div "Miles" at bounding box center [841, 101] width 308 height 67
click at [963, 59] on button "Save" at bounding box center [976, 56] width 39 height 23
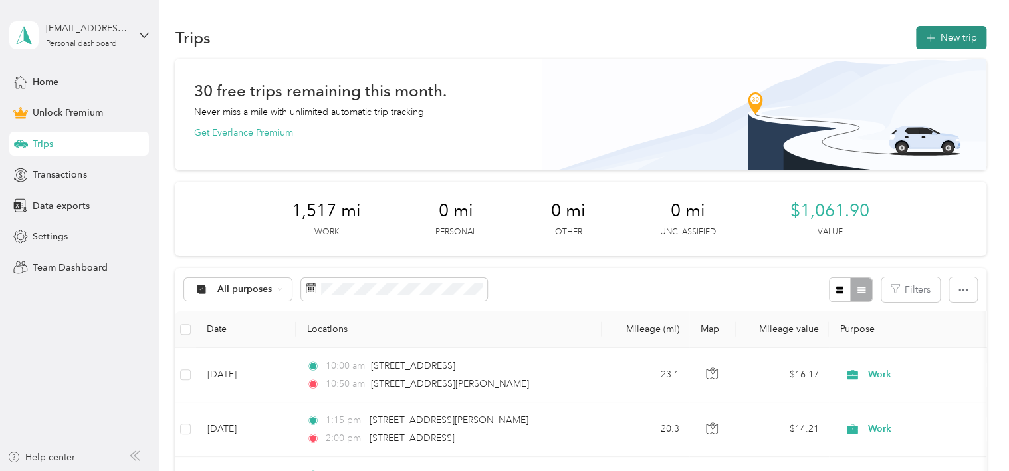
click at [949, 36] on button "New trip" at bounding box center [951, 37] width 70 height 23
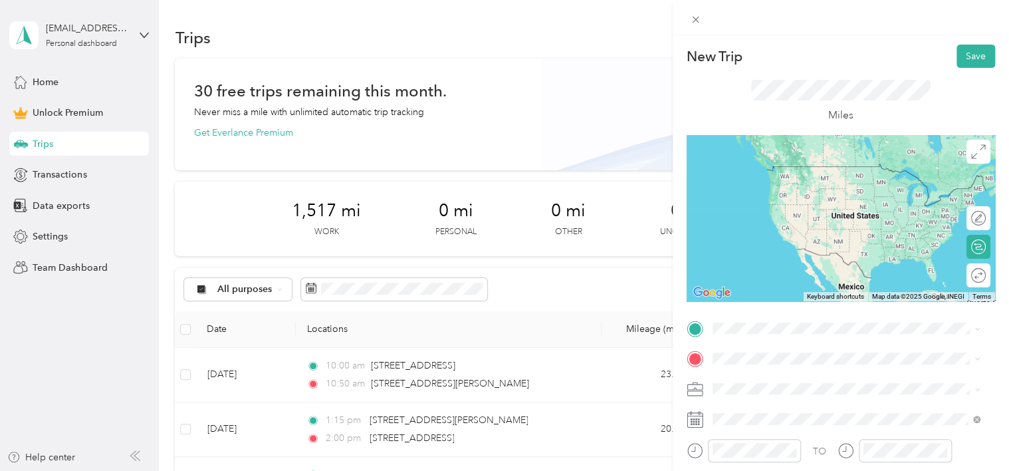
click at [798, 165] on span "[STREET_ADDRESS][US_STATE]" at bounding box center [803, 162] width 133 height 12
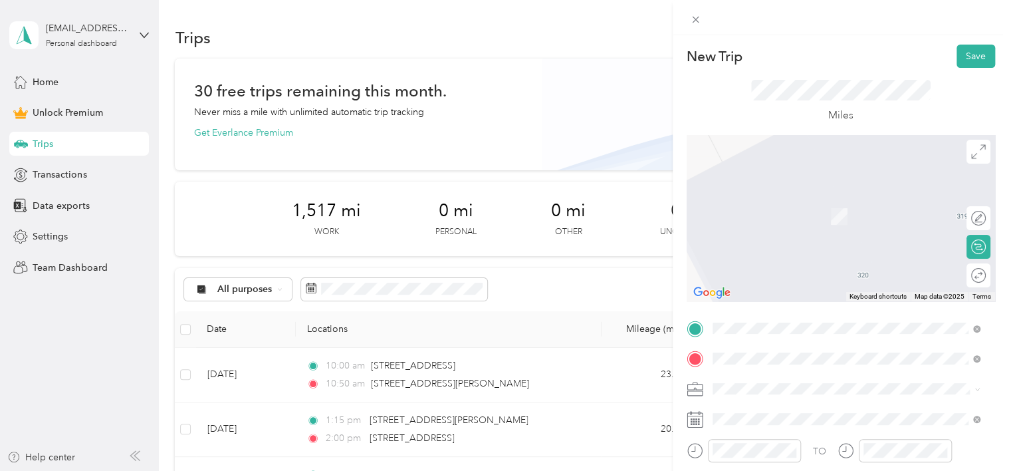
click at [779, 206] on div "[STREET_ADDRESS][US_STATE]" at bounding box center [846, 197] width 259 height 18
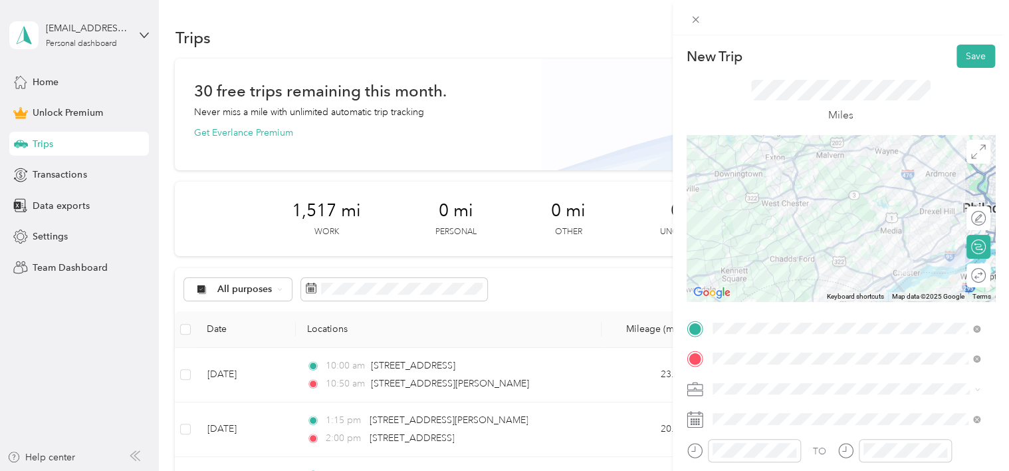
click at [731, 243] on span "Work" at bounding box center [728, 241] width 23 height 11
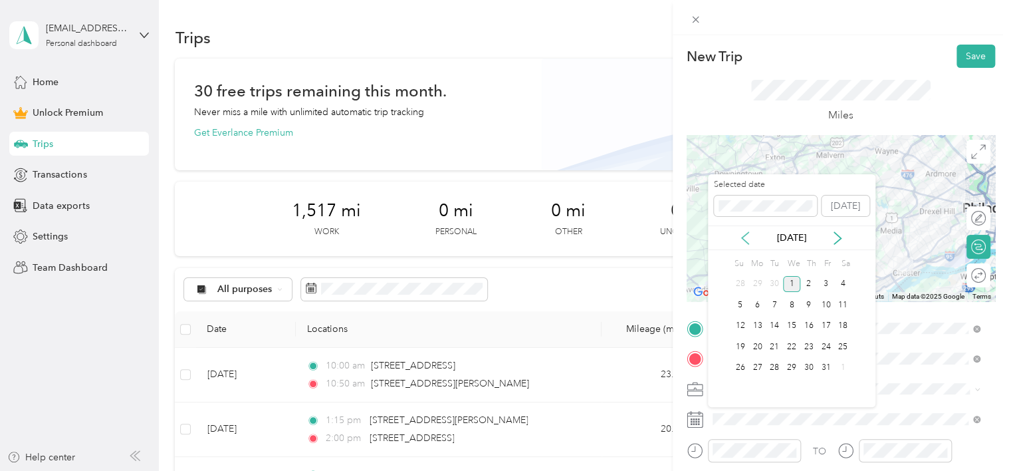
click at [745, 235] on icon at bounding box center [745, 238] width 7 height 12
click at [760, 370] on div "29" at bounding box center [757, 368] width 17 height 17
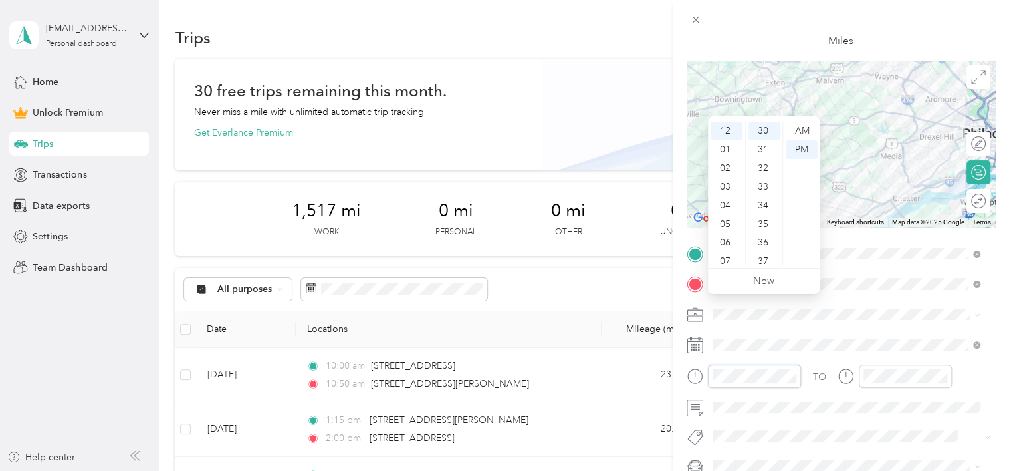
scroll to position [196, 0]
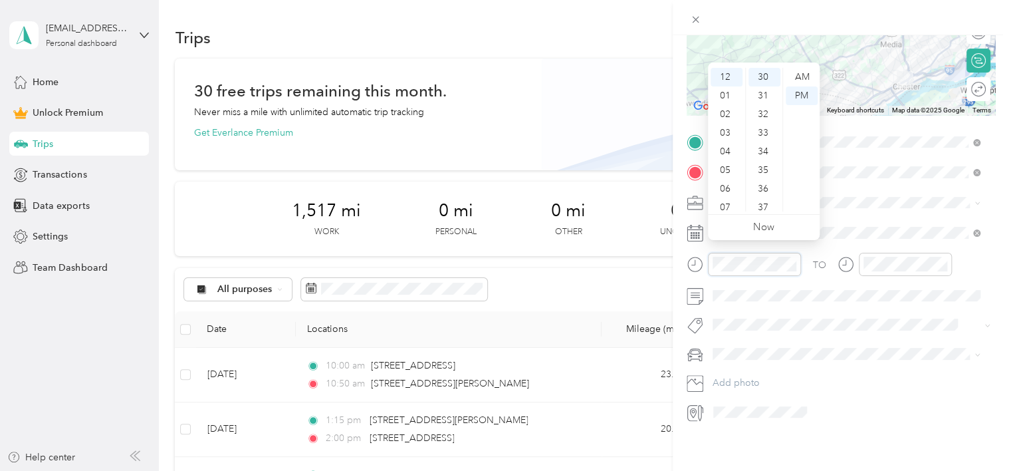
click at [489, 470] on html "[EMAIL_ADDRESS][DOMAIN_NAME] Personal dashboard Home Unlock Premium Trips Trans…" at bounding box center [501, 235] width 1002 height 471
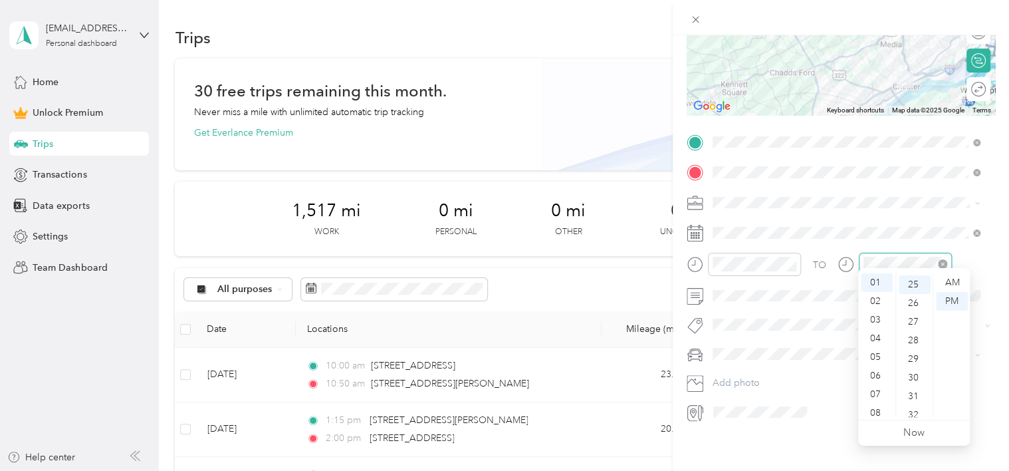
scroll to position [465, 0]
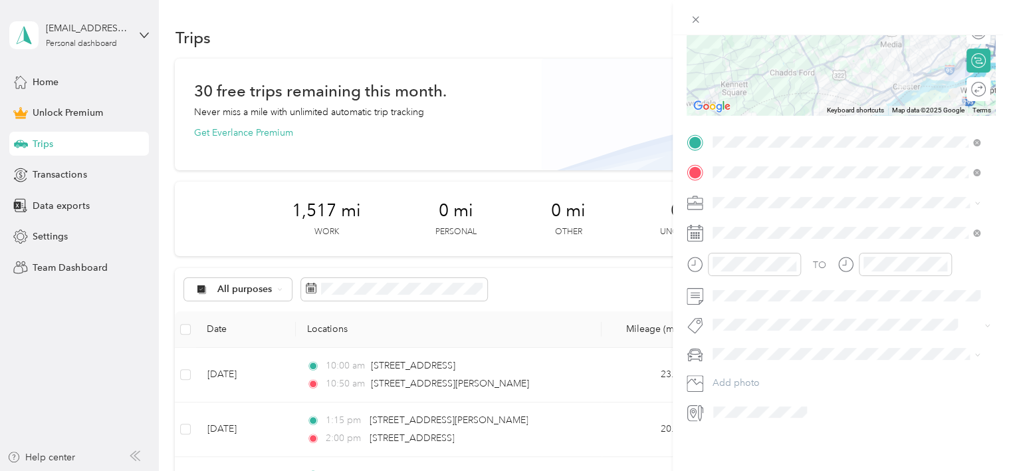
click at [982, 194] on span at bounding box center [851, 202] width 287 height 21
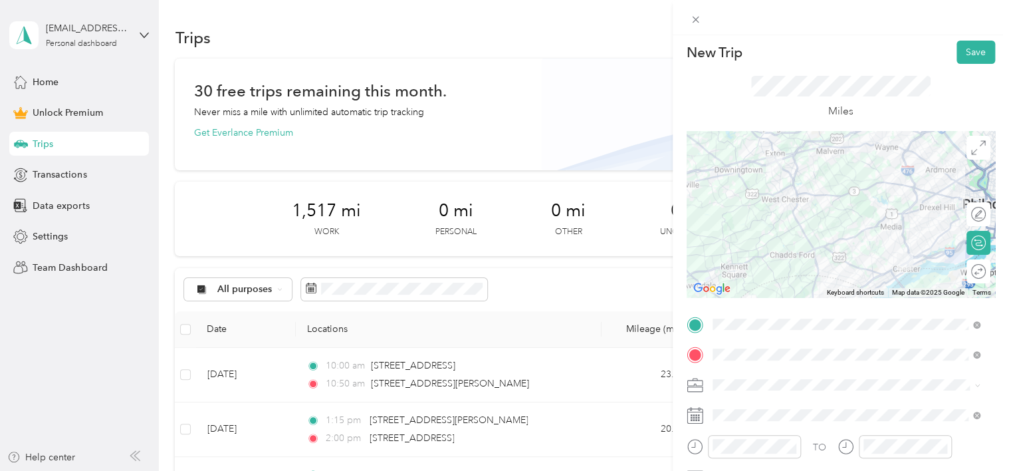
scroll to position [0, 0]
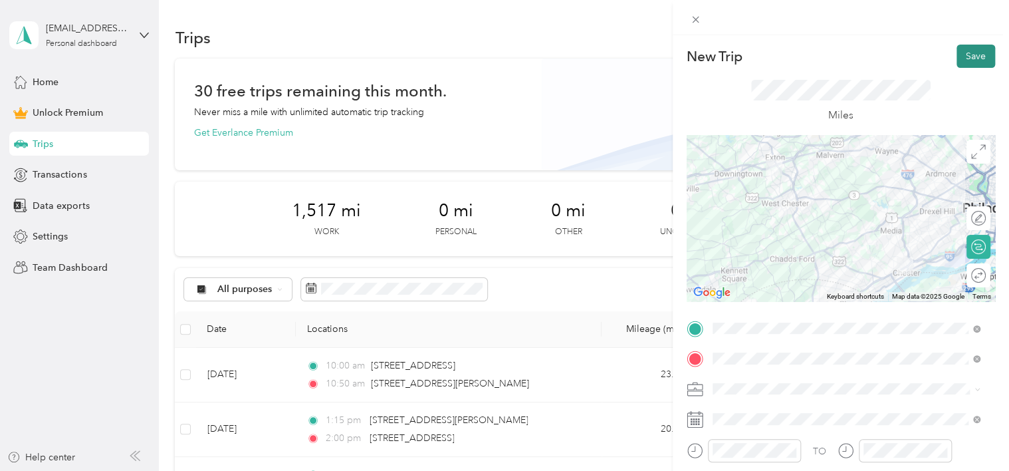
click at [965, 60] on button "Save" at bounding box center [976, 56] width 39 height 23
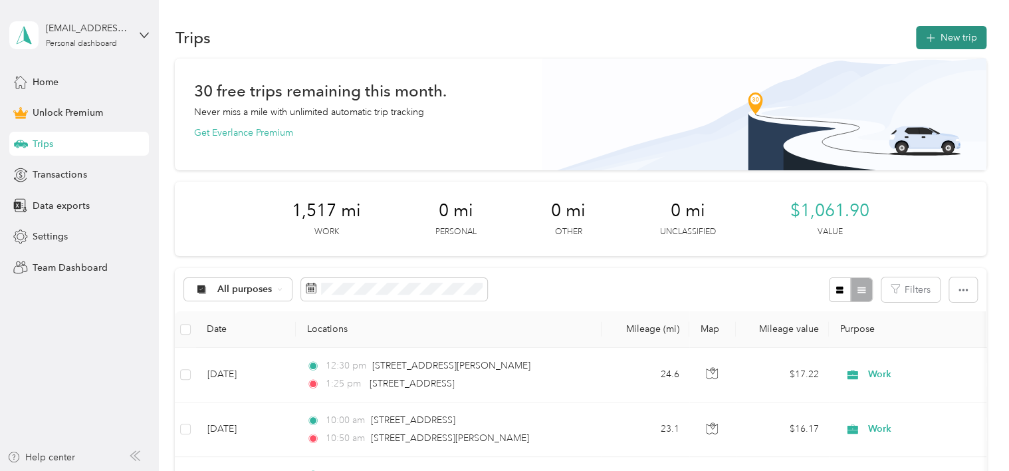
click at [948, 47] on button "New trip" at bounding box center [951, 37] width 70 height 23
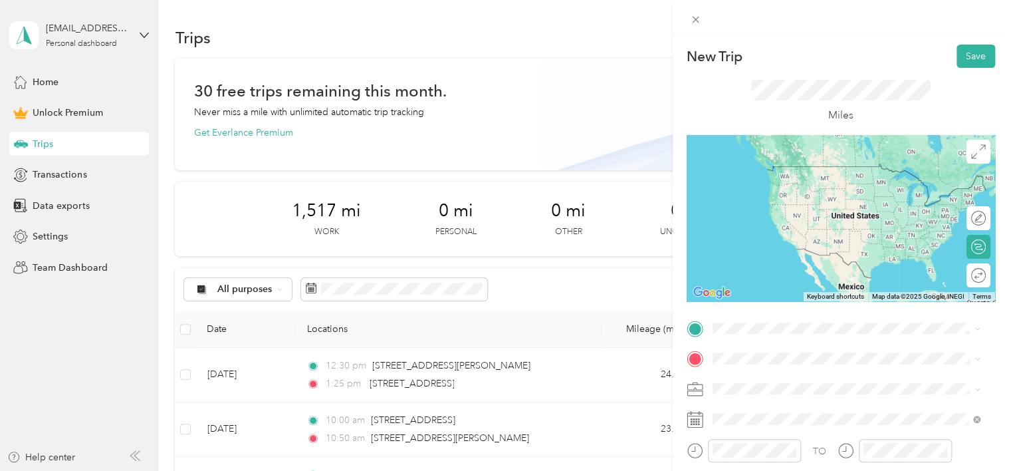
click at [810, 169] on div "[STREET_ADDRESS][US_STATE]" at bounding box center [846, 160] width 259 height 18
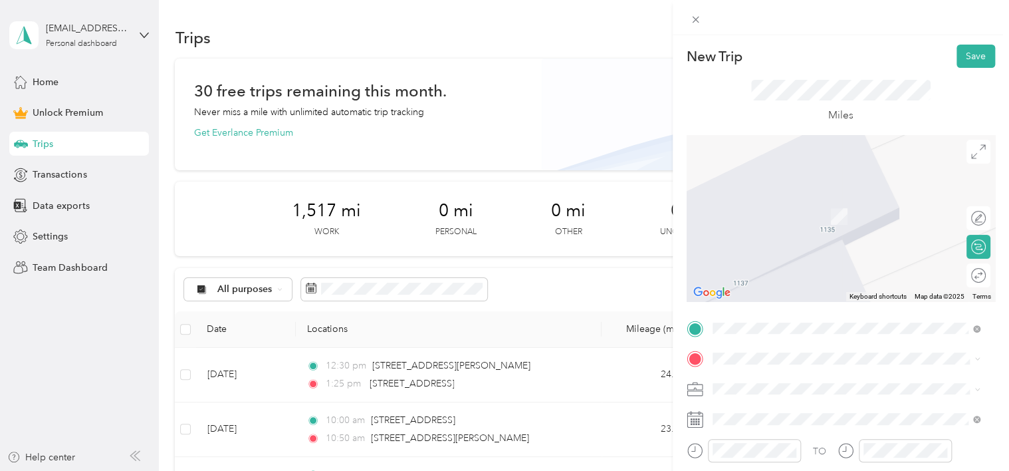
click at [784, 197] on span "[STREET_ADDRESS][PERSON_NAME][US_STATE]" at bounding box center [840, 191] width 207 height 12
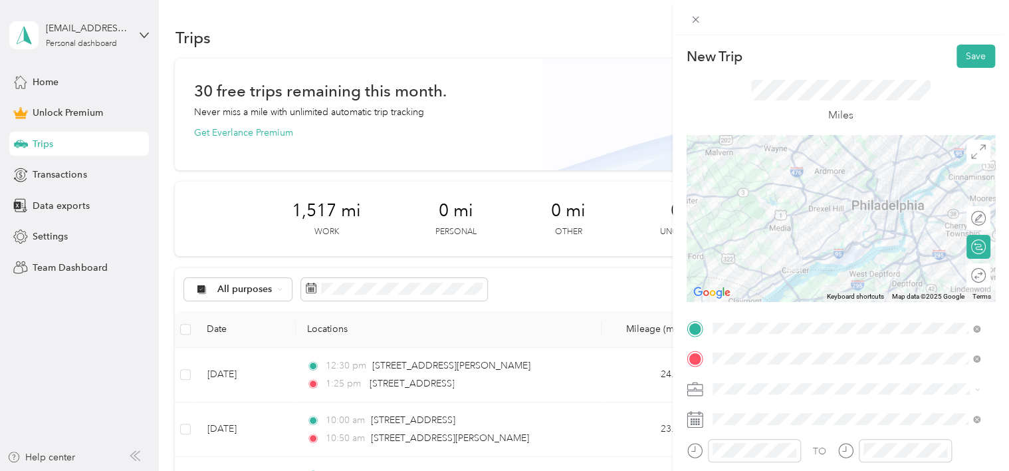
click at [723, 246] on span "Work" at bounding box center [728, 241] width 23 height 11
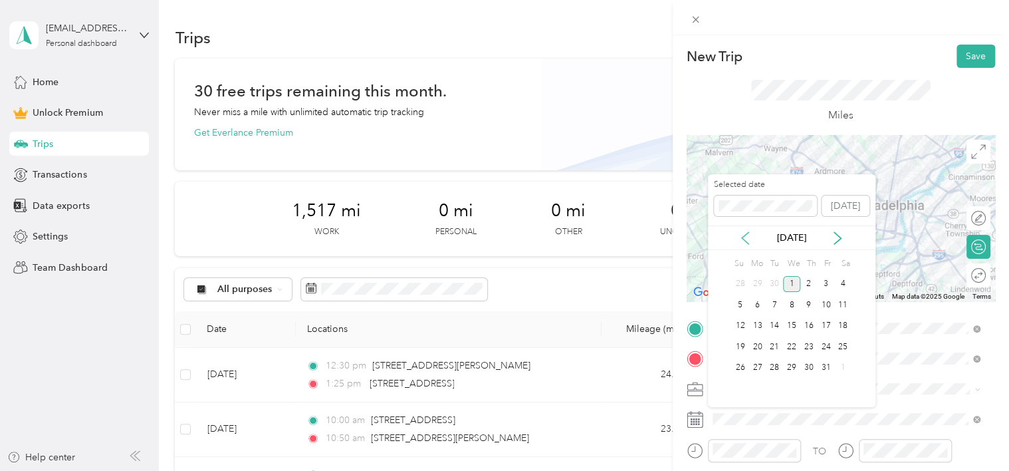
click at [745, 240] on icon at bounding box center [745, 238] width 7 height 12
click at [773, 362] on div "30" at bounding box center [774, 368] width 17 height 17
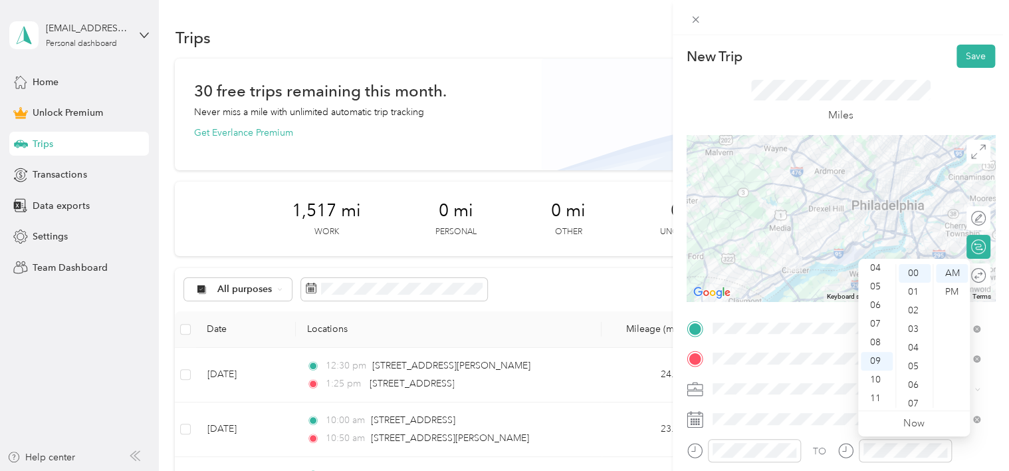
click at [718, 82] on div "Miles" at bounding box center [841, 101] width 308 height 67
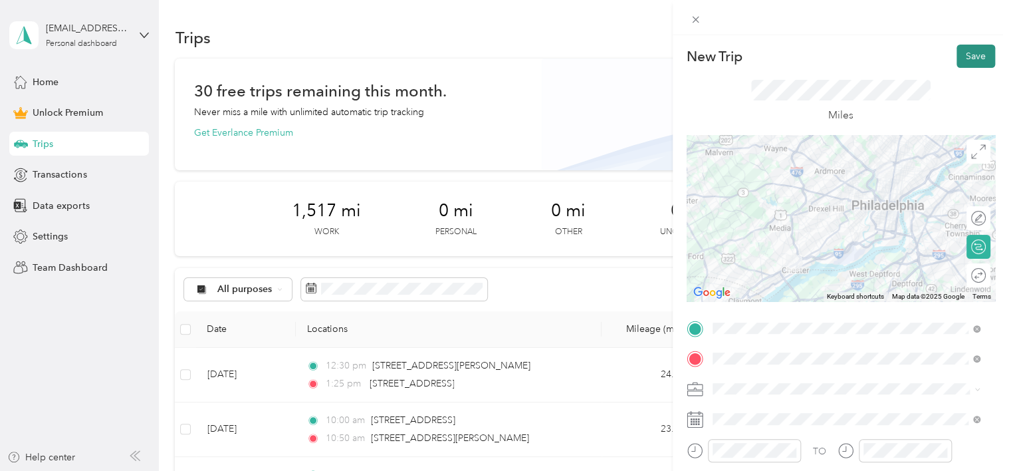
click at [980, 52] on button "Save" at bounding box center [976, 56] width 39 height 23
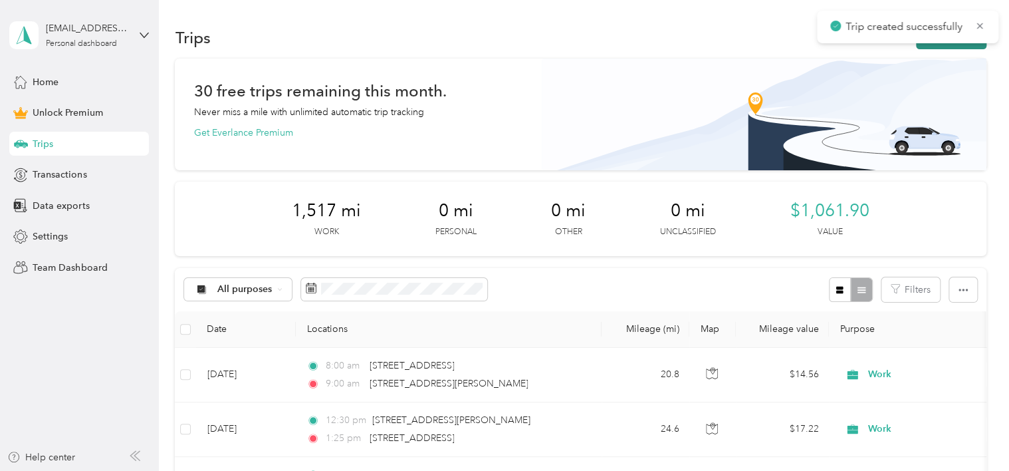
click at [930, 47] on button "New trip" at bounding box center [951, 37] width 70 height 23
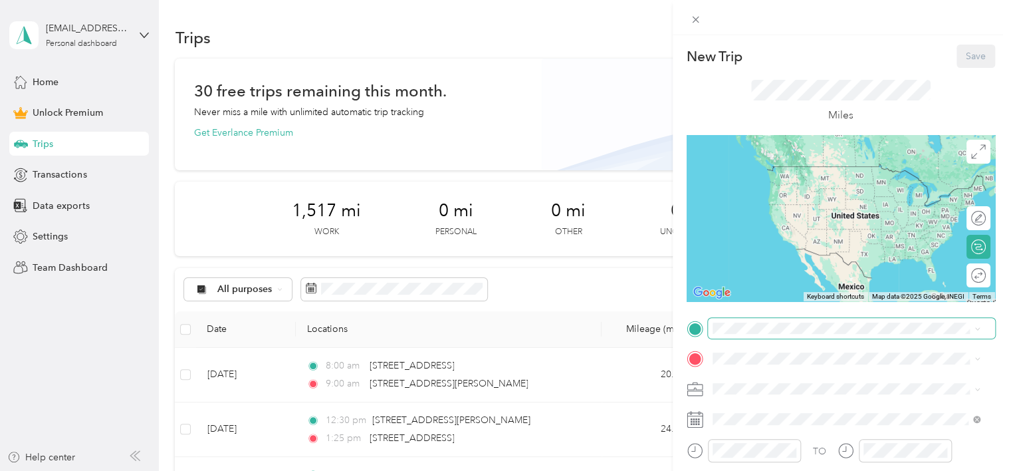
click at [834, 321] on span at bounding box center [851, 328] width 287 height 21
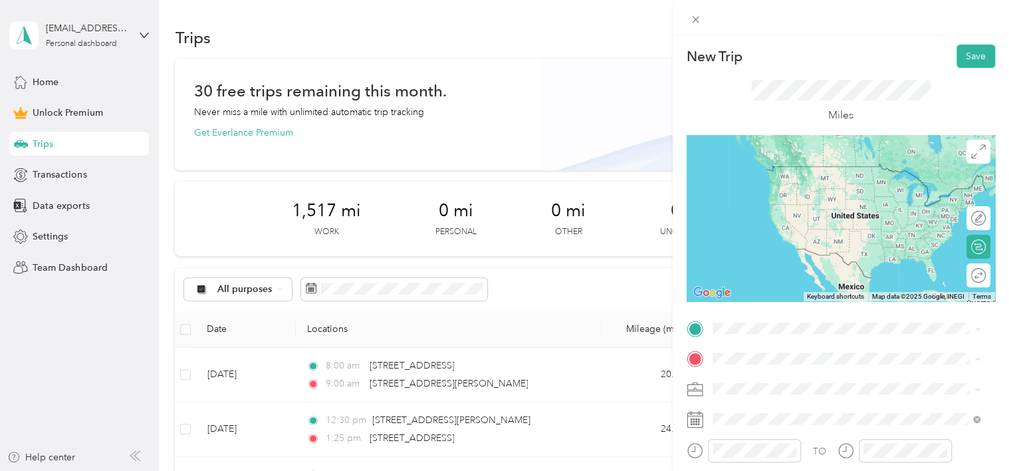
click at [780, 169] on div "[STREET_ADDRESS][PERSON_NAME][US_STATE]" at bounding box center [846, 160] width 259 height 18
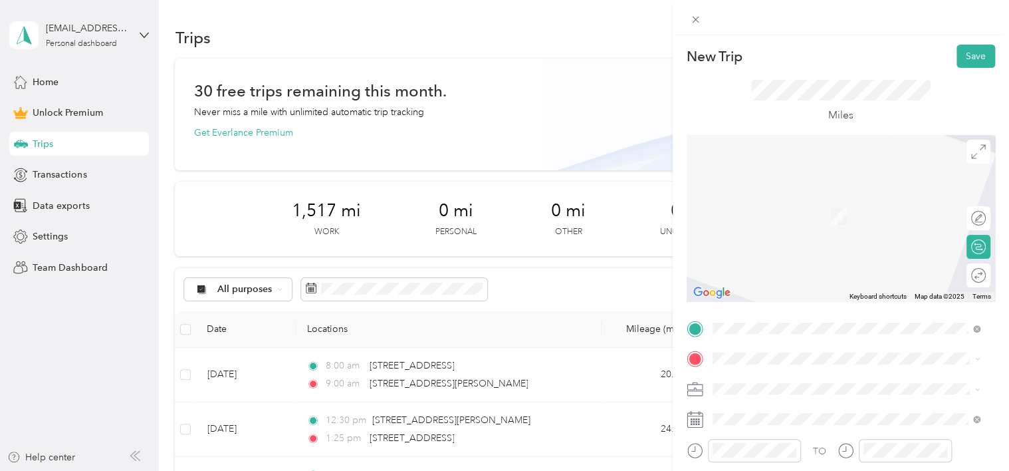
click at [768, 205] on li "[STREET_ADDRESS][US_STATE]" at bounding box center [846, 190] width 277 height 27
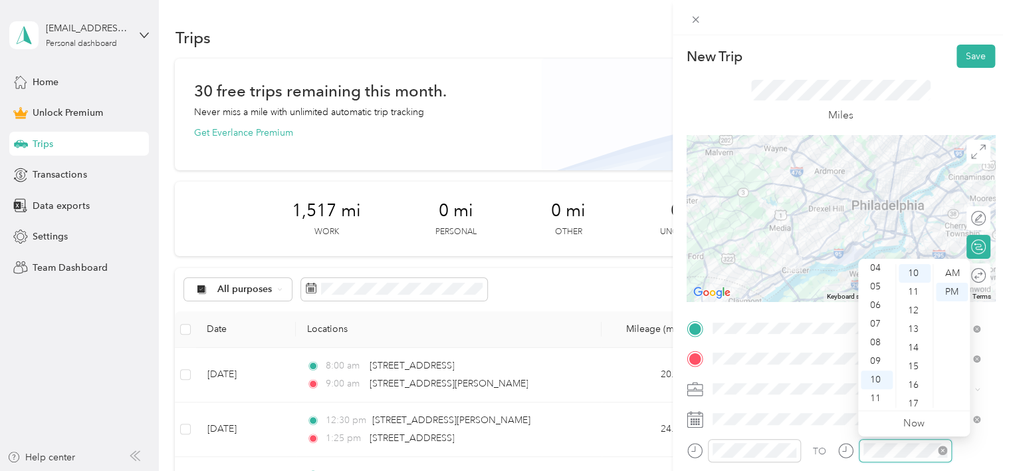
scroll to position [186, 0]
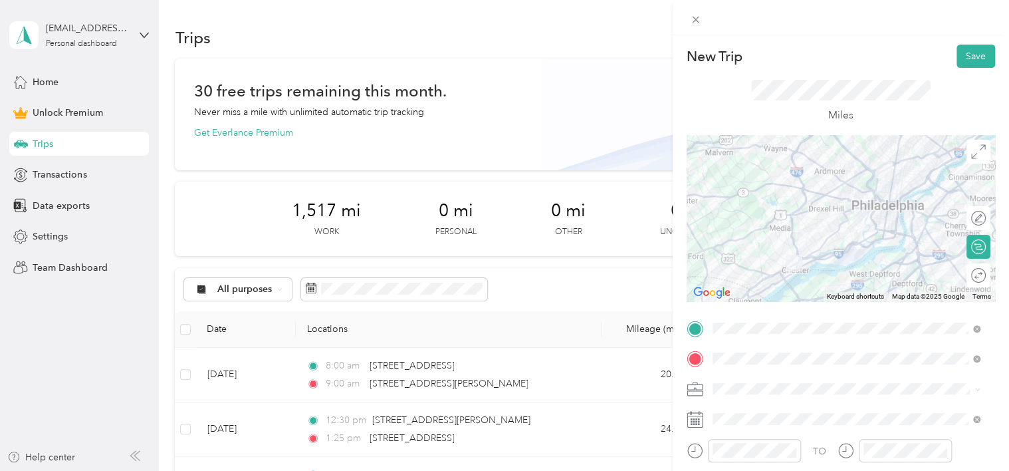
click at [730, 247] on div "Work" at bounding box center [846, 242] width 259 height 14
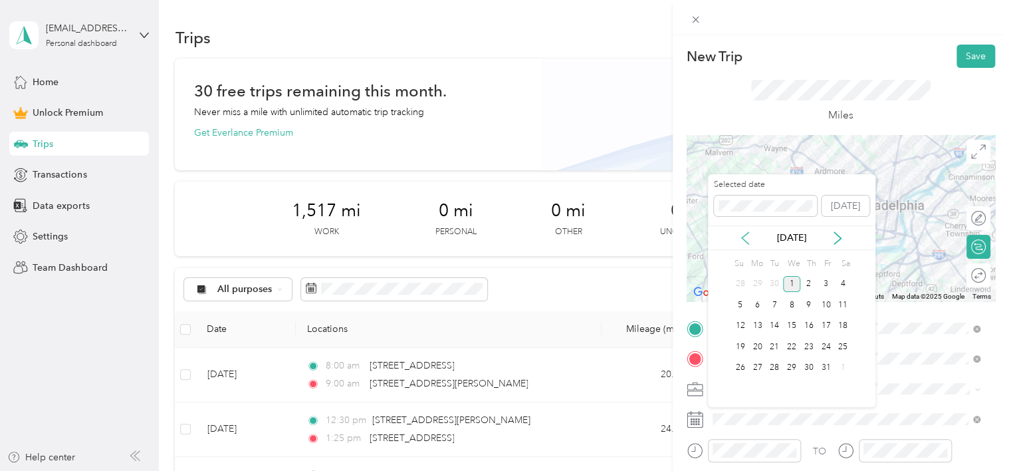
click at [747, 241] on icon at bounding box center [745, 237] width 13 height 13
click at [775, 368] on div "30" at bounding box center [774, 368] width 17 height 17
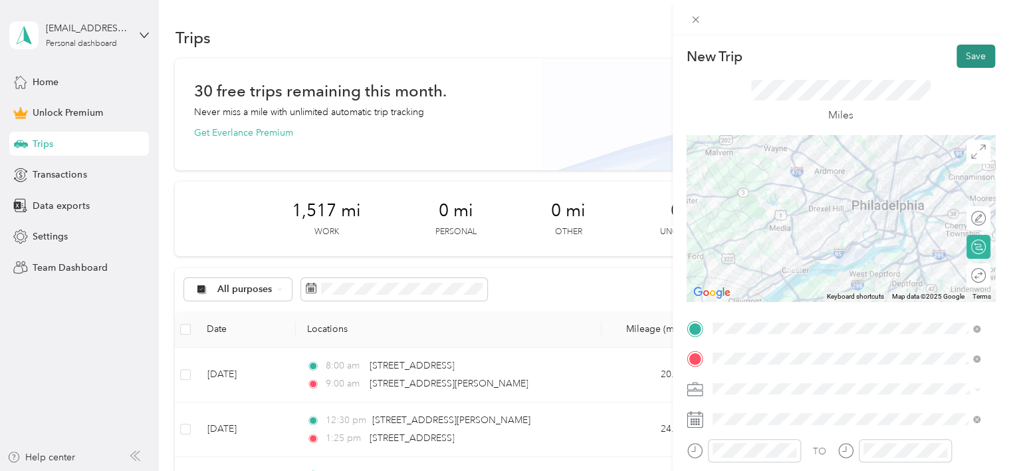
click at [968, 53] on button "Save" at bounding box center [976, 56] width 39 height 23
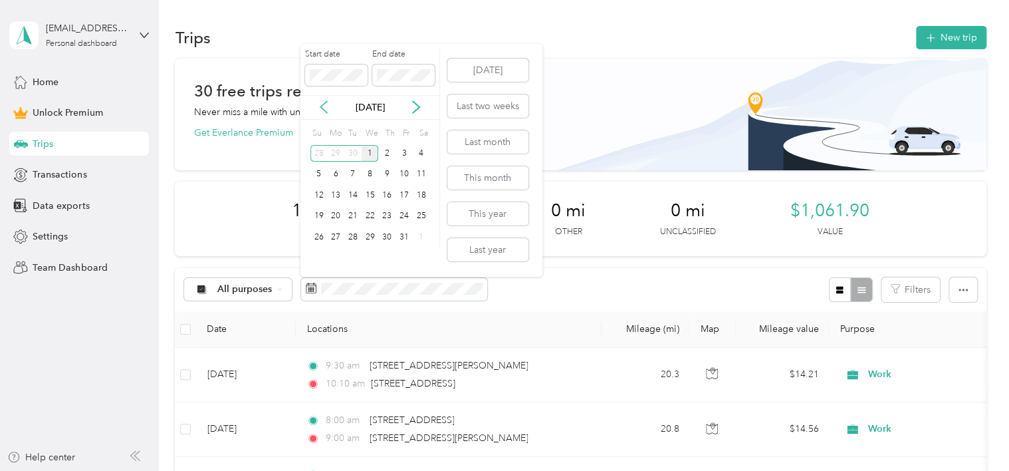
click at [327, 102] on icon at bounding box center [323, 108] width 7 height 12
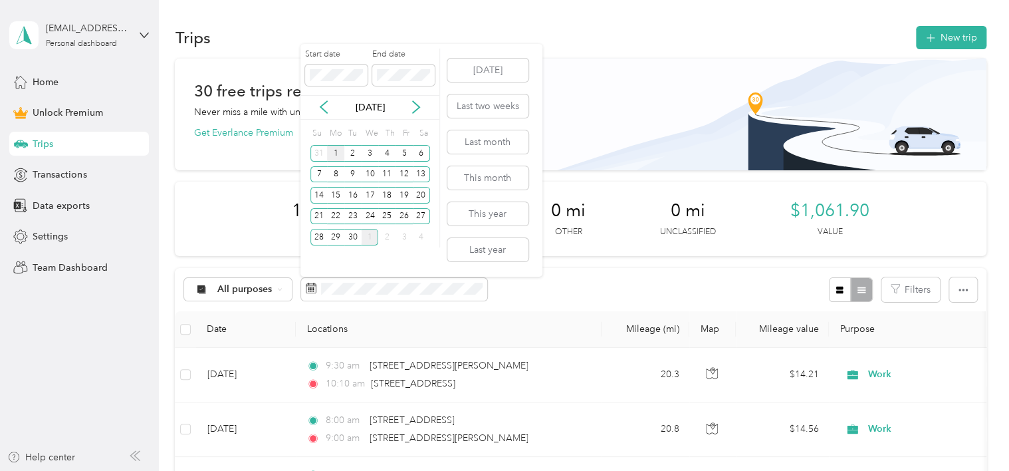
click at [334, 154] on div "1" at bounding box center [335, 153] width 17 height 17
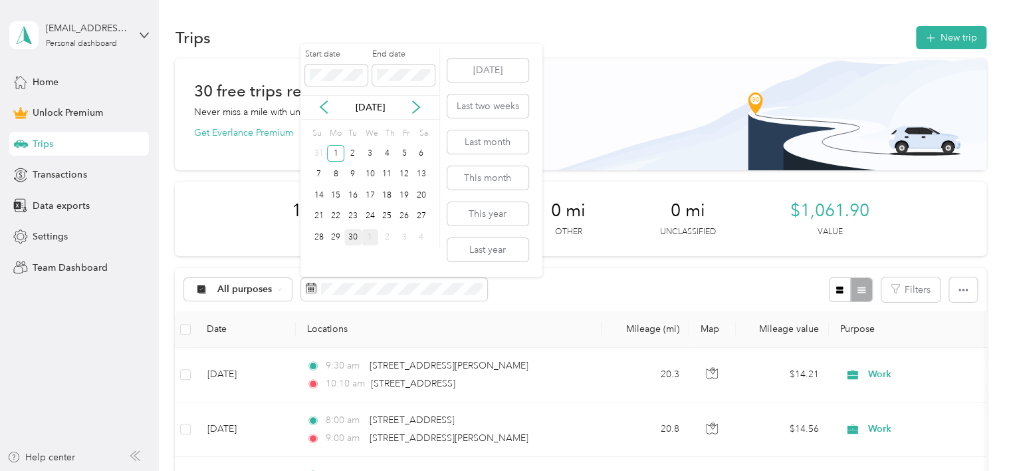
click at [356, 235] on div "30" at bounding box center [352, 237] width 17 height 17
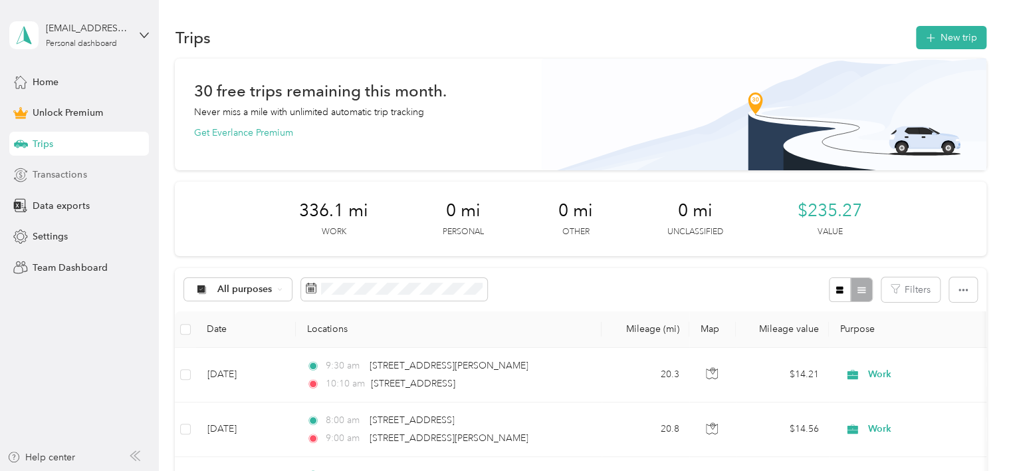
click at [76, 168] on span "Transactions" at bounding box center [60, 175] width 54 height 14
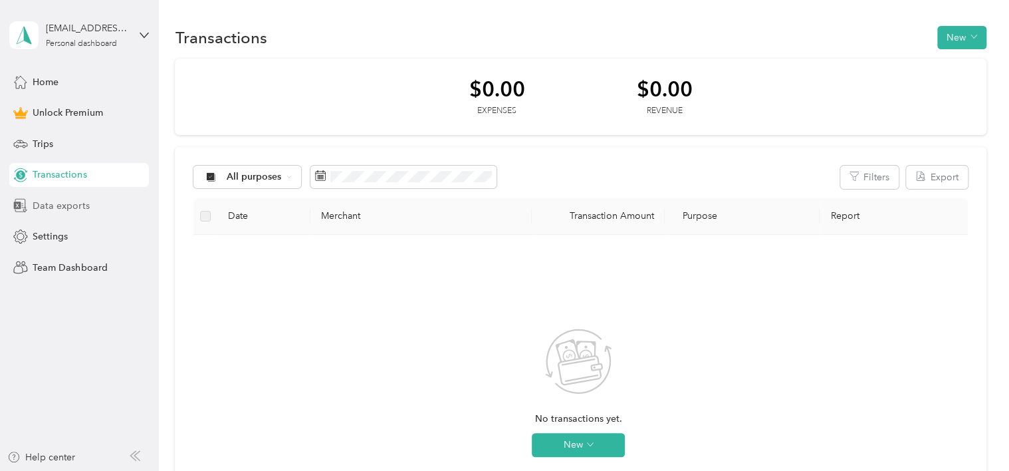
click at [80, 204] on span "Data exports" at bounding box center [61, 206] width 57 height 14
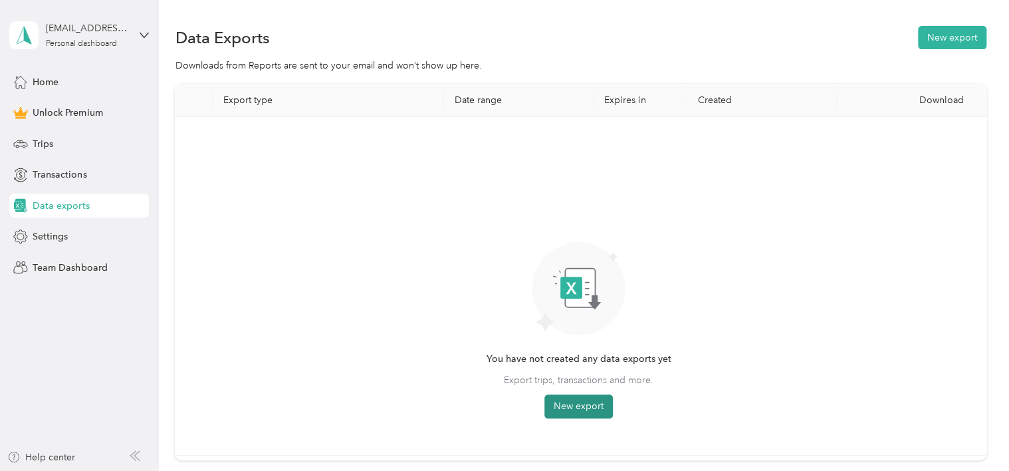
click at [586, 405] on button "New export" at bounding box center [578, 406] width 68 height 24
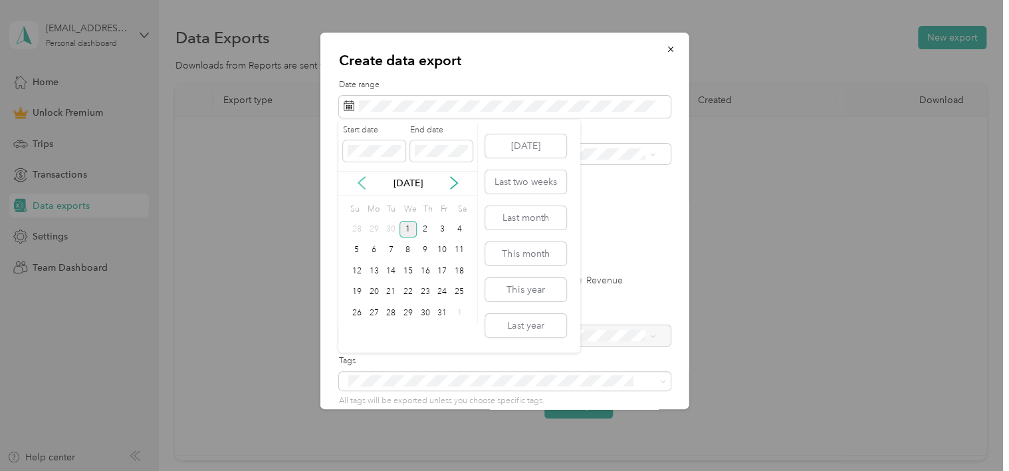
click at [359, 177] on icon at bounding box center [361, 182] width 13 height 13
click at [374, 225] on div "1" at bounding box center [374, 229] width 17 height 17
click at [391, 309] on div "30" at bounding box center [390, 312] width 17 height 17
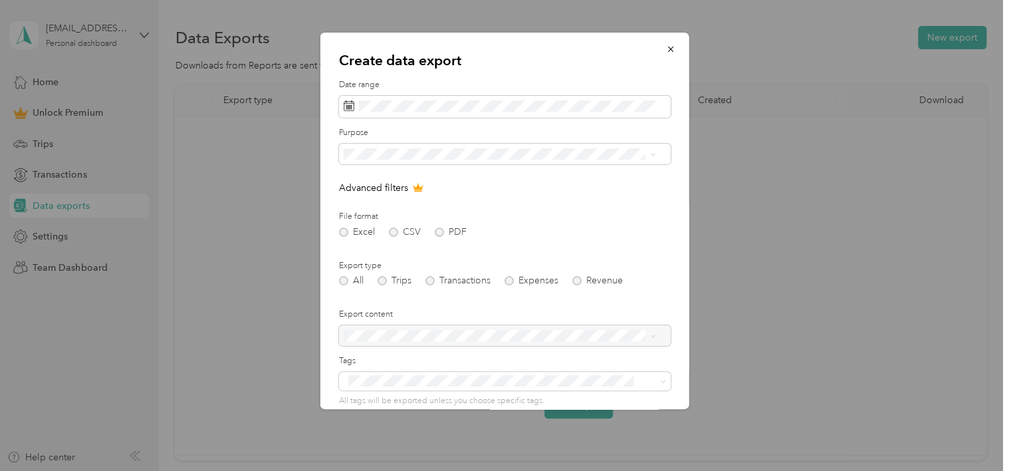
click at [364, 193] on div "Work" at bounding box center [499, 194] width 303 height 14
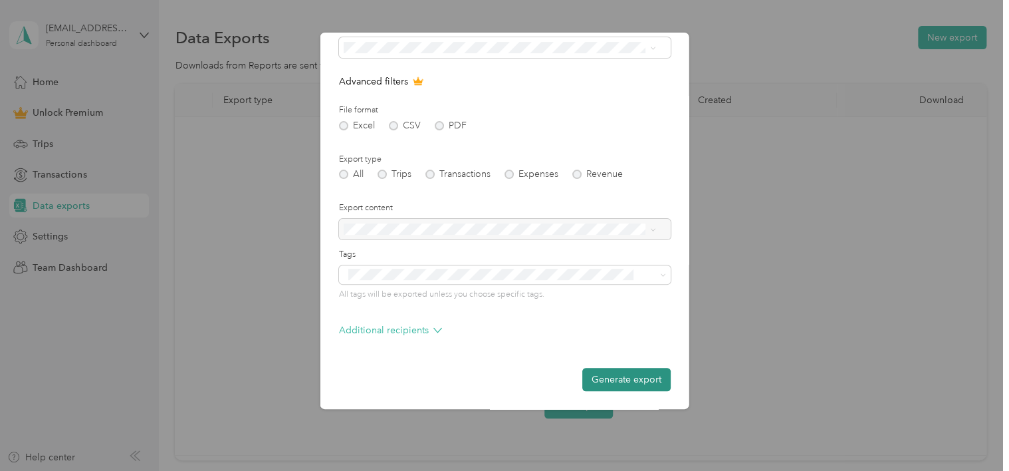
click at [633, 374] on button "Generate export" at bounding box center [626, 379] width 88 height 23
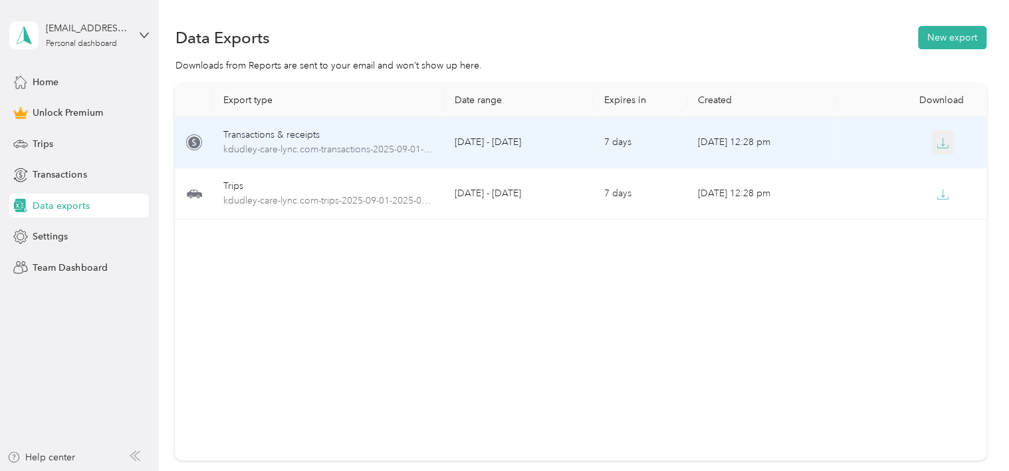
click at [945, 143] on button "button" at bounding box center [943, 142] width 24 height 24
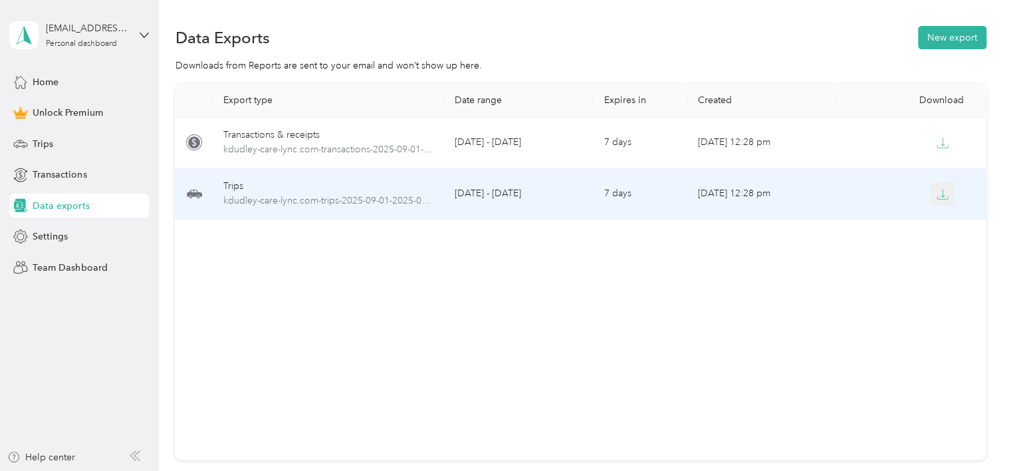
click at [943, 200] on button "button" at bounding box center [943, 193] width 24 height 24
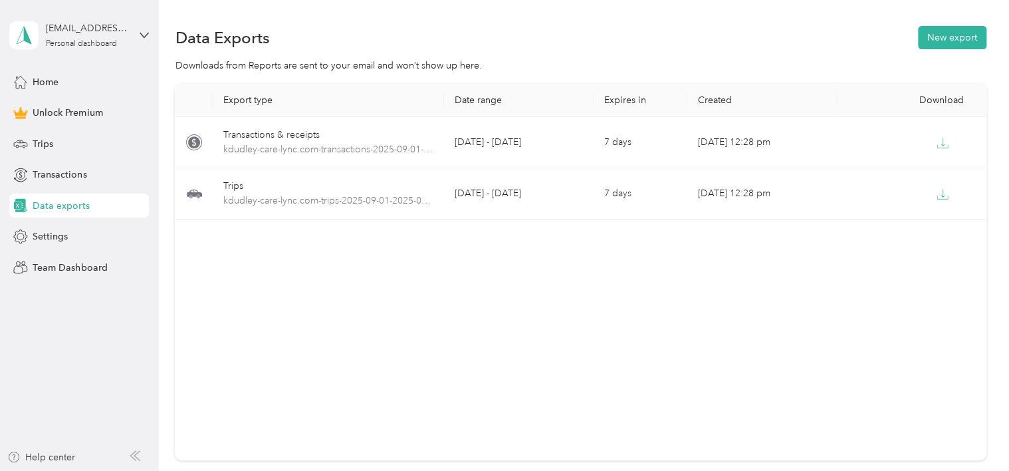
click at [623, 363] on div "Export type Date range Expires in Created Download Transactions & receipts kdud…" at bounding box center [580, 272] width 811 height 376
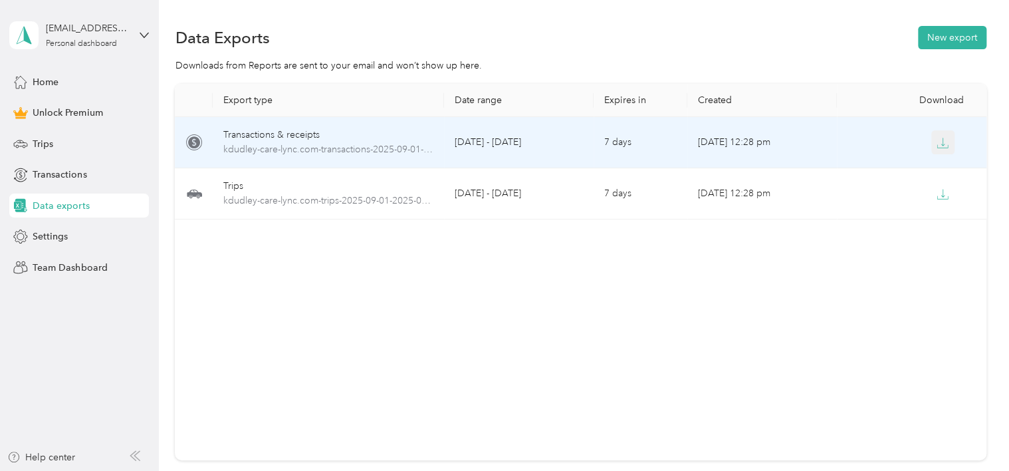
click at [937, 144] on icon "button" at bounding box center [943, 143] width 12 height 12
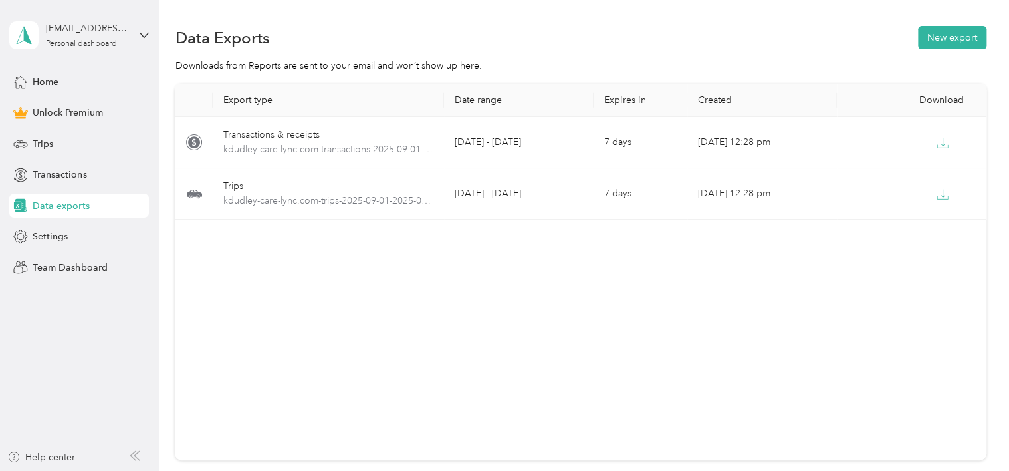
click at [842, 292] on div "Export type Date range Expires in Created Download Transactions & receipts kdud…" at bounding box center [580, 272] width 811 height 376
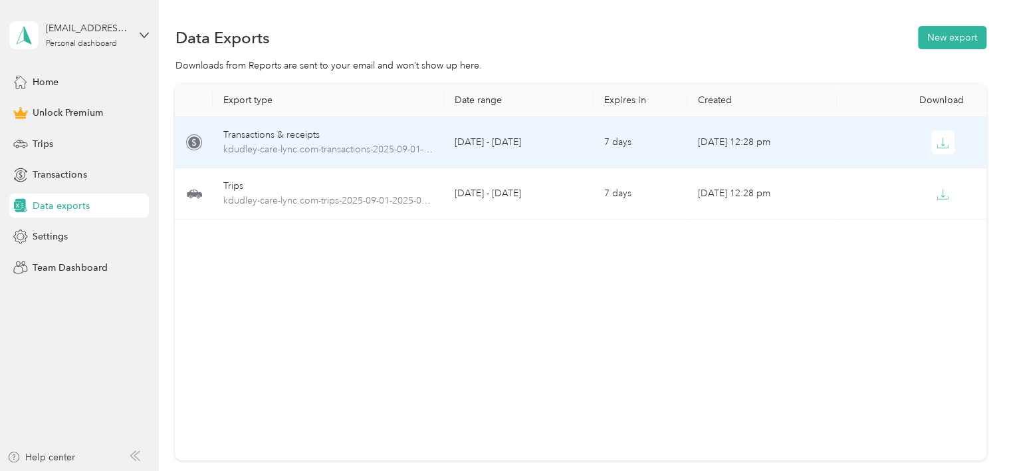
click at [520, 147] on td "[DATE] - [DATE]" at bounding box center [519, 142] width 150 height 51
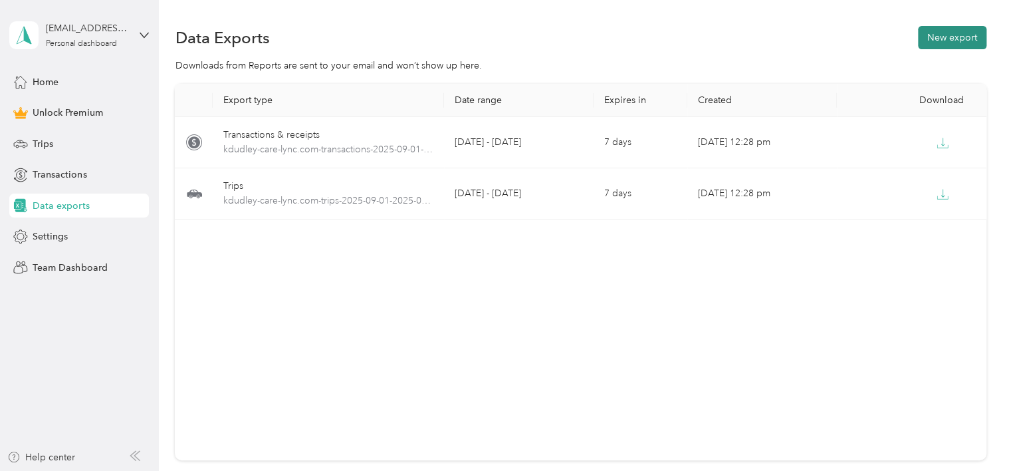
click at [929, 41] on button "New export" at bounding box center [952, 37] width 68 height 23
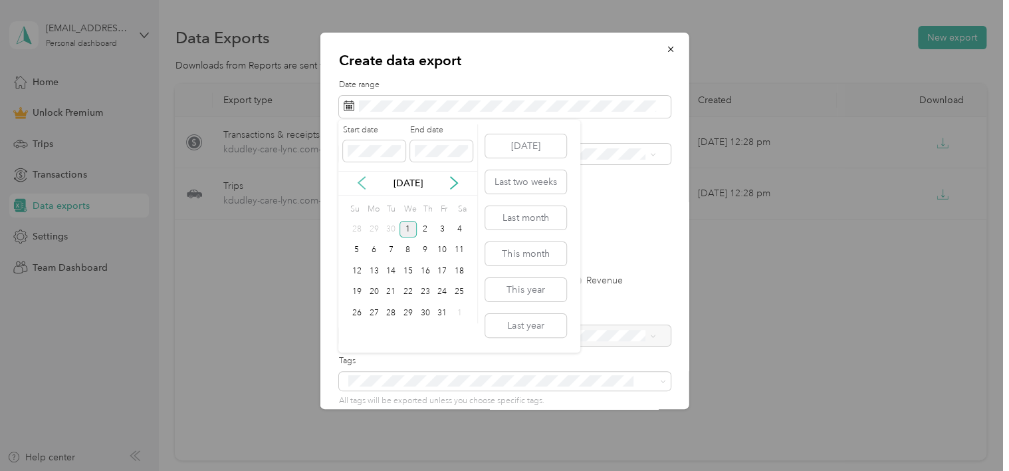
click at [358, 183] on icon at bounding box center [361, 182] width 13 height 13
click at [454, 177] on icon at bounding box center [453, 182] width 13 height 13
click at [373, 221] on div "1" at bounding box center [374, 229] width 17 height 17
click at [393, 316] on div "30" at bounding box center [390, 312] width 17 height 17
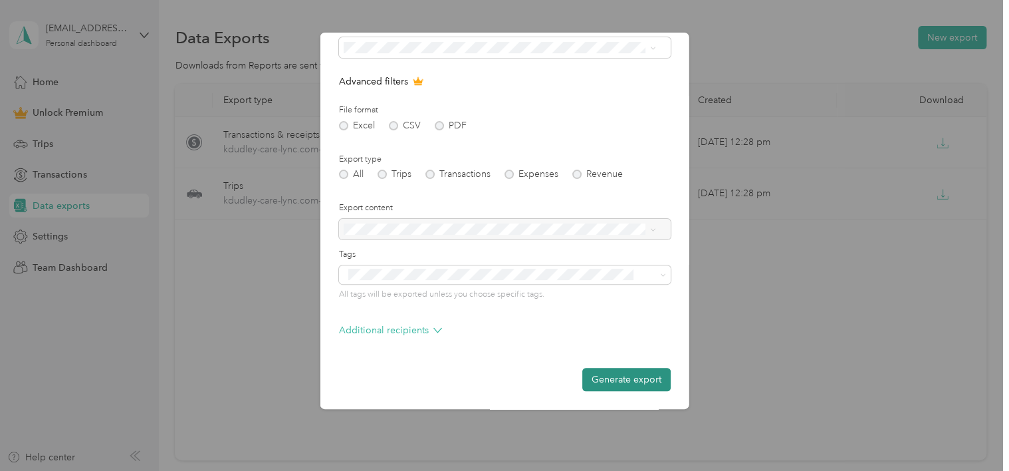
click at [632, 379] on button "Generate export" at bounding box center [626, 379] width 88 height 23
